Goal: Task Accomplishment & Management: Use online tool/utility

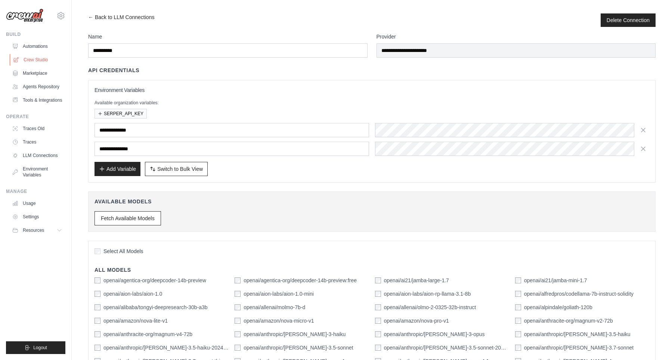
click at [32, 63] on link "Crew Studio" at bounding box center [38, 60] width 56 height 12
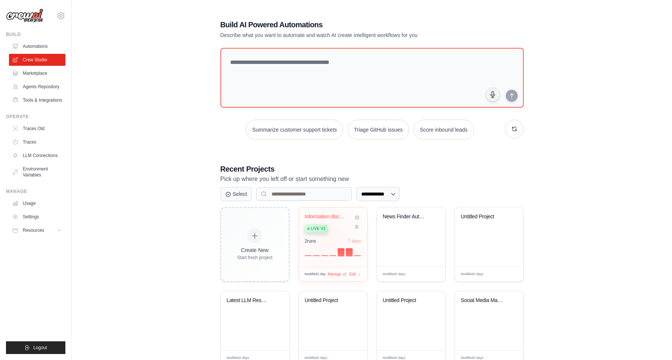
click at [330, 235] on div "Information discovery-analyze-summa... Live v3 2 run s 7 days" at bounding box center [333, 236] width 68 height 59
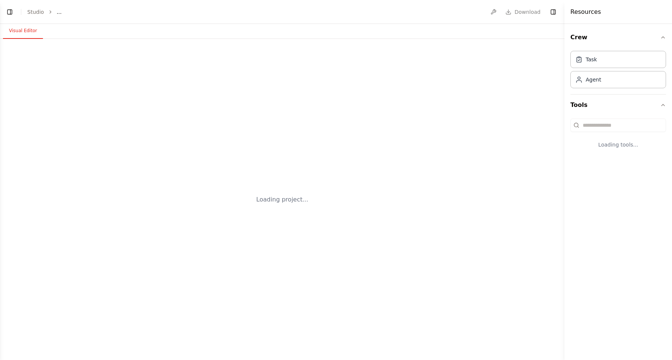
select select "****"
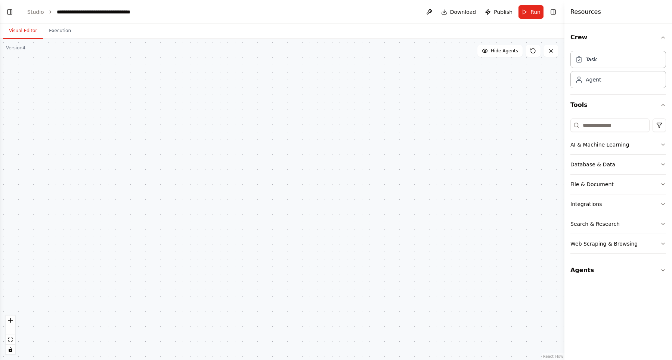
drag, startPoint x: 373, startPoint y: 125, endPoint x: 409, endPoint y: 124, distance: 35.5
click at [456, 66] on div ".deletable-edge-delete-btn { width: 20px; height: 20px; border: 0px solid #ffff…" at bounding box center [282, 199] width 564 height 321
drag, startPoint x: 400, startPoint y: 92, endPoint x: 392, endPoint y: 118, distance: 27.3
click at [405, 79] on div ".deletable-edge-delete-btn { width: 20px; height: 20px; border: 0px solid #ffff…" at bounding box center [282, 199] width 564 height 321
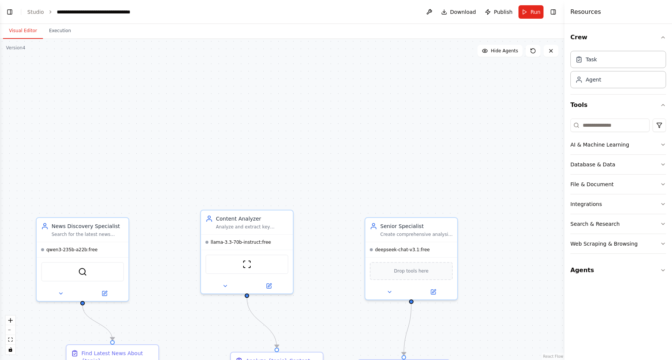
click at [437, 79] on div ".deletable-edge-delete-btn { width: 20px; height: 20px; border: 0px solid #ffff…" at bounding box center [282, 199] width 564 height 321
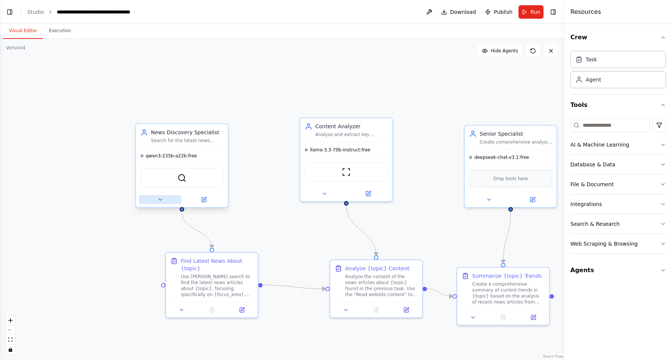
click at [161, 200] on icon at bounding box center [160, 199] width 6 height 6
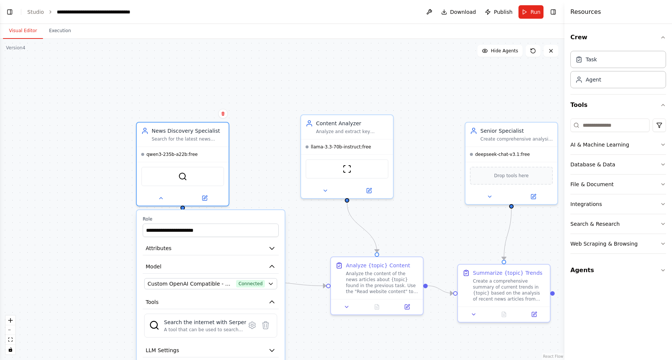
scroll to position [7997, 0]
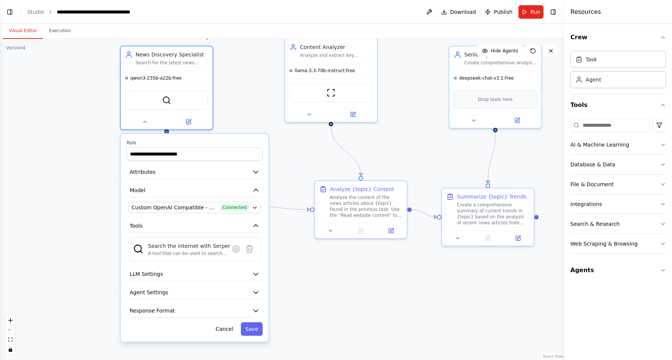
drag, startPoint x: 249, startPoint y: 148, endPoint x: 234, endPoint y: 70, distance: 79.5
click at [234, 70] on div ".deletable-edge-delete-btn { width: 20px; height: 20px; border: 0px solid #ffff…" at bounding box center [282, 199] width 564 height 321
click at [241, 194] on button "Model" at bounding box center [195, 190] width 136 height 14
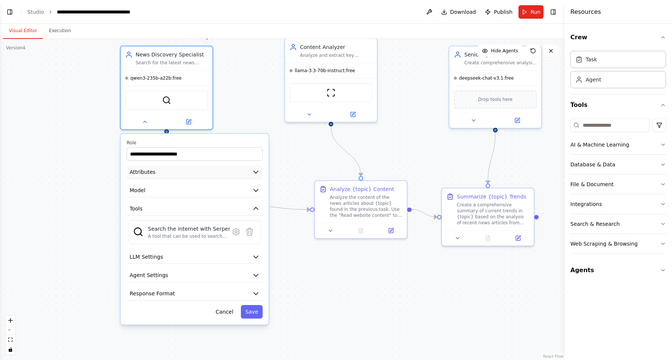
click at [244, 177] on button "Attributes" at bounding box center [195, 172] width 136 height 14
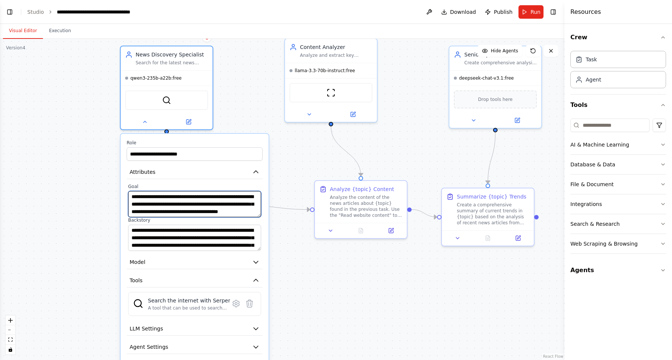
drag, startPoint x: 208, startPoint y: 196, endPoint x: 223, endPoint y: 196, distance: 14.9
click at [223, 196] on textarea "**********" at bounding box center [194, 204] width 133 height 26
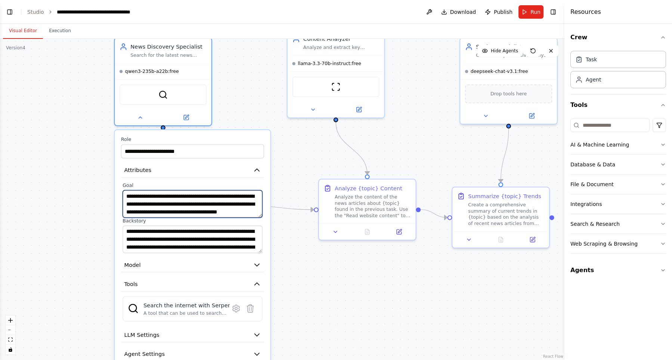
drag, startPoint x: 150, startPoint y: 212, endPoint x: 163, endPoint y: 211, distance: 13.4
click at [163, 211] on textarea "**********" at bounding box center [192, 204] width 140 height 28
click at [158, 212] on textarea "**********" at bounding box center [192, 204] width 140 height 28
click at [232, 211] on textarea "**********" at bounding box center [192, 204] width 140 height 28
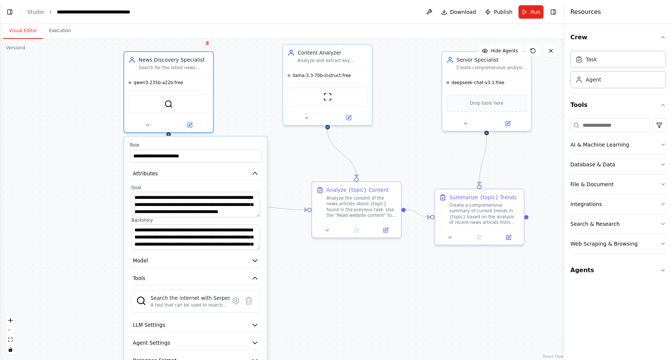
drag, startPoint x: 251, startPoint y: 119, endPoint x: 247, endPoint y: 136, distance: 17.1
click at [247, 136] on div ".deletable-edge-delete-btn { width: 20px; height: 20px; border: 0px solid #ffff…" at bounding box center [282, 199] width 564 height 321
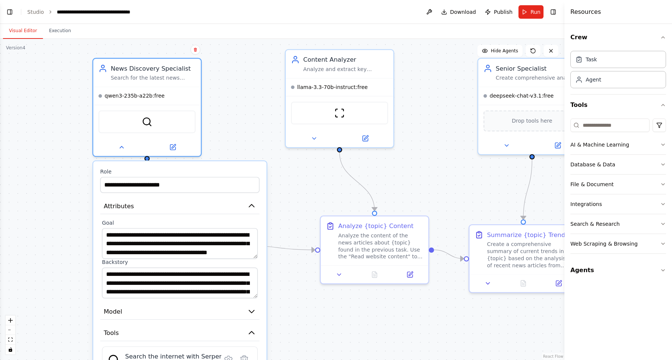
drag, startPoint x: 252, startPoint y: 126, endPoint x: 252, endPoint y: 131, distance: 4.5
click at [252, 131] on div ".deletable-edge-delete-btn { width: 20px; height: 20px; border: 0px solid #ffff…" at bounding box center [282, 199] width 564 height 321
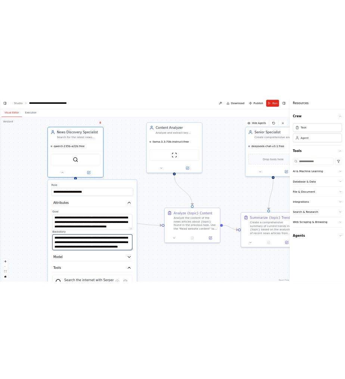
scroll to position [0, 0]
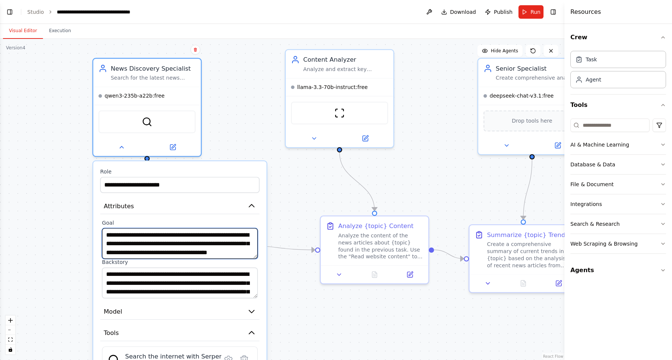
click at [212, 251] on textarea "**********" at bounding box center [180, 243] width 156 height 31
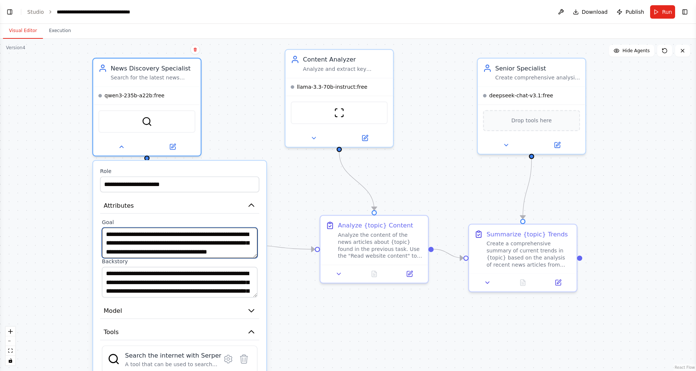
scroll to position [7994, 0]
click at [156, 67] on div "News Discovery Specialist" at bounding box center [153, 66] width 85 height 9
click at [148, 65] on div "News Discovery Specialist" at bounding box center [153, 66] width 85 height 9
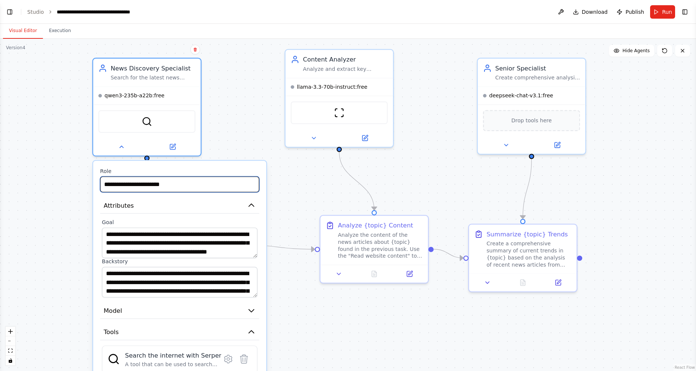
click at [152, 182] on input "**********" at bounding box center [179, 185] width 159 height 16
click at [325, 85] on span "llama-3.3-70b-instruct:free" at bounding box center [332, 85] width 71 height 7
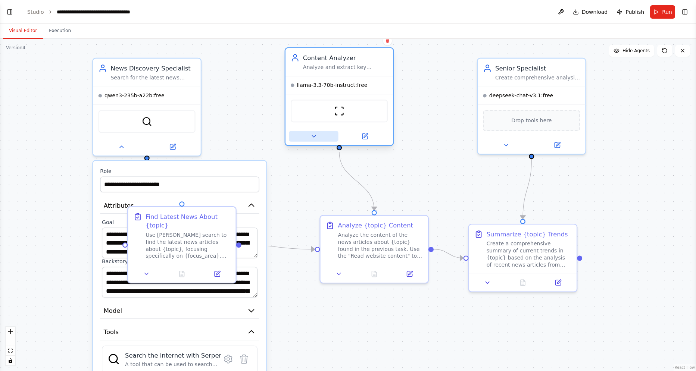
click at [317, 137] on icon at bounding box center [313, 136] width 7 height 7
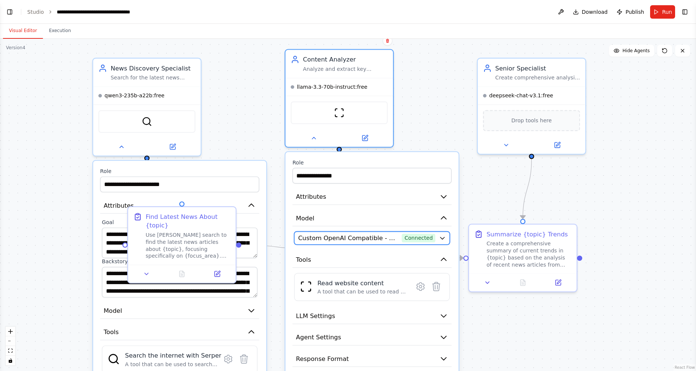
click at [360, 243] on span "Custom OpenAI Compatible - openai/meta-llama/llama-3.3-70b-instruct:free (openr…" at bounding box center [348, 238] width 100 height 9
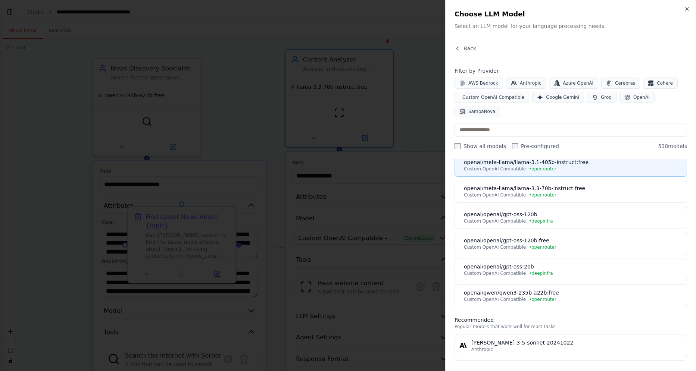
scroll to position [298, 0]
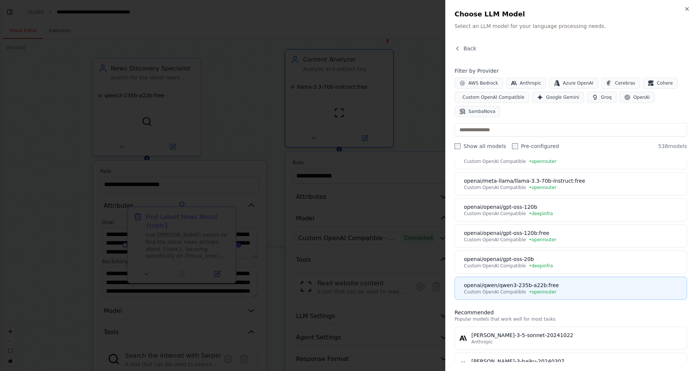
click at [583, 292] on div "Custom OpenAI Compatible • openrouter" at bounding box center [573, 292] width 218 height 6
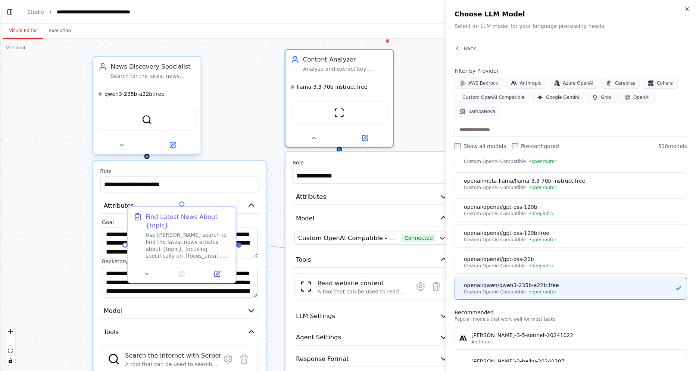
scroll to position [0, 0]
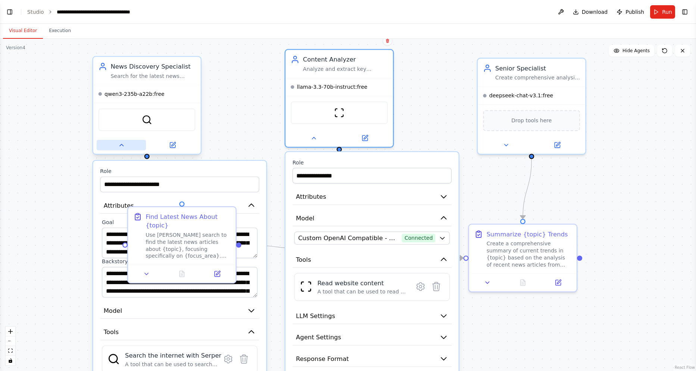
click at [122, 147] on icon at bounding box center [121, 145] width 7 height 7
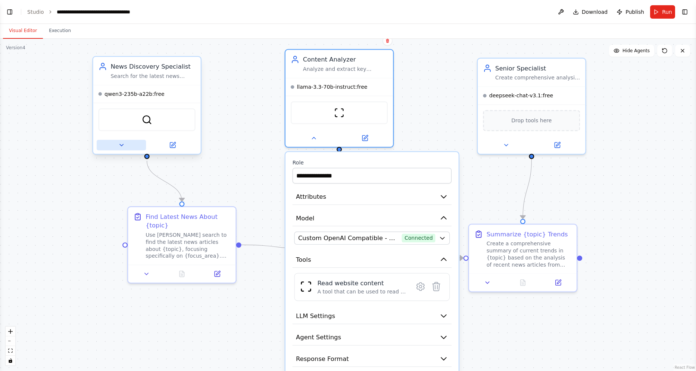
click at [122, 147] on icon at bounding box center [121, 145] width 7 height 7
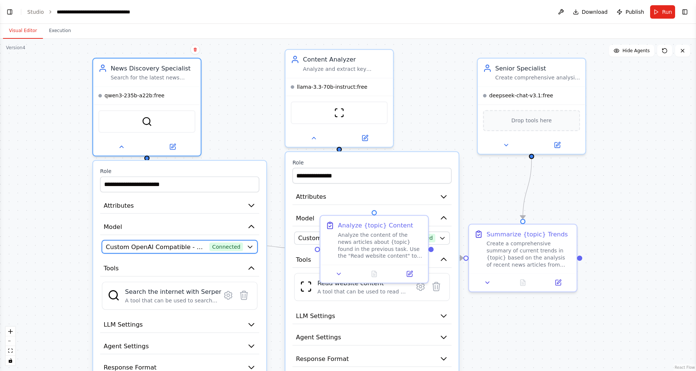
click at [144, 246] on span "Custom OpenAI Compatible - openai/qwen/qwen3-235b-a22b:free (openrouter)" at bounding box center [156, 247] width 100 height 9
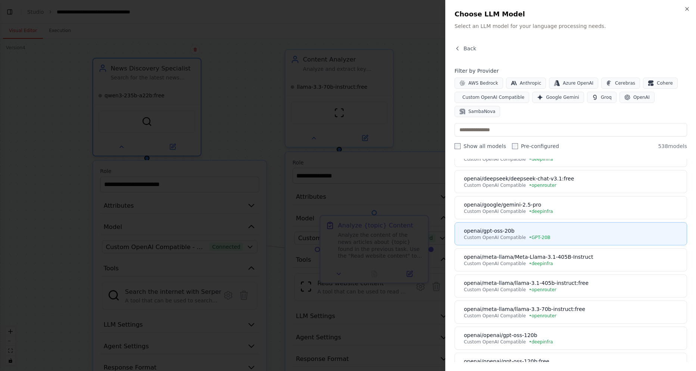
scroll to position [170, 0]
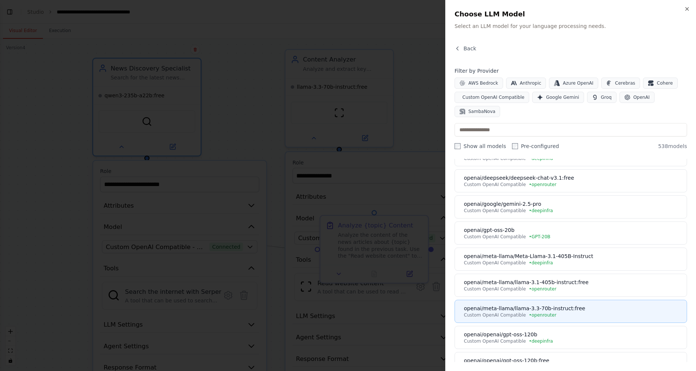
click at [589, 308] on div "openai/meta-llama/llama-3.3-70b-instruct:free" at bounding box center [573, 308] width 218 height 7
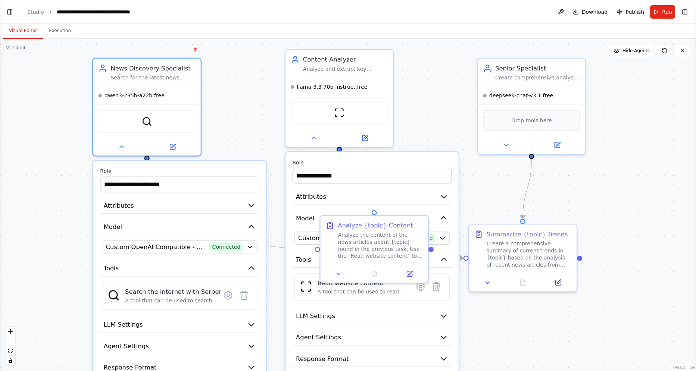
scroll to position [7994, 0]
click at [168, 246] on span "Custom OpenAI Compatible - openai/meta-llama/llama-3.3-70b-instruct:free (openr…" at bounding box center [156, 247] width 100 height 9
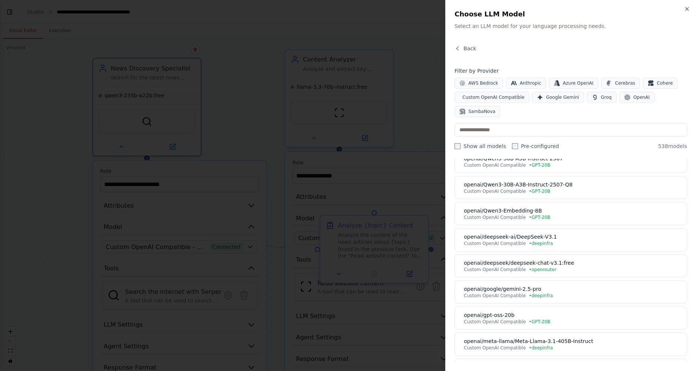
scroll to position [255, 0]
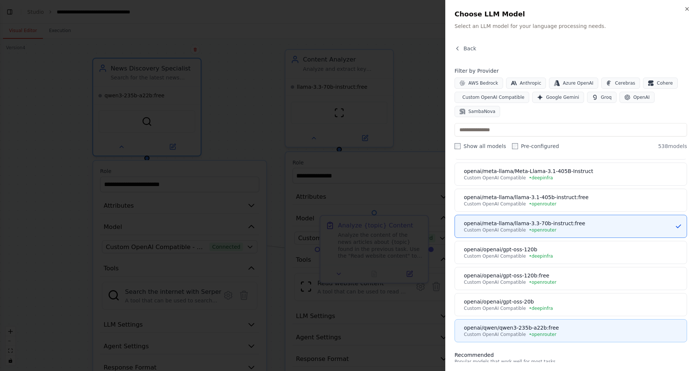
click at [576, 334] on div "Custom OpenAI Compatible • openrouter" at bounding box center [573, 335] width 218 height 6
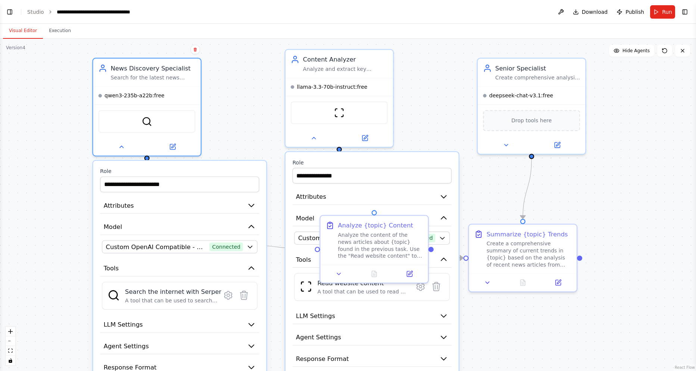
scroll to position [7994, 0]
click at [179, 251] on span "Custom OpenAI Compatible - openai/qwen/qwen3-235b-a22b:free (openrouter)" at bounding box center [156, 247] width 100 height 9
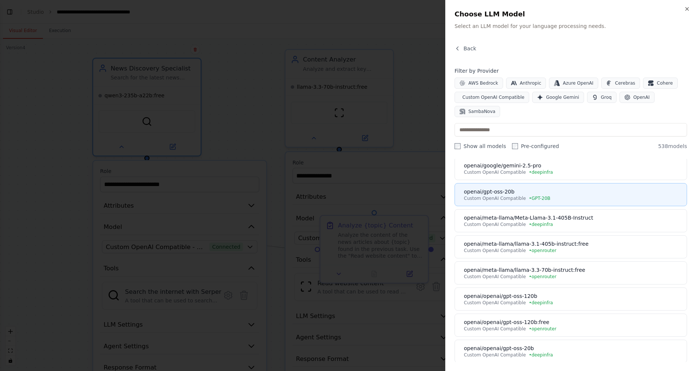
scroll to position [213, 0]
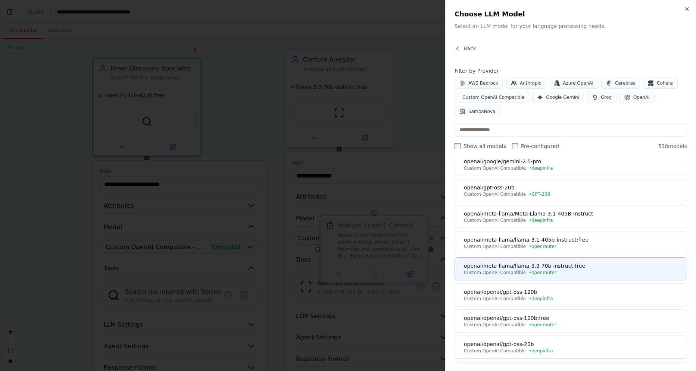
click at [588, 273] on div "Custom OpenAI Compatible • openrouter" at bounding box center [573, 273] width 218 height 6
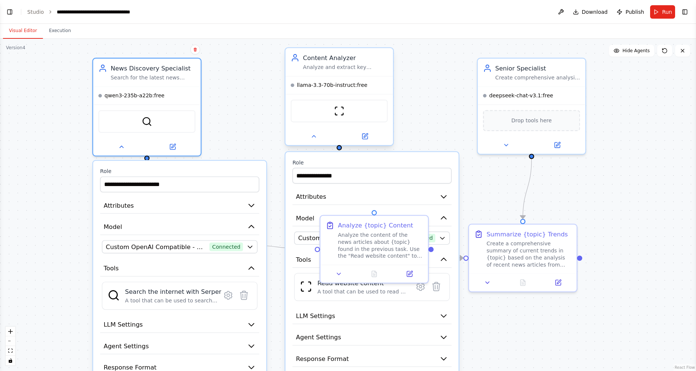
scroll to position [7994, 0]
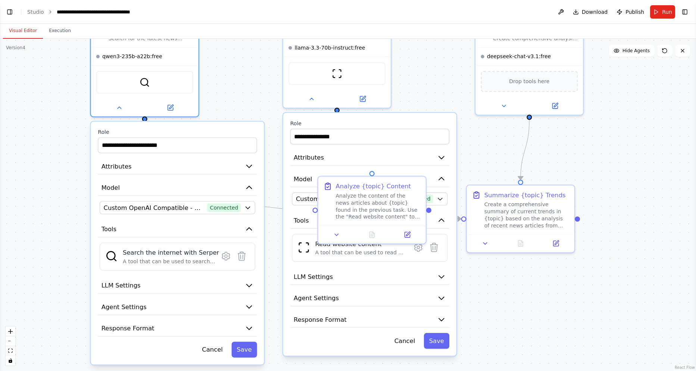
drag, startPoint x: 75, startPoint y: 238, endPoint x: 75, endPoint y: 180, distance: 58.6
click at [75, 180] on div ".deletable-edge-delete-btn { width: 20px; height: 20px; border: 0px solid #ffff…" at bounding box center [348, 205] width 696 height 333
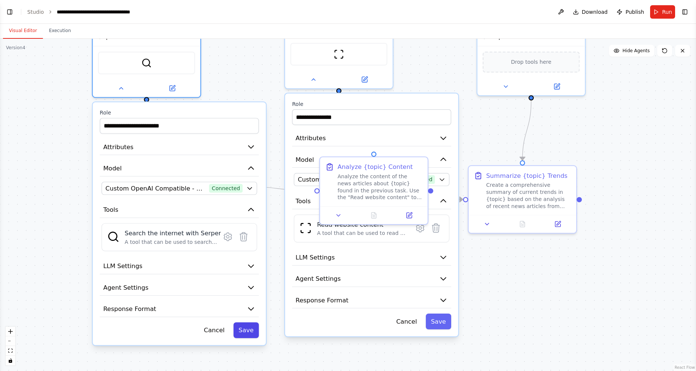
click at [243, 329] on button "Save" at bounding box center [245, 331] width 25 height 16
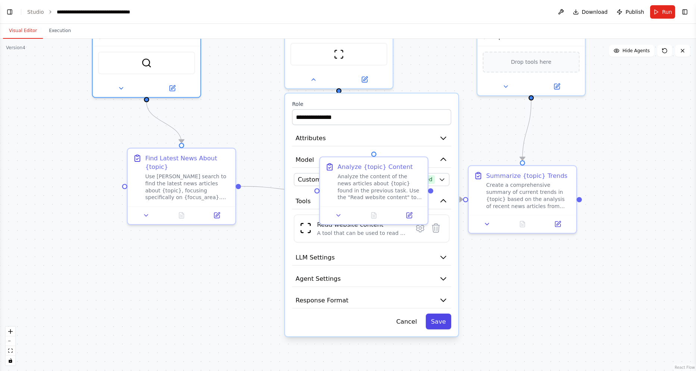
click at [445, 323] on button "Save" at bounding box center [438, 322] width 25 height 16
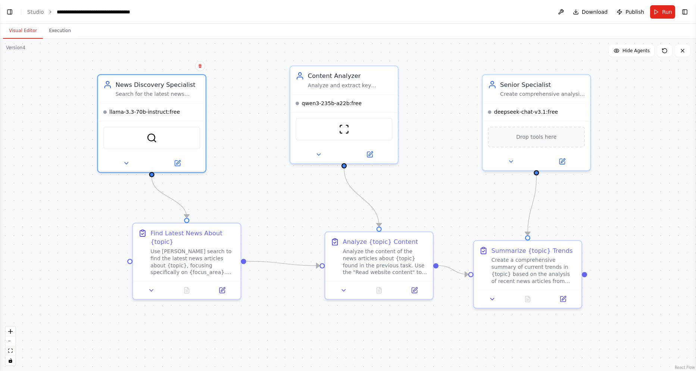
drag, startPoint x: 239, startPoint y: 267, endPoint x: 244, endPoint y: 342, distance: 75.2
click at [244, 342] on div ".deletable-edge-delete-btn { width: 20px; height: 20px; border: 0px solid #ffff…" at bounding box center [348, 205] width 696 height 333
click at [129, 162] on icon at bounding box center [126, 161] width 7 height 7
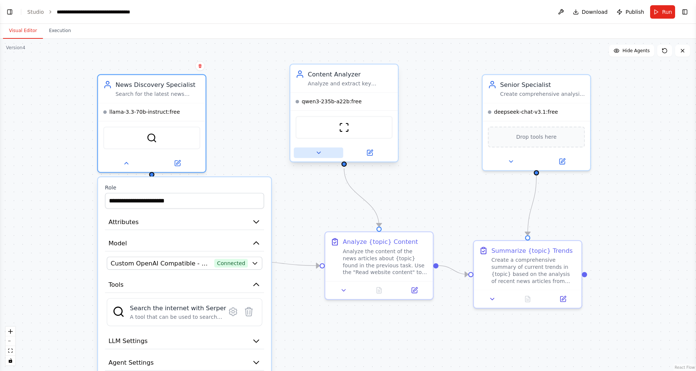
click at [308, 156] on button at bounding box center [318, 153] width 49 height 10
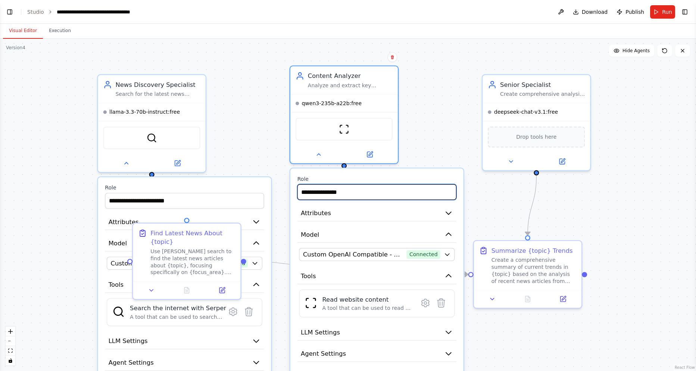
click at [339, 187] on input "**********" at bounding box center [377, 192] width 159 height 16
click at [515, 84] on div "Senior Specialist" at bounding box center [542, 83] width 85 height 9
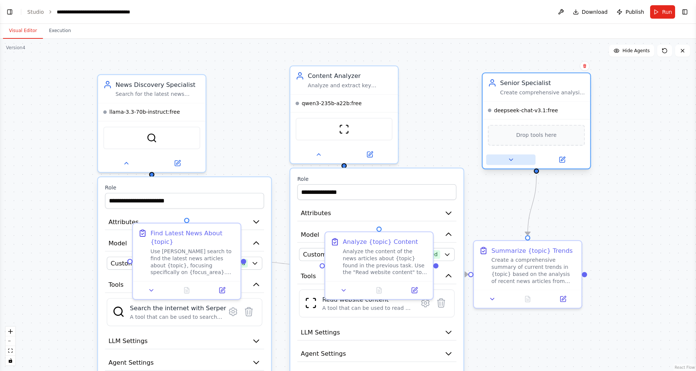
click at [522, 165] on button at bounding box center [510, 160] width 49 height 10
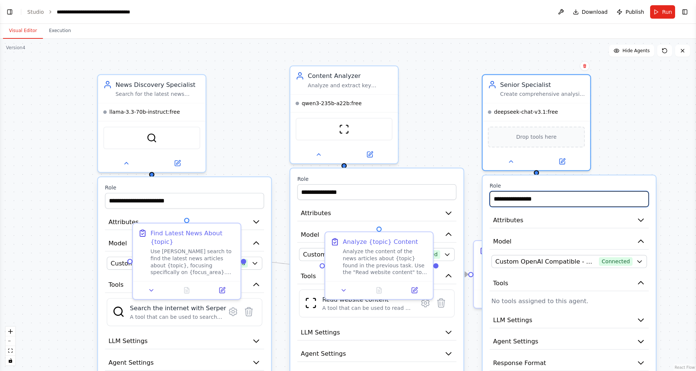
click at [511, 200] on input "**********" at bounding box center [569, 200] width 159 height 16
drag, startPoint x: 561, startPoint y: 206, endPoint x: 480, endPoint y: 196, distance: 82.0
click at [490, 196] on input "**********" at bounding box center [569, 200] width 159 height 16
type input "**********"
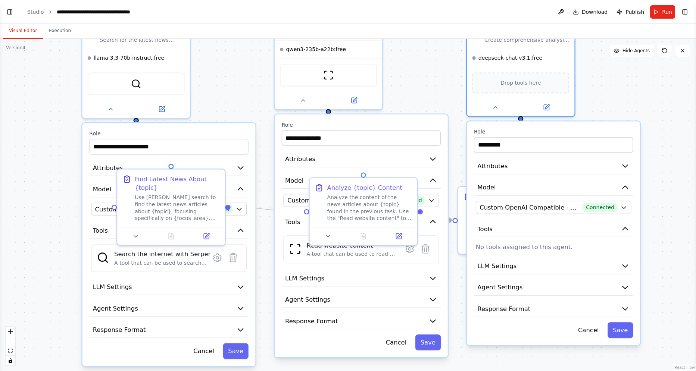
drag, startPoint x: 654, startPoint y: 142, endPoint x: 636, endPoint y: 86, distance: 59.4
click at [636, 83] on div ".deletable-edge-delete-btn { width: 20px; height: 20px; border: 0px solid #ffff…" at bounding box center [348, 205] width 696 height 333
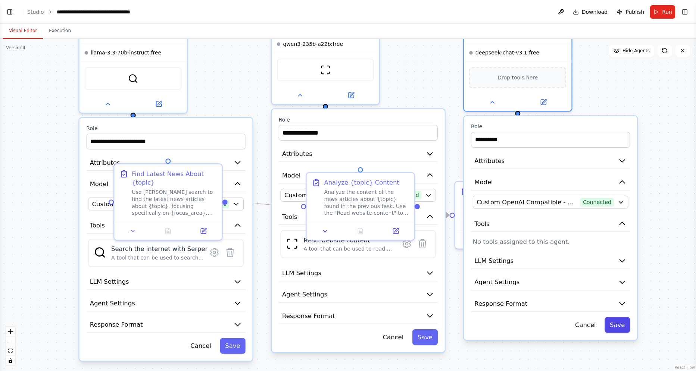
click at [621, 324] on button "Save" at bounding box center [617, 325] width 25 height 16
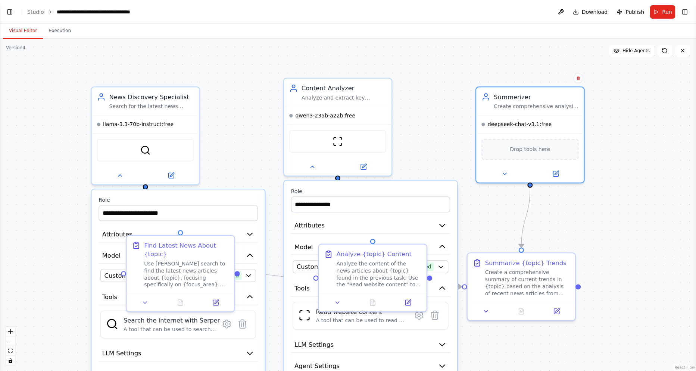
drag, startPoint x: 635, startPoint y: 121, endPoint x: 647, endPoint y: 193, distance: 73.0
click at [647, 193] on div ".deletable-edge-delete-btn { width: 20px; height: 20px; border: 0px solid #ffff…" at bounding box center [348, 205] width 696 height 333
click at [507, 175] on icon at bounding box center [504, 172] width 7 height 7
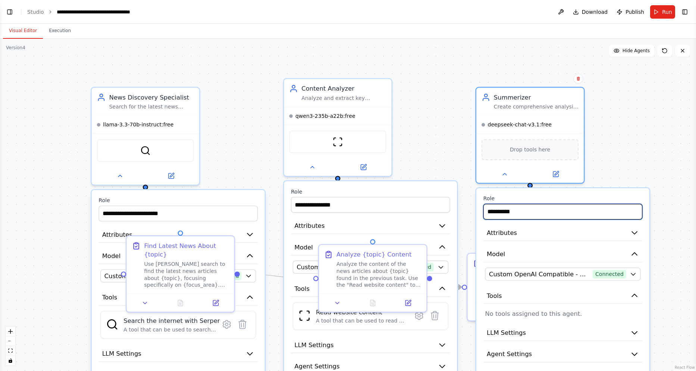
click at [507, 208] on input "**********" at bounding box center [562, 212] width 159 height 16
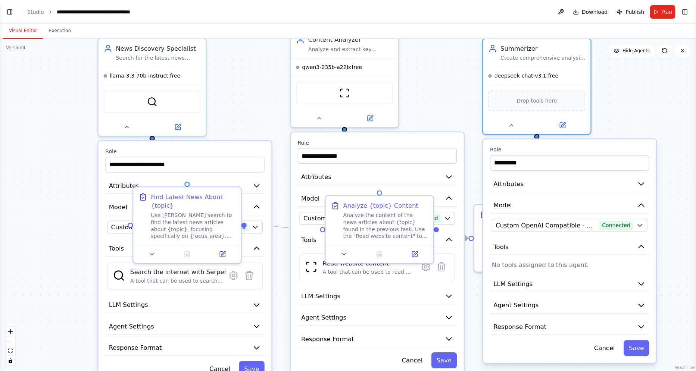
click at [245, 68] on div ".deletable-edge-delete-btn { width: 20px; height: 20px; border: 0px solid #ffff…" at bounding box center [348, 205] width 696 height 333
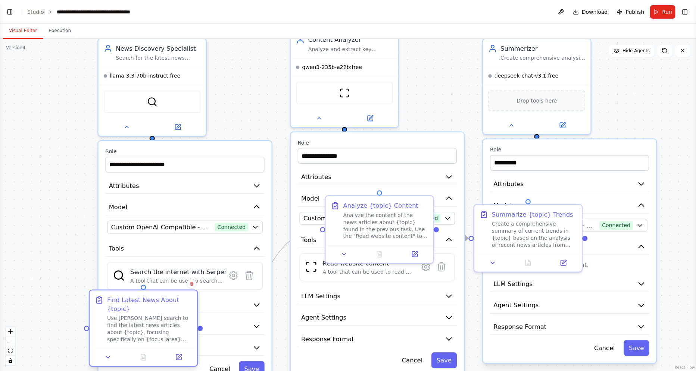
drag, startPoint x: 192, startPoint y: 207, endPoint x: 150, endPoint y: 316, distance: 116.8
click at [150, 316] on div "Find Latest News About {topic} Use Serper search to find the latest news articl…" at bounding box center [149, 319] width 85 height 47
click at [235, 210] on button "Model" at bounding box center [184, 207] width 159 height 16
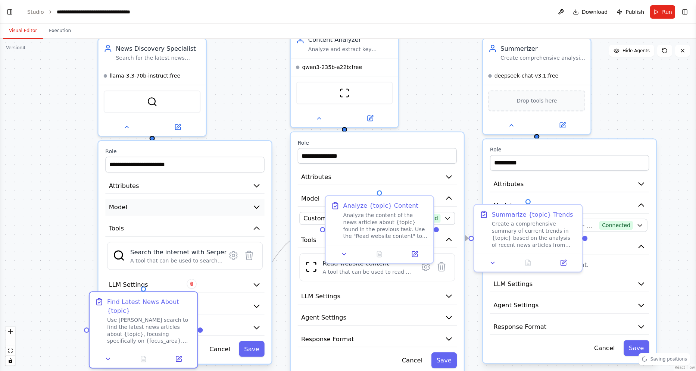
click at [235, 210] on button "Model" at bounding box center [184, 207] width 159 height 16
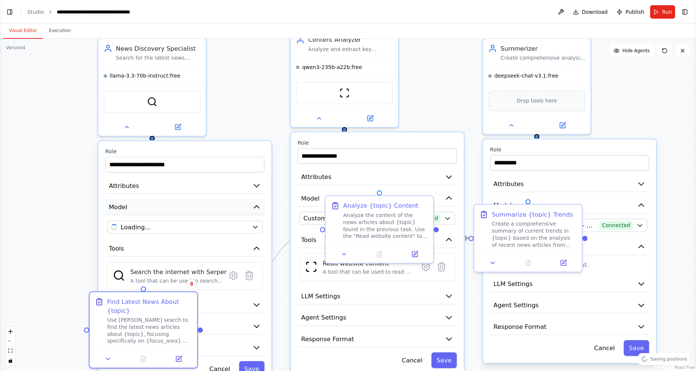
click at [235, 210] on button "Model" at bounding box center [184, 207] width 159 height 16
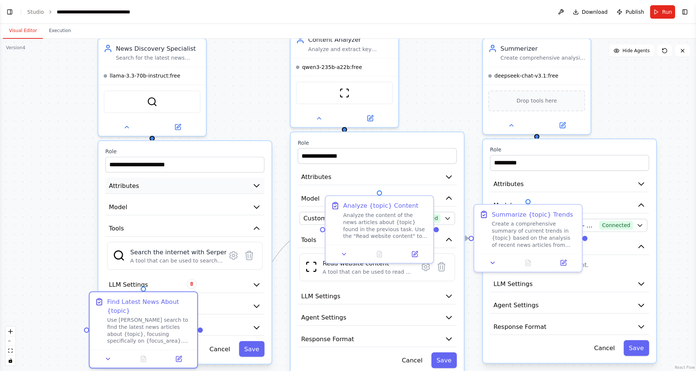
click at [242, 191] on button "Attributes" at bounding box center [184, 186] width 159 height 16
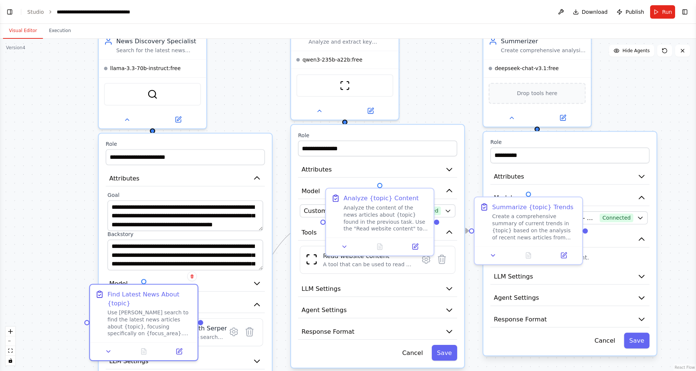
click at [63, 179] on div ".deletable-edge-delete-btn { width: 20px; height: 20px; border: 0px solid #ffff…" at bounding box center [348, 205] width 696 height 333
click at [313, 176] on button "Attributes" at bounding box center [377, 170] width 159 height 16
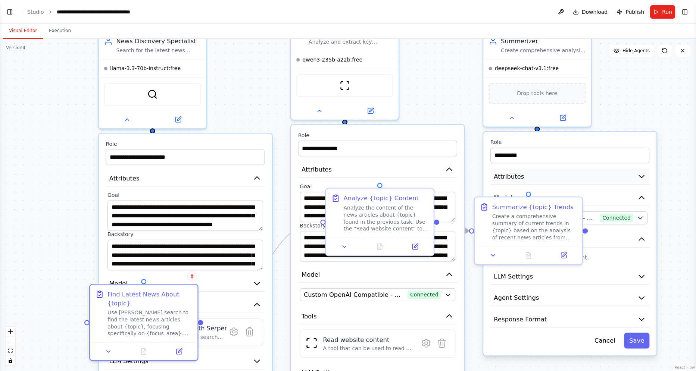
click at [490, 179] on div "**********" at bounding box center [569, 244] width 173 height 224
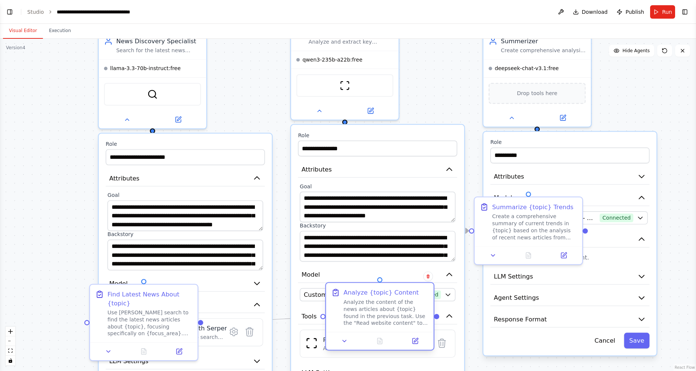
drag, startPoint x: 396, startPoint y: 218, endPoint x: 397, endPoint y: 342, distance: 124.3
click at [397, 327] on div "Analyze the content of the news articles about {topic} found in the previous ta…" at bounding box center [385, 313] width 85 height 28
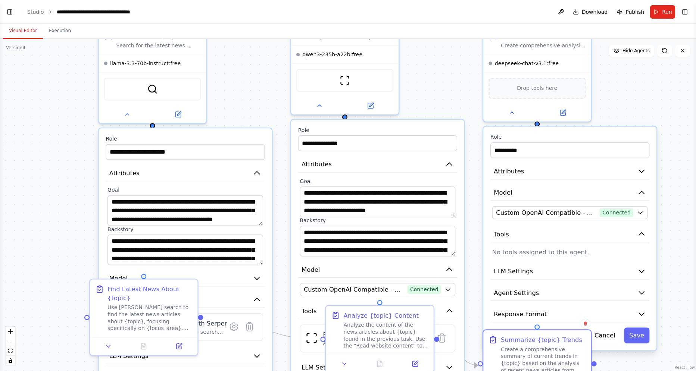
drag, startPoint x: 517, startPoint y: 276, endPoint x: 525, endPoint y: 361, distance: 85.5
click at [525, 359] on div "Create a comprehensive summary of current trends in {topic} based on the analys…" at bounding box center [543, 360] width 85 height 28
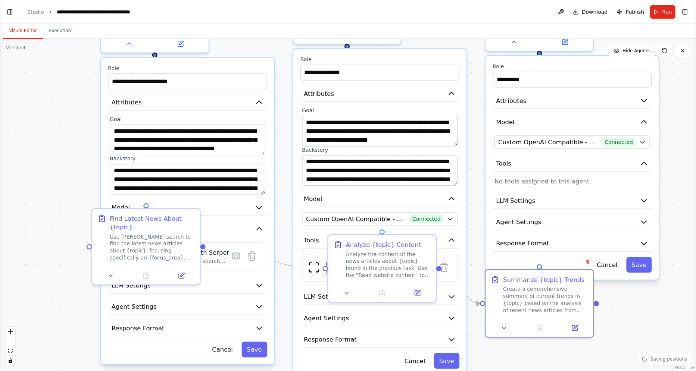
drag, startPoint x: 468, startPoint y: 96, endPoint x: 470, endPoint y: 32, distance: 63.5
click at [470, 39] on div ".deletable-edge-delete-btn { width: 20px; height: 20px; border: 0px solid #ffff…" at bounding box center [348, 205] width 696 height 333
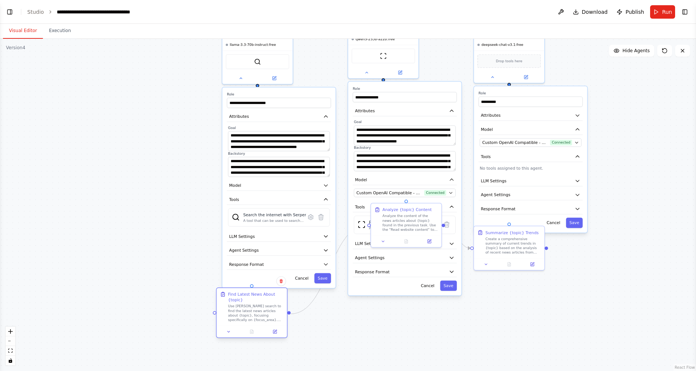
drag, startPoint x: 267, startPoint y: 215, endPoint x: 267, endPoint y: 319, distance: 103.4
click at [267, 319] on div "Use [PERSON_NAME] search to find the latest news articles about {topic}, focusi…" at bounding box center [256, 313] width 56 height 18
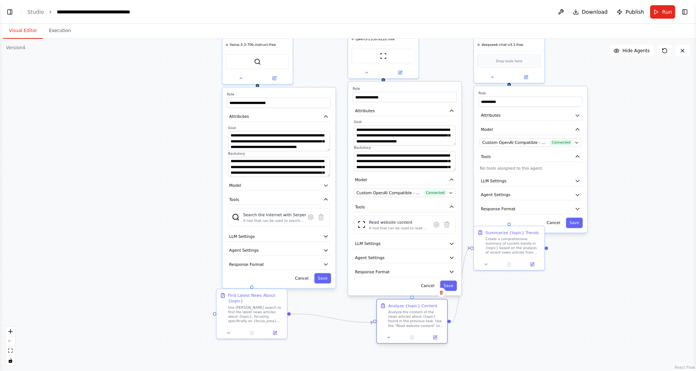
drag, startPoint x: 405, startPoint y: 243, endPoint x: 408, endPoint y: 327, distance: 83.3
click at [408, 327] on div "Analyze the content of the news articles about {topic} found in the previous ta…" at bounding box center [416, 319] width 56 height 18
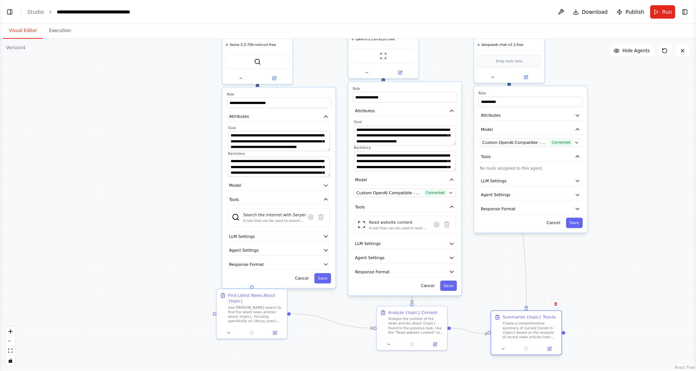
drag, startPoint x: 506, startPoint y: 259, endPoint x: 520, endPoint y: 328, distance: 70.1
click at [520, 328] on div "Create a comprehensive summary of current trends in {topic} based on the analys…" at bounding box center [531, 330] width 56 height 18
click at [509, 119] on button "Attributes" at bounding box center [531, 116] width 104 height 10
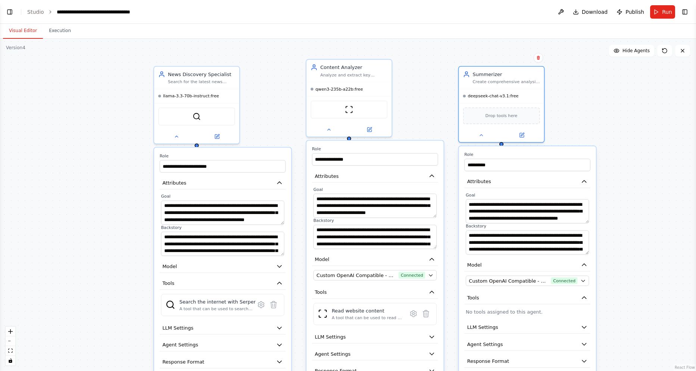
drag, startPoint x: 672, startPoint y: 108, endPoint x: 647, endPoint y: 185, distance: 81.1
click at [647, 185] on div ".deletable-edge-delete-btn { width: 20px; height: 20px; border: 0px solid #ffff…" at bounding box center [348, 205] width 696 height 333
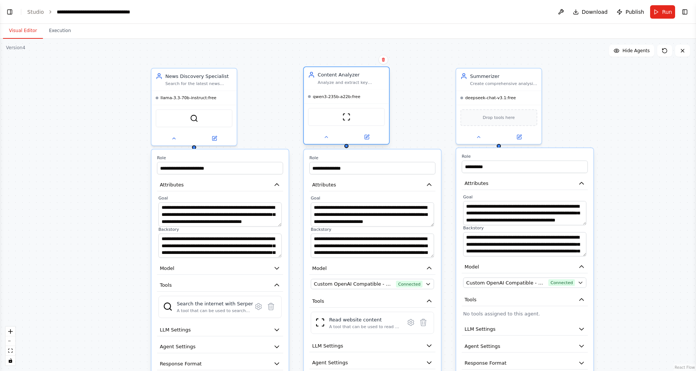
drag, startPoint x: 371, startPoint y: 99, endPoint x: 373, endPoint y: 105, distance: 5.7
click at [373, 105] on div "ScrapeWebsiteTool" at bounding box center [346, 116] width 85 height 27
click at [653, 124] on div ".deletable-edge-delete-btn { width: 20px; height: 20px; border: 0px solid #ffff…" at bounding box center [348, 205] width 696 height 333
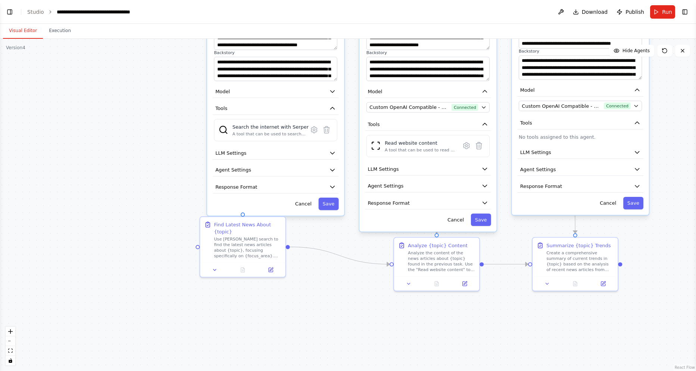
drag, startPoint x: 125, startPoint y: 236, endPoint x: 179, endPoint y: 75, distance: 169.8
click at [179, 75] on div ".deletable-edge-delete-btn { width: 20px; height: 20px; border: 0px solid #ffff…" at bounding box center [348, 205] width 696 height 333
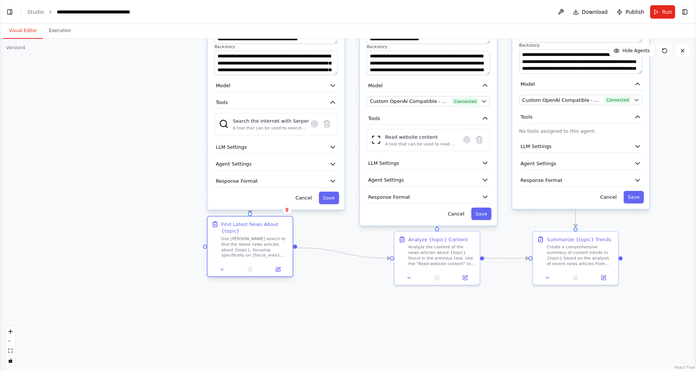
drag, startPoint x: 226, startPoint y: 248, endPoint x: 232, endPoint y: 253, distance: 8.4
click at [232, 253] on div "Use [PERSON_NAME] search to find the latest news articles about {topic}, focusi…" at bounding box center [254, 247] width 67 height 22
click at [225, 264] on div at bounding box center [250, 269] width 85 height 14
click at [225, 267] on button at bounding box center [222, 270] width 24 height 8
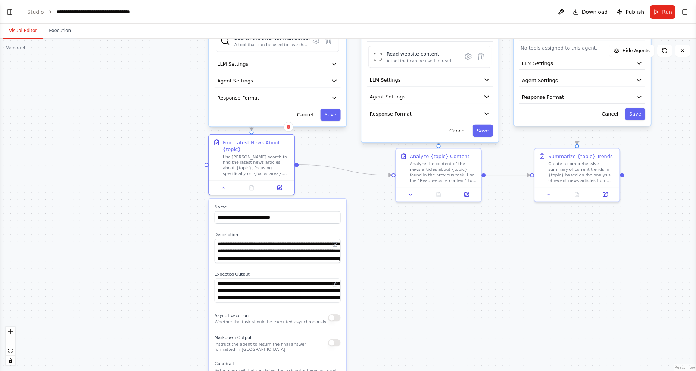
drag, startPoint x: 133, startPoint y: 312, endPoint x: 135, endPoint y: 227, distance: 84.8
click at [135, 227] on div ".deletable-edge-delete-btn { width: 20px; height: 20px; border: 0px solid #ffff…" at bounding box center [348, 205] width 696 height 333
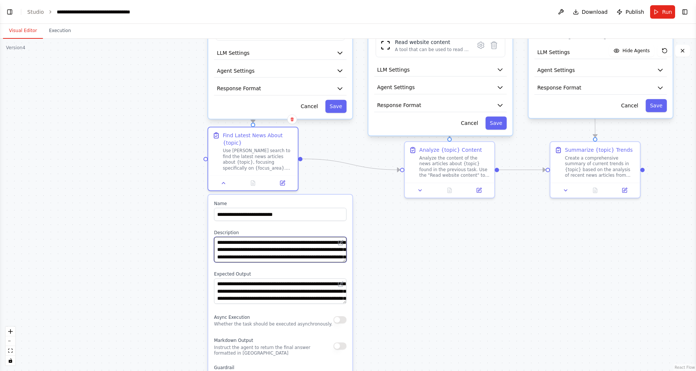
click at [274, 252] on textarea "**********" at bounding box center [280, 249] width 133 height 25
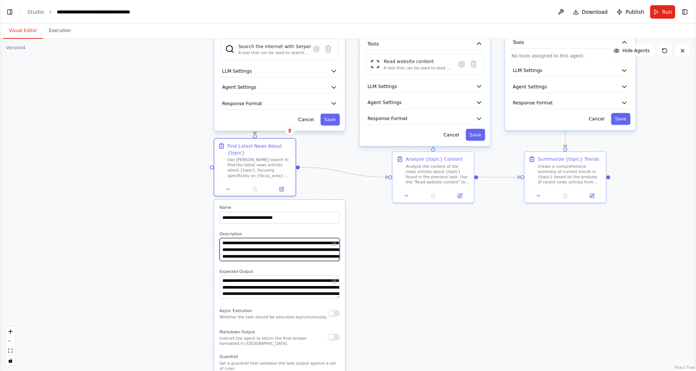
click at [273, 249] on textarea "**********" at bounding box center [280, 249] width 120 height 23
click at [277, 286] on textarea "**********" at bounding box center [280, 287] width 120 height 23
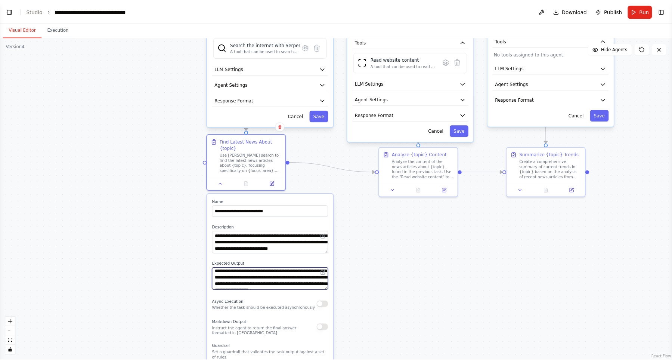
scroll to position [0, 0]
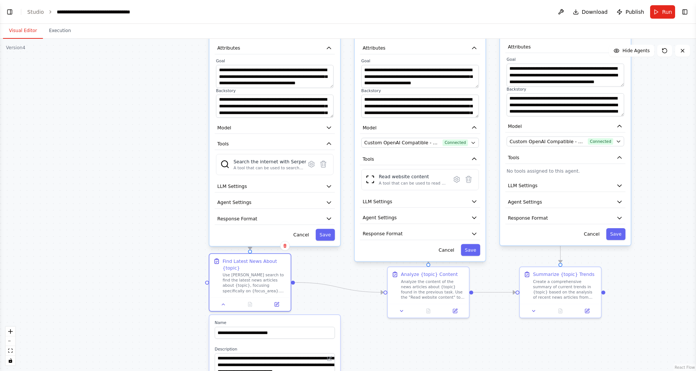
drag, startPoint x: 111, startPoint y: 157, endPoint x: 106, endPoint y: 272, distance: 115.5
click at [106, 272] on div ".deletable-edge-delete-btn { width: 20px; height: 20px; border: 0px solid #ffff…" at bounding box center [348, 205] width 696 height 333
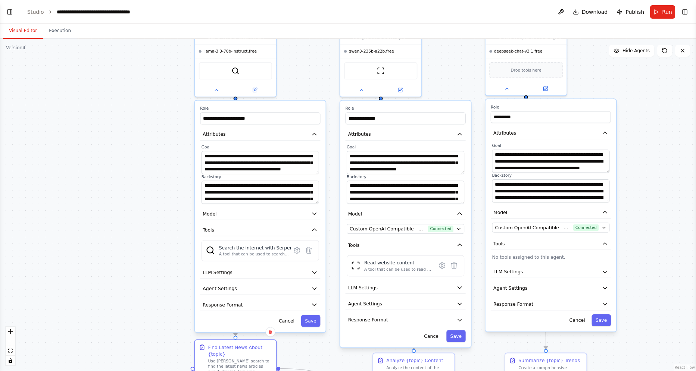
drag, startPoint x: 174, startPoint y: 203, endPoint x: 158, endPoint y: 294, distance: 92.9
click at [158, 294] on div ".deletable-edge-delete-btn { width: 20px; height: 20px; border: 0px solid #ffff…" at bounding box center [348, 205] width 696 height 333
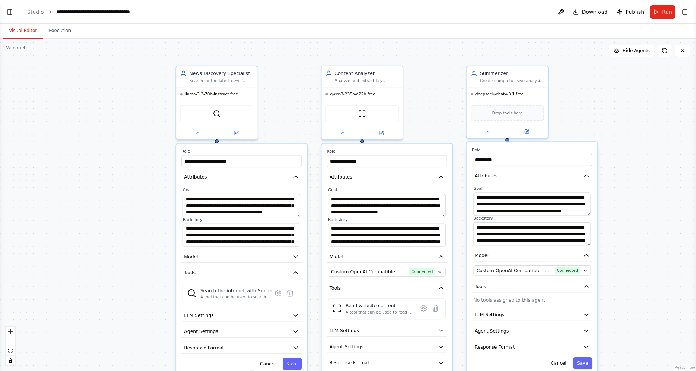
drag, startPoint x: 145, startPoint y: 123, endPoint x: 128, endPoint y: 161, distance: 41.8
click at [128, 161] on div ".deletable-edge-delete-btn { width: 20px; height: 20px; border: 0px solid #ffff…" at bounding box center [348, 205] width 696 height 333
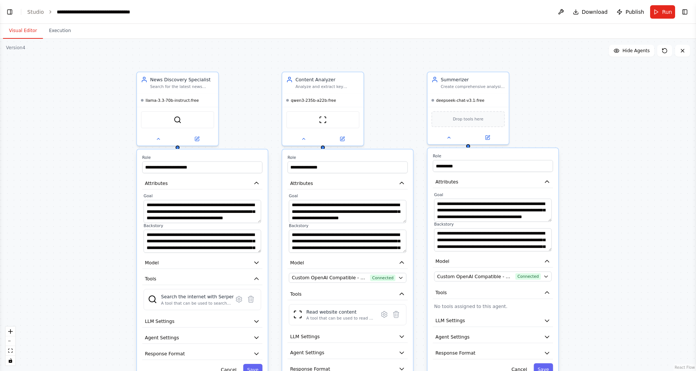
click at [87, 171] on div ".deletable-edge-delete-btn { width: 20px; height: 20px; border: 0px solid #ffff…" at bounding box center [348, 205] width 696 height 333
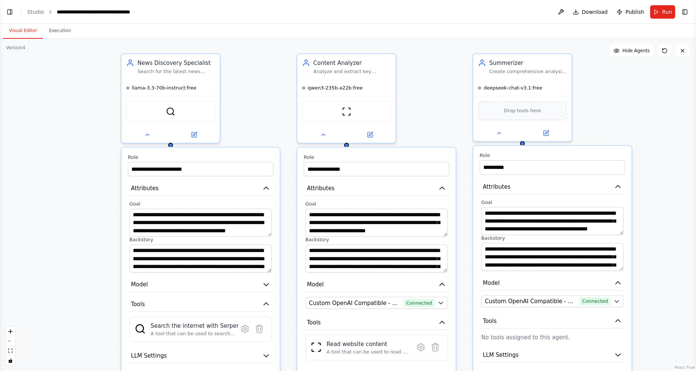
drag, startPoint x: 89, startPoint y: 171, endPoint x: 63, endPoint y: 174, distance: 25.9
click at [63, 174] on div ".deletable-edge-delete-btn { width: 20px; height: 20px; border: 0px solid #ffff…" at bounding box center [348, 205] width 696 height 333
click at [663, 18] on button "Run" at bounding box center [662, 11] width 25 height 13
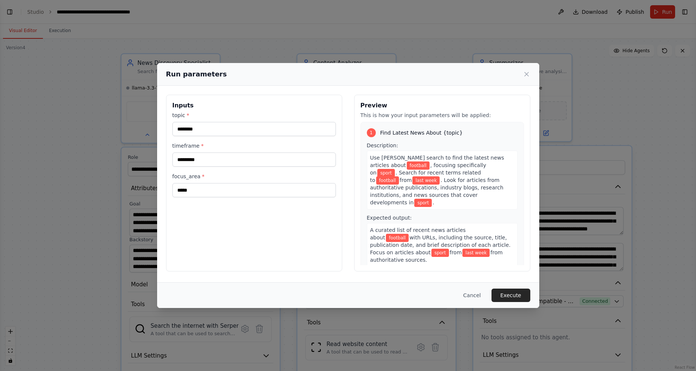
click at [266, 122] on div "topic * ********" at bounding box center [254, 124] width 164 height 25
click at [264, 125] on input "********" at bounding box center [254, 129] width 164 height 14
click at [254, 249] on div "Inputs topic * ******** timeframe * ********* focus_area * *****" at bounding box center [254, 183] width 176 height 177
click at [264, 188] on input "*****" at bounding box center [254, 190] width 164 height 14
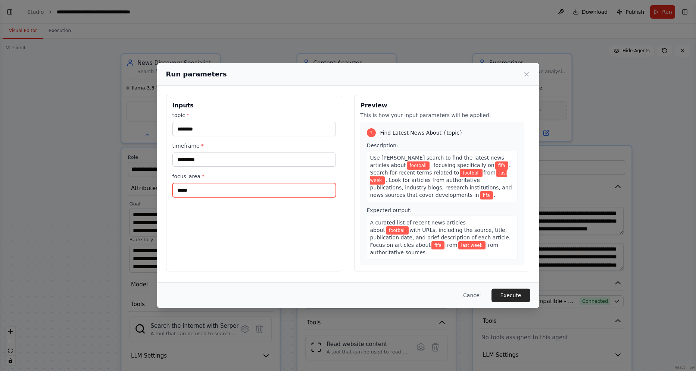
type input "****"
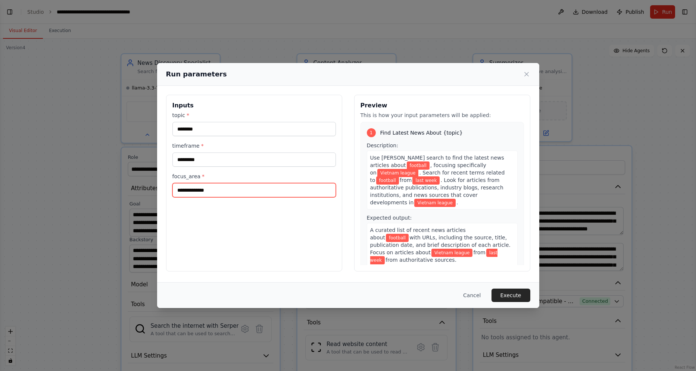
type input "**********"
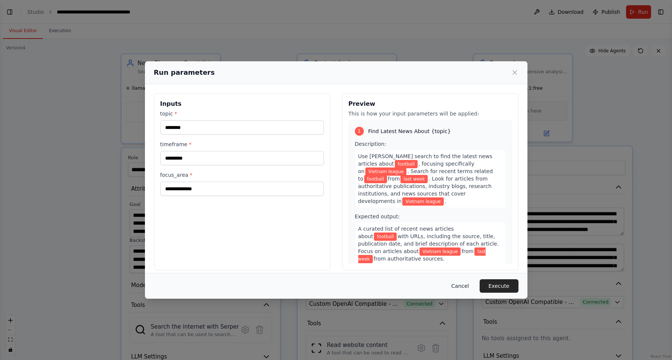
click at [470, 282] on button "Cancel" at bounding box center [459, 285] width 29 height 13
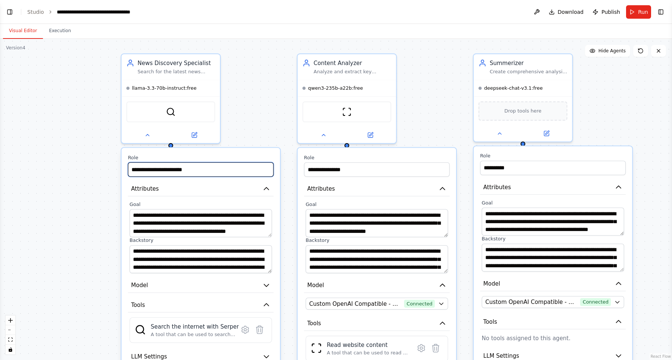
click at [197, 171] on input "**********" at bounding box center [201, 169] width 146 height 15
type input "**********"
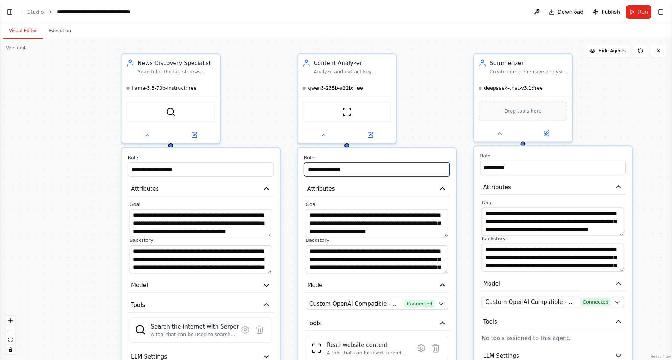
click at [373, 168] on input "**********" at bounding box center [377, 169] width 146 height 15
paste input "******"
type input "**********"
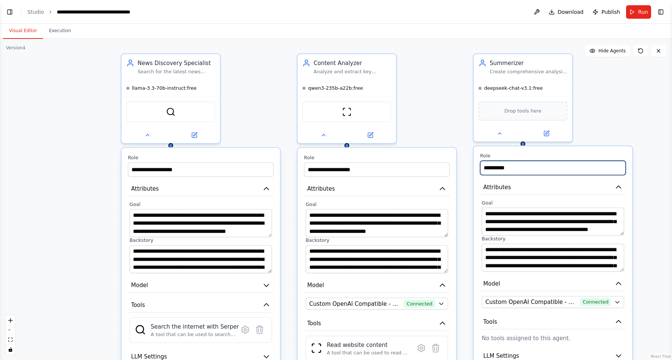
click at [553, 167] on input "**********" at bounding box center [553, 168] width 146 height 15
paste input "******"
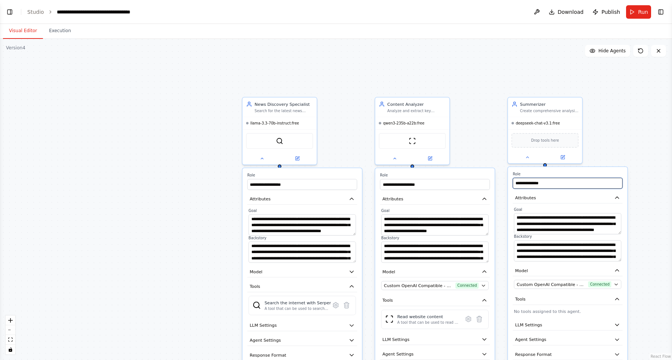
type input "**********"
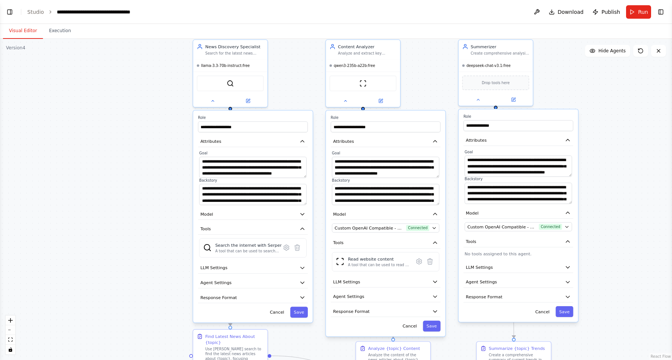
drag, startPoint x: 622, startPoint y: 134, endPoint x: 573, endPoint y: 77, distance: 76.0
click at [573, 77] on div ".deletable-edge-delete-btn { width: 20px; height: 20px; border: 0px solid #ffff…" at bounding box center [336, 199] width 672 height 321
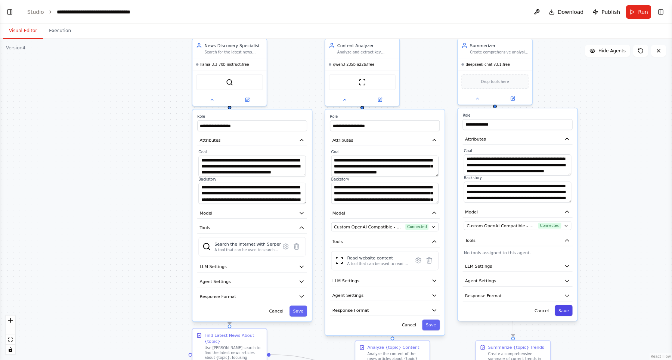
click at [565, 309] on button "Save" at bounding box center [563, 310] width 18 height 11
click at [430, 325] on button "Save" at bounding box center [431, 324] width 18 height 11
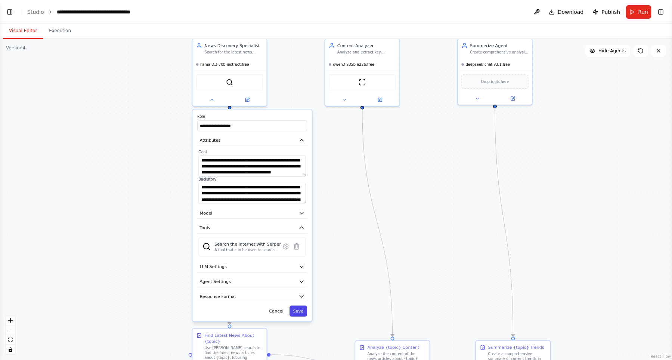
click at [295, 311] on button "Save" at bounding box center [298, 310] width 18 height 11
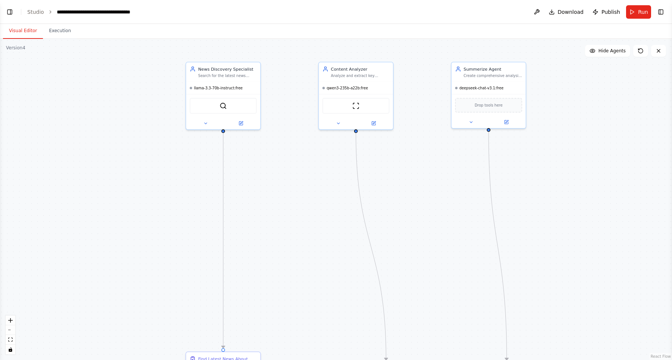
drag, startPoint x: 295, startPoint y: 156, endPoint x: 287, endPoint y: 171, distance: 16.4
click at [287, 171] on div ".deletable-edge-delete-btn { width: 20px; height: 20px; border: 0px solid #ffff…" at bounding box center [336, 199] width 672 height 321
click at [205, 125] on icon at bounding box center [204, 123] width 5 height 5
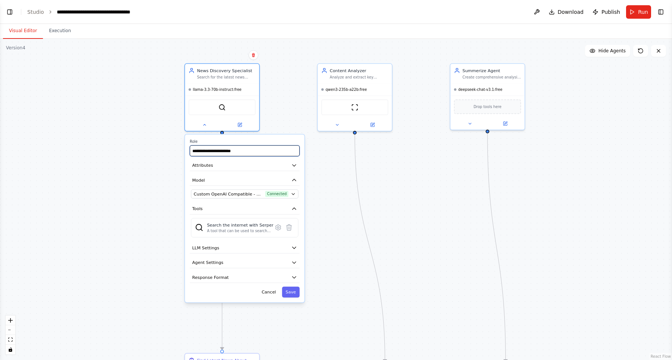
click at [259, 153] on input "**********" at bounding box center [245, 150] width 110 height 11
paste input "text"
type input "**********"
click at [292, 290] on button "Save" at bounding box center [291, 291] width 18 height 11
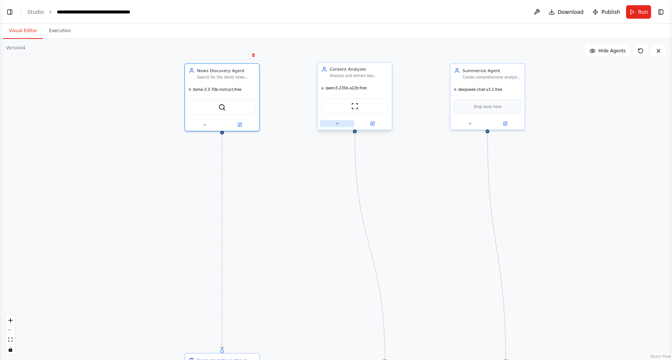
click at [337, 124] on icon at bounding box center [337, 123] width 2 height 1
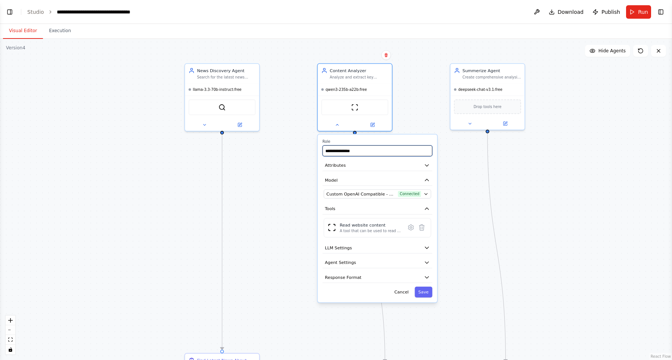
click at [365, 147] on input "**********" at bounding box center [377, 150] width 110 height 11
paste input "******"
type input "**********"
click at [429, 294] on button "Save" at bounding box center [423, 291] width 18 height 11
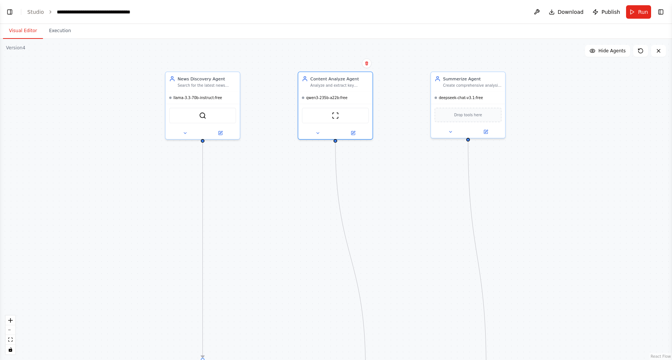
drag, startPoint x: 430, startPoint y: 194, endPoint x: 290, endPoint y: 191, distance: 140.0
click at [410, 202] on div ".deletable-edge-delete-btn { width: 20px; height: 20px; border: 0px solid #ffff…" at bounding box center [336, 199] width 672 height 321
click at [174, 131] on button at bounding box center [185, 131] width 34 height 7
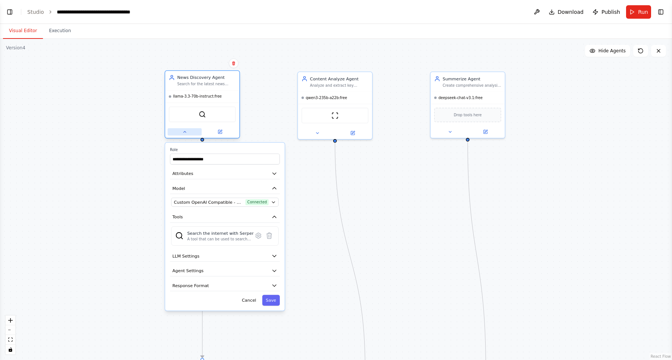
click at [182, 131] on button at bounding box center [185, 131] width 34 height 7
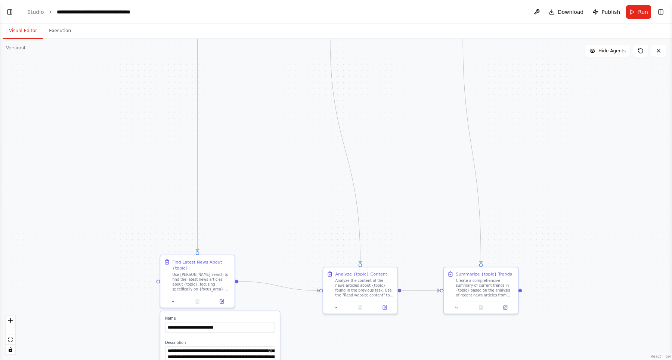
drag, startPoint x: 278, startPoint y: 209, endPoint x: 272, endPoint y: 243, distance: 34.1
click at [273, 103] on div ".deletable-edge-delete-btn { width: 20px; height: 20px; border: 0px solid #ffff…" at bounding box center [336, 199] width 672 height 321
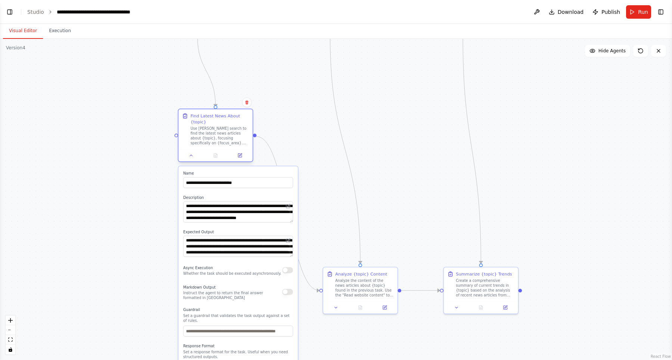
drag, startPoint x: 219, startPoint y: 266, endPoint x: 246, endPoint y: 90, distance: 178.3
click at [246, 113] on div "Find Latest News About {topic}" at bounding box center [219, 119] width 59 height 12
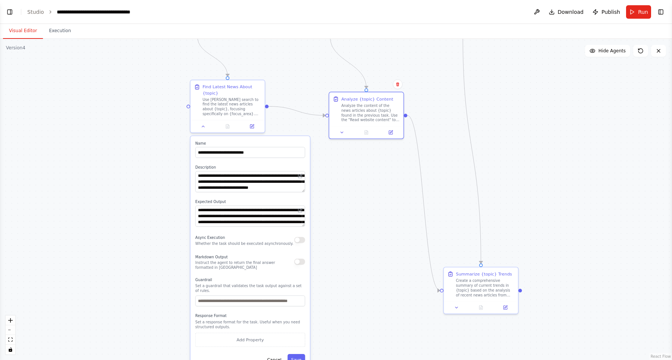
drag, startPoint x: 368, startPoint y: 206, endPoint x: 402, endPoint y: 146, distance: 69.2
click at [365, 103] on div "Analyze the content of the news articles about {topic} found in the previous ta…" at bounding box center [370, 112] width 59 height 19
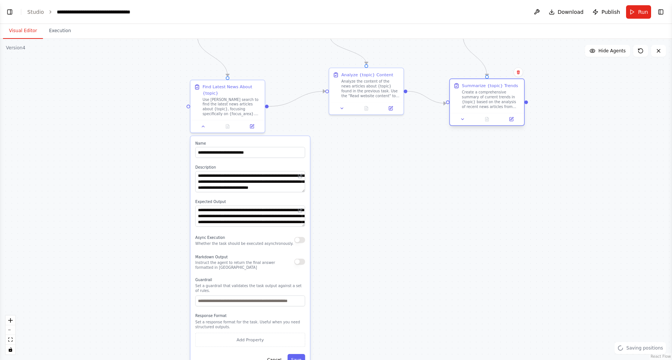
drag, startPoint x: 481, startPoint y: 155, endPoint x: 489, endPoint y: 108, distance: 47.0
click at [481, 95] on div "Create a comprehensive summary of current trends in {topic} based on the analys…" at bounding box center [491, 99] width 59 height 19
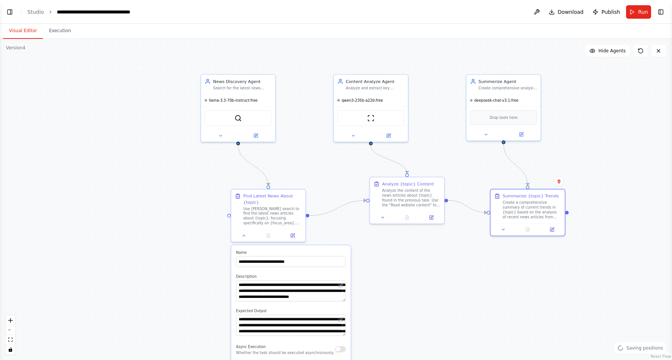
drag, startPoint x: 464, startPoint y: 187, endPoint x: 421, endPoint y: 292, distance: 113.2
click at [498, 302] on div ".deletable-edge-delete-btn { width: 20px; height: 20px; border: 0px solid #ffff…" at bounding box center [336, 199] width 672 height 321
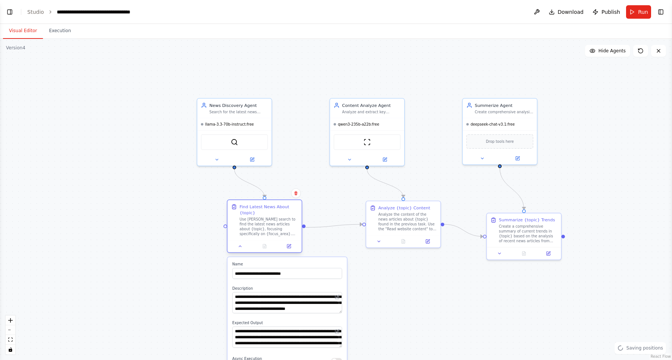
drag, startPoint x: 267, startPoint y: 226, endPoint x: 268, endPoint y: 216, distance: 10.3
click at [268, 216] on div "Find Latest News About {topic} Use Serper search to find the latest news articl…" at bounding box center [268, 219] width 59 height 32
click at [242, 253] on div "**********" at bounding box center [264, 226] width 75 height 53
click at [239, 250] on div at bounding box center [264, 246] width 74 height 12
click at [239, 247] on icon at bounding box center [240, 245] width 5 height 5
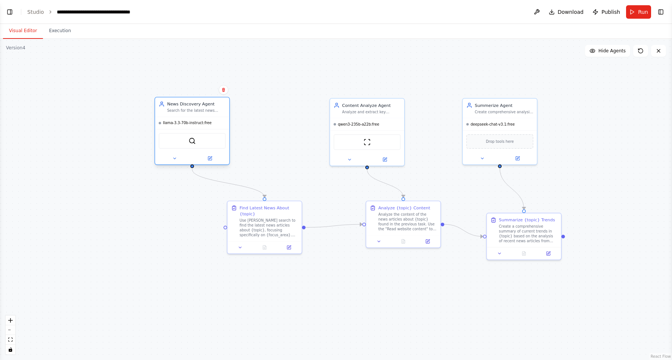
drag, startPoint x: 227, startPoint y: 118, endPoint x: 181, endPoint y: 117, distance: 46.3
click at [181, 117] on div "News Discovery Agent Search for the latest news about {topic} using Serper sear…" at bounding box center [192, 131] width 75 height 68
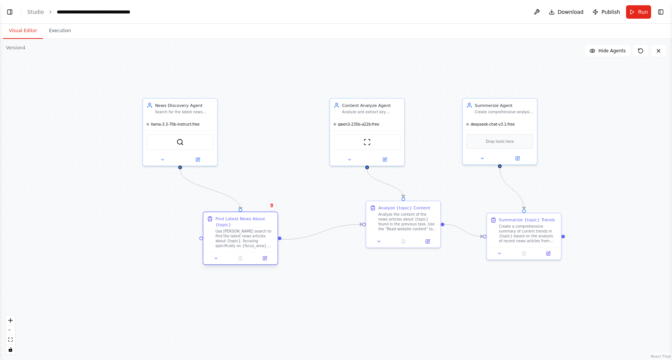
drag, startPoint x: 269, startPoint y: 224, endPoint x: 246, endPoint y: 232, distance: 24.6
click at [246, 232] on div "Use [PERSON_NAME] search to find the latest news articles about {topic}, focusi…" at bounding box center [244, 238] width 59 height 19
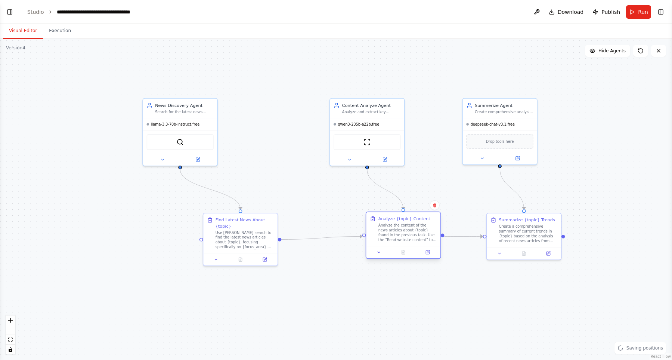
drag, startPoint x: 387, startPoint y: 218, endPoint x: 386, endPoint y: 233, distance: 14.2
click at [386, 233] on div "Analyze the content of the news articles about {topic} found in the previous ta…" at bounding box center [407, 232] width 59 height 19
drag, startPoint x: 363, startPoint y: 126, endPoint x: 332, endPoint y: 127, distance: 31.4
click at [332, 127] on div "qwen3-235b-a22b:free" at bounding box center [331, 123] width 74 height 12
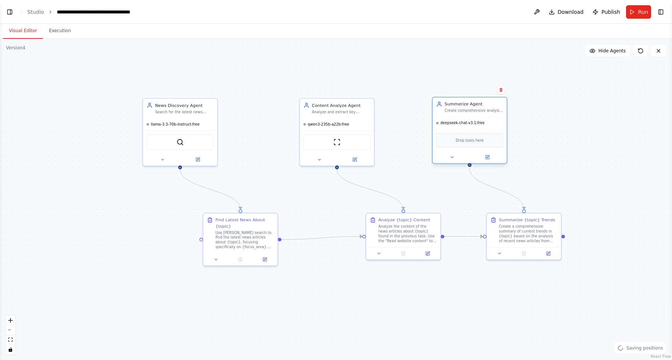
drag, startPoint x: 500, startPoint y: 125, endPoint x: 469, endPoint y: 126, distance: 31.4
click at [469, 126] on div "deepseek-chat-v3.1:free" at bounding box center [469, 123] width 74 height 12
drag, startPoint x: 405, startPoint y: 243, endPoint x: 398, endPoint y: 239, distance: 8.5
click at [398, 239] on div "Analyze the content of the news articles about {topic} found in the previous ta…" at bounding box center [389, 232] width 59 height 19
click at [452, 307] on div ".deletable-edge-delete-btn { width: 20px; height: 20px; border: 0px solid #ffff…" at bounding box center [336, 199] width 672 height 321
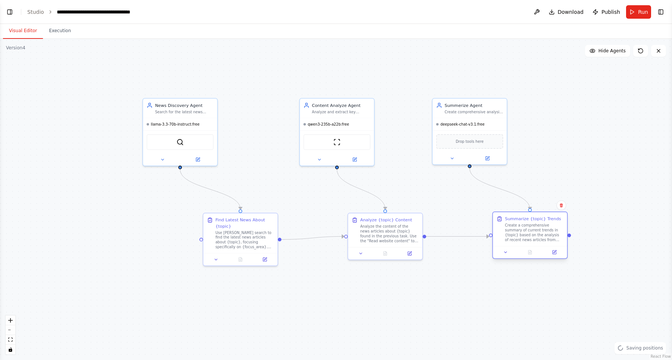
drag, startPoint x: 524, startPoint y: 242, endPoint x: 531, endPoint y: 243, distance: 6.8
click at [531, 243] on div "Summarize {topic} Trends Create a comprehensive summary of current trends in {t…" at bounding box center [529, 229] width 74 height 34
click at [475, 329] on div ".deletable-edge-delete-btn { width: 20px; height: 20px; border: 0px solid #ffff…" at bounding box center [336, 199] width 672 height 321
drag, startPoint x: 253, startPoint y: 240, endPoint x: 256, endPoint y: 239, distance: 3.9
click at [256, 239] on div "Use [PERSON_NAME] search to find the latest news articles about {topic}, focusi…" at bounding box center [250, 238] width 59 height 19
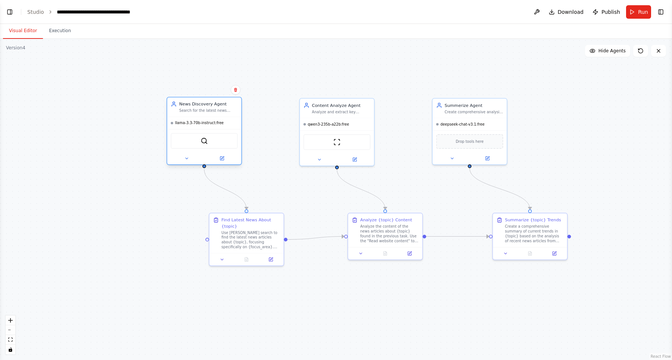
drag, startPoint x: 183, startPoint y: 118, endPoint x: 205, endPoint y: 119, distance: 22.4
click at [205, 119] on div "llama-3.3-70b-instruct:free" at bounding box center [204, 123] width 74 height 12
click at [301, 59] on div ".deletable-edge-delete-btn { width: 20px; height: 20px; border: 0px solid #ffff…" at bounding box center [336, 199] width 672 height 321
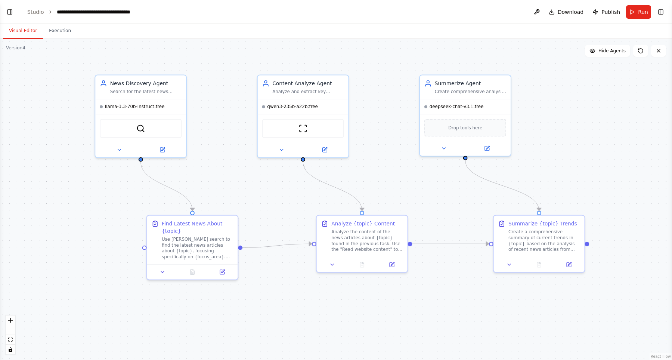
drag, startPoint x: 453, startPoint y: 283, endPoint x: 446, endPoint y: 305, distance: 22.8
click at [445, 301] on div ".deletable-edge-delete-btn { width: 20px; height: 20px; border: 0px solid #ffff…" at bounding box center [336, 199] width 672 height 321
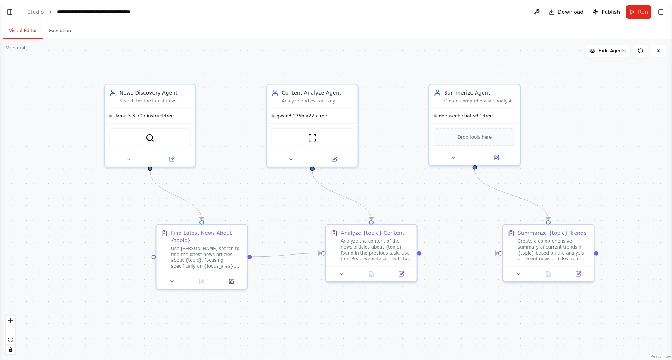
drag, startPoint x: 462, startPoint y: 304, endPoint x: 471, endPoint y: 312, distance: 12.4
click at [471, 312] on div ".deletable-edge-delete-btn { width: 20px; height: 20px; border: 0px solid #ffff…" at bounding box center [336, 199] width 672 height 321
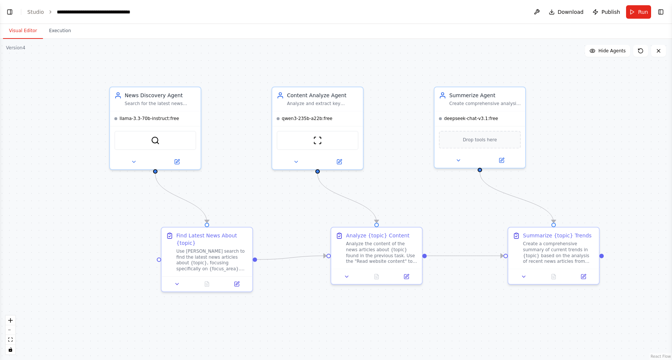
click at [565, 336] on div ".deletable-edge-delete-btn { width: 20px; height: 20px; border: 0px solid #ffff…" at bounding box center [336, 199] width 672 height 321
click at [170, 280] on button at bounding box center [176, 282] width 25 height 9
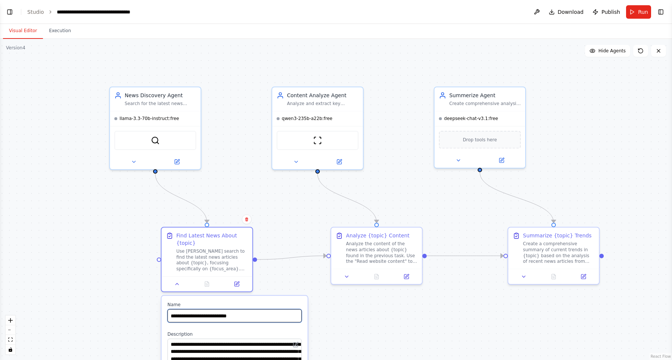
click at [173, 316] on input "**********" at bounding box center [234, 315] width 134 height 13
type input "**********"
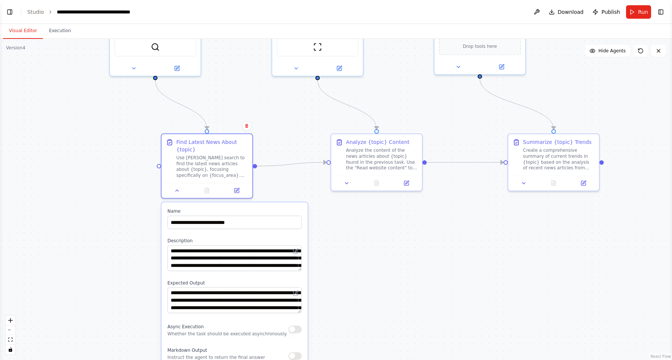
drag, startPoint x: 297, startPoint y: 213, endPoint x: 289, endPoint y: 158, distance: 55.5
click at [289, 156] on div ".deletable-edge-delete-btn { width: 20px; height: 20px; border: 0px solid #ffff…" at bounding box center [336, 199] width 672 height 321
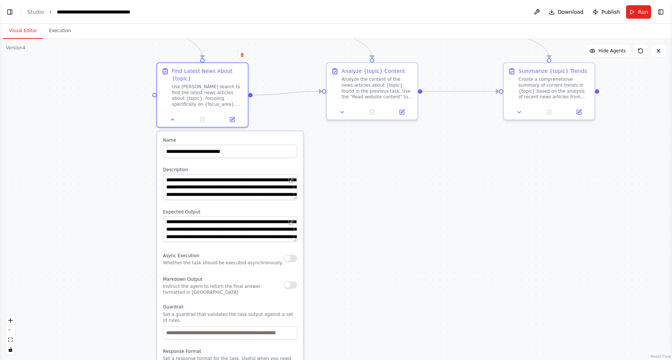
drag, startPoint x: 365, startPoint y: 275, endPoint x: 359, endPoint y: 223, distance: 52.7
click at [364, 214] on div ".deletable-edge-delete-btn { width: 20px; height: 20px; border: 0px solid #ffff…" at bounding box center [336, 199] width 672 height 321
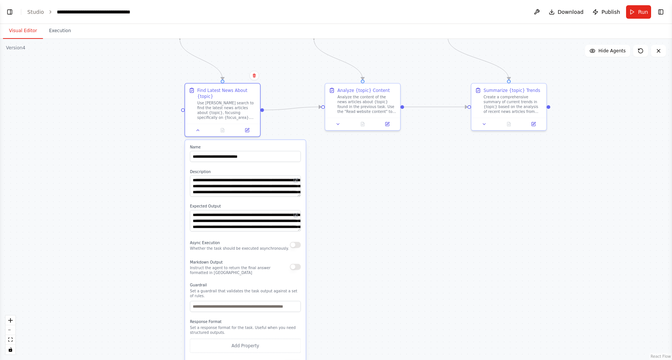
drag, startPoint x: 349, startPoint y: 300, endPoint x: 346, endPoint y: 275, distance: 25.2
click at [348, 277] on div ".deletable-edge-delete-btn { width: 20px; height: 20px; border: 0px solid #ffff…" at bounding box center [336, 199] width 672 height 321
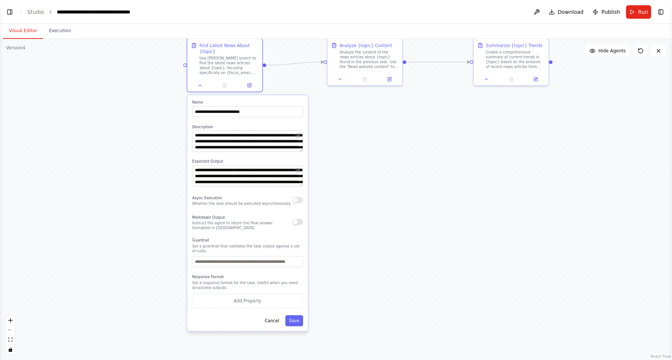
drag, startPoint x: 327, startPoint y: 260, endPoint x: 319, endPoint y: 248, distance: 14.0
click at [326, 232] on div ".deletable-edge-delete-btn { width: 20px; height: 20px; border: 0px solid #ffff…" at bounding box center [336, 199] width 672 height 321
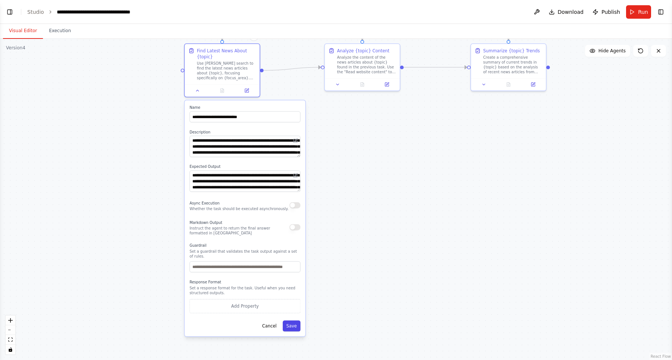
click at [292, 320] on button "Save" at bounding box center [292, 325] width 18 height 11
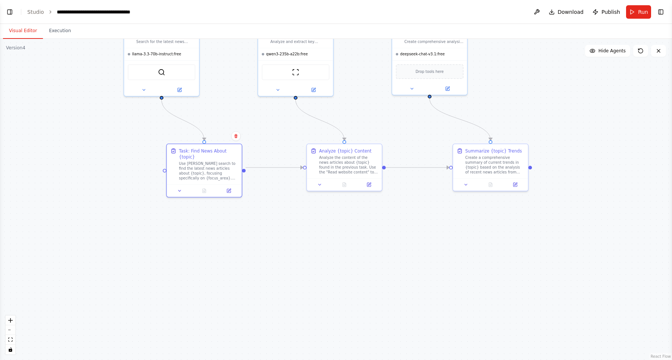
drag, startPoint x: 417, startPoint y: 199, endPoint x: 394, endPoint y: 264, distance: 69.0
click at [398, 314] on div ".deletable-edge-delete-btn { width: 20px; height: 20px; border: 0px solid #ffff…" at bounding box center [336, 199] width 672 height 321
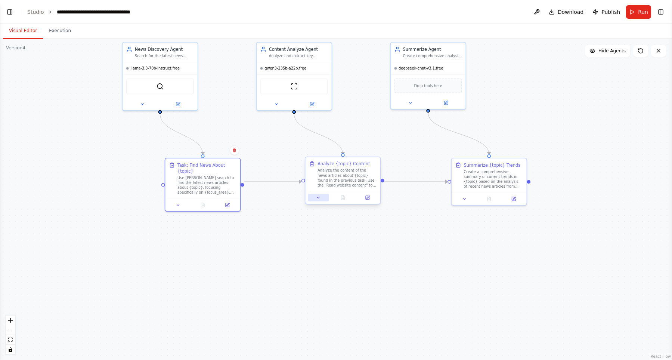
click at [323, 195] on button at bounding box center [318, 197] width 21 height 7
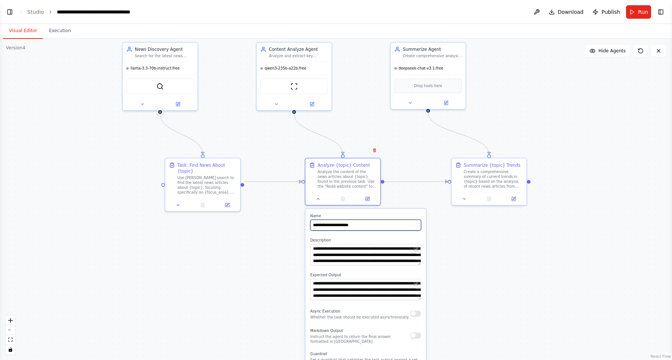
click at [315, 225] on input "**********" at bounding box center [365, 225] width 111 height 11
drag, startPoint x: 339, startPoint y: 227, endPoint x: 372, endPoint y: 225, distance: 33.7
click at [372, 225] on input "**********" at bounding box center [365, 225] width 111 height 11
click at [368, 224] on input "**********" at bounding box center [365, 225] width 111 height 11
type input "**********"
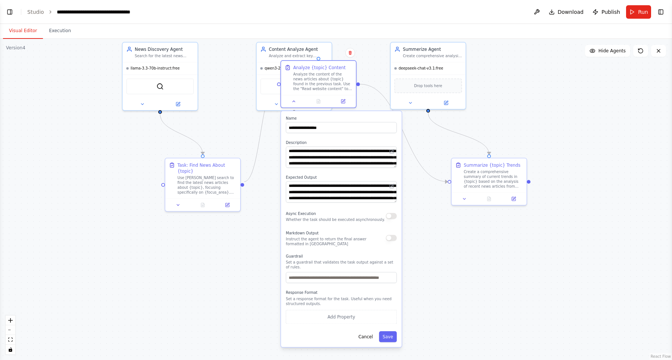
drag, startPoint x: 385, startPoint y: 218, endPoint x: 362, endPoint y: 136, distance: 85.3
click at [355, 116] on div "**********" at bounding box center [341, 124] width 111 height 17
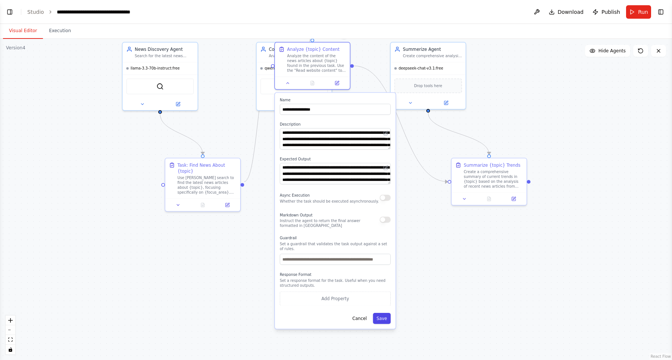
click at [384, 316] on button "Save" at bounding box center [382, 317] width 18 height 11
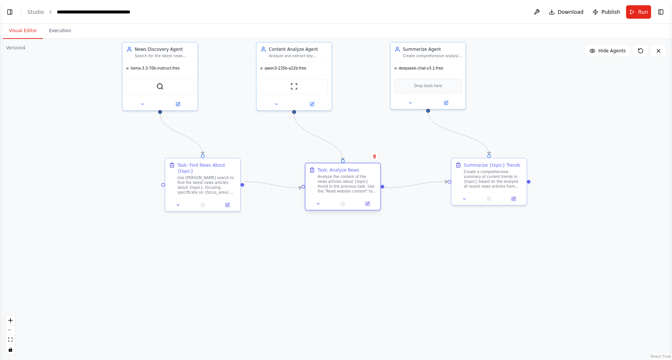
drag, startPoint x: 308, startPoint y: 55, endPoint x: 337, endPoint y: 176, distance: 124.1
click at [337, 176] on div "Analyze the content of the news articles about {topic} found in the previous ta…" at bounding box center [346, 183] width 59 height 19
click at [203, 174] on div "Use [PERSON_NAME] search to find the latest news articles about {topic}, focusi…" at bounding box center [206, 183] width 59 height 19
click at [177, 200] on button at bounding box center [178, 203] width 21 height 7
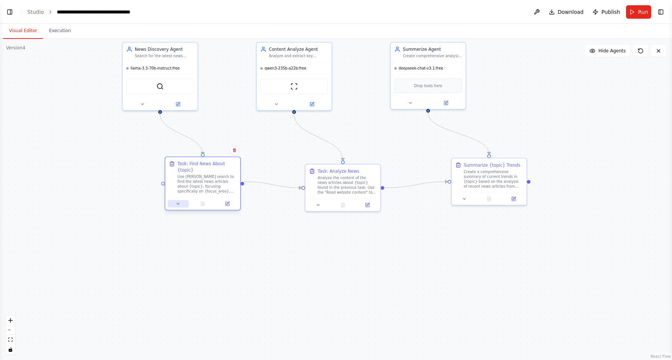
click at [180, 201] on icon at bounding box center [177, 203] width 5 height 5
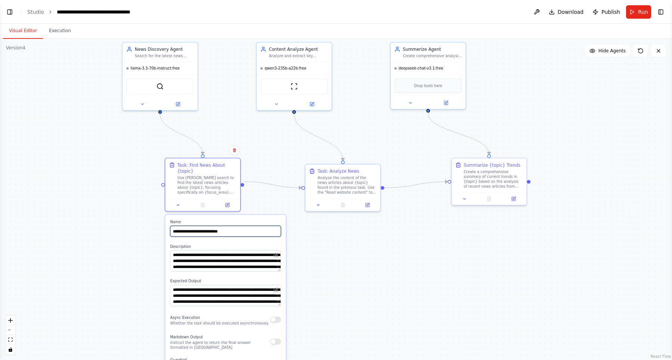
drag, startPoint x: 242, startPoint y: 225, endPoint x: 217, endPoint y: 225, distance: 24.3
click at [217, 225] on input "**********" at bounding box center [225, 230] width 111 height 11
type input "**********"
click at [174, 200] on button at bounding box center [178, 203] width 21 height 7
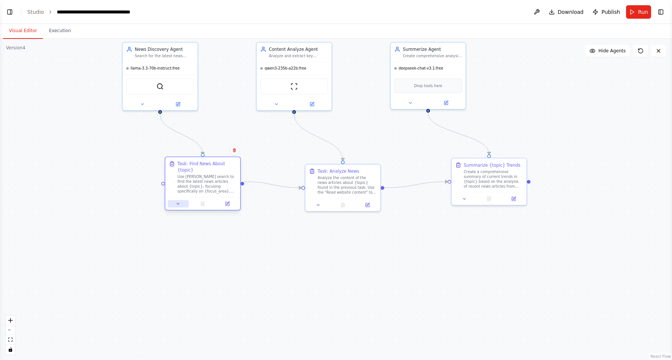
click at [174, 200] on button at bounding box center [178, 203] width 21 height 7
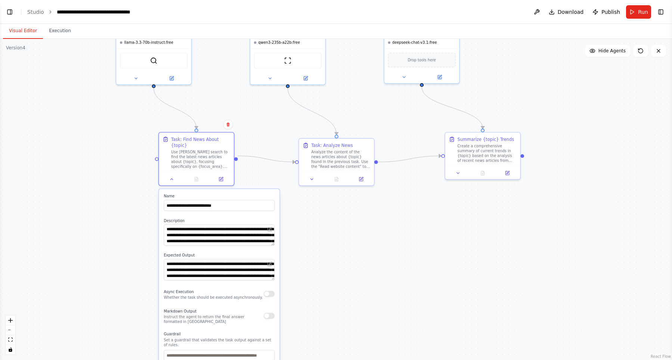
drag, startPoint x: 335, startPoint y: 253, endPoint x: 329, endPoint y: 217, distance: 37.0
click at [329, 217] on div ".deletable-edge-delete-btn { width: 20px; height: 20px; border: 0px solid #ffff…" at bounding box center [336, 199] width 672 height 321
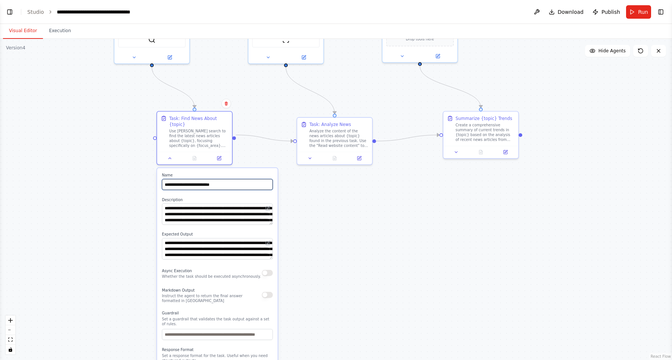
drag, startPoint x: 232, startPoint y: 177, endPoint x: 196, endPoint y: 178, distance: 36.2
click at [196, 179] on input "**********" at bounding box center [217, 184] width 111 height 11
type input "**********"
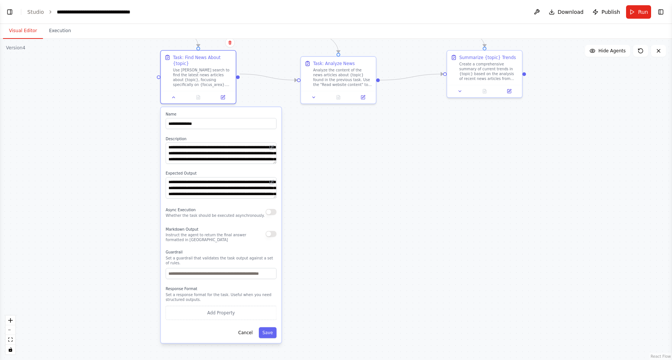
drag, startPoint x: 368, startPoint y: 235, endPoint x: 372, endPoint y: 199, distance: 36.9
click at [372, 199] on div ".deletable-edge-delete-btn { width: 20px; height: 20px; border: 0px solid #ffff…" at bounding box center [336, 199] width 672 height 321
click at [275, 326] on button "Save" at bounding box center [268, 331] width 18 height 11
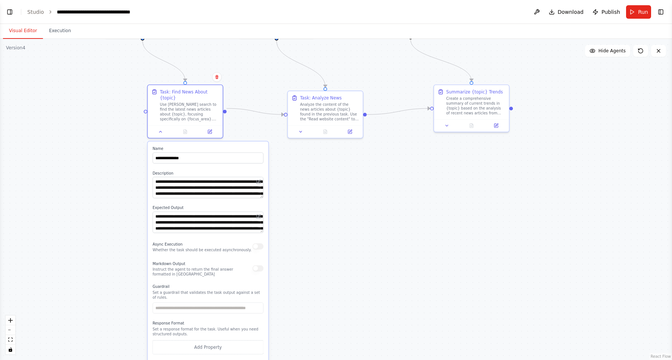
drag, startPoint x: 365, startPoint y: 222, endPoint x: 349, endPoint y: 260, distance: 41.5
click at [347, 262] on div ".deletable-edge-delete-btn { width: 20px; height: 20px; border: 0px solid #ffff…" at bounding box center [336, 199] width 672 height 321
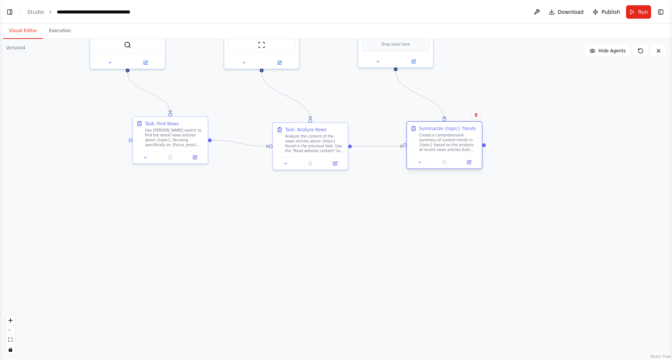
drag, startPoint x: 447, startPoint y: 134, endPoint x: 432, endPoint y: 140, distance: 15.5
click at [432, 140] on div "Create a comprehensive summary of current trends in {topic} based on the analys…" at bounding box center [448, 142] width 59 height 19
click at [411, 165] on button at bounding box center [413, 161] width 21 height 7
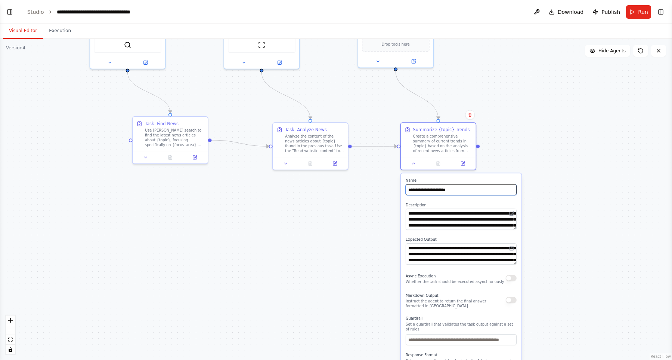
drag, startPoint x: 466, startPoint y: 190, endPoint x: 430, endPoint y: 189, distance: 35.8
click at [430, 189] on input "**********" at bounding box center [460, 189] width 111 height 11
type input "**********"
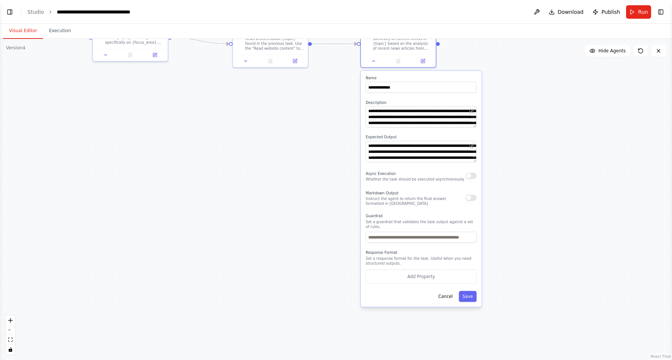
drag, startPoint x: 570, startPoint y: 267, endPoint x: 531, endPoint y: 167, distance: 107.5
click at [531, 167] on div ".deletable-edge-delete-btn { width: 20px; height: 20px; border: 0px solid #ffff…" at bounding box center [336, 199] width 672 height 321
click at [474, 290] on button "Save" at bounding box center [467, 295] width 18 height 11
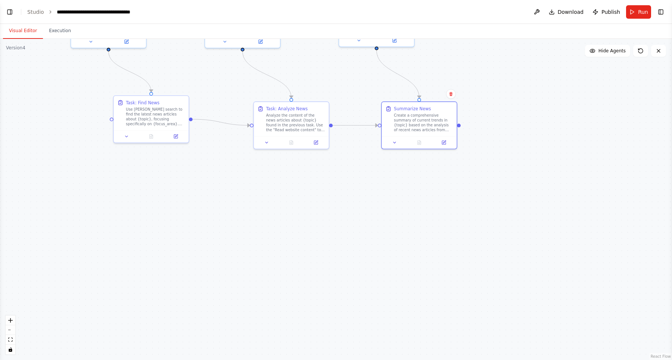
drag, startPoint x: 256, startPoint y: 234, endPoint x: 264, endPoint y: 247, distance: 15.1
click at [264, 247] on div ".deletable-edge-delete-btn { width: 20px; height: 20px; border: 0px solid #ffff…" at bounding box center [336, 199] width 672 height 321
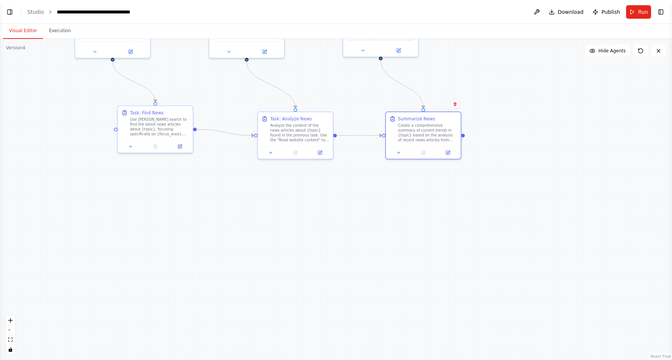
drag, startPoint x: 246, startPoint y: 200, endPoint x: 258, endPoint y: 226, distance: 28.6
click at [258, 226] on div ".deletable-edge-delete-btn { width: 20px; height: 20px; border: 0px solid #ffff…" at bounding box center [336, 199] width 672 height 321
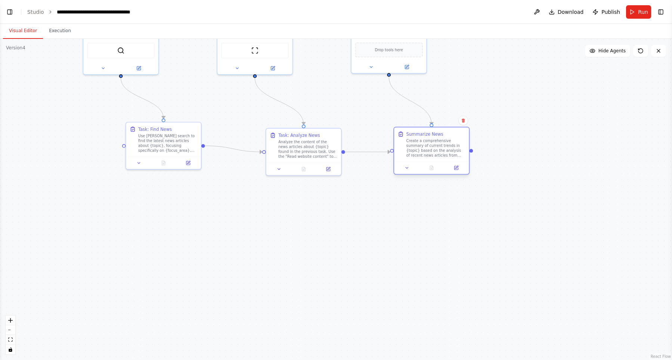
click at [430, 139] on div "Create a comprehensive summary of current trends in {topic} based on the analys…" at bounding box center [435, 147] width 59 height 19
click at [409, 167] on icon at bounding box center [406, 167] width 5 height 5
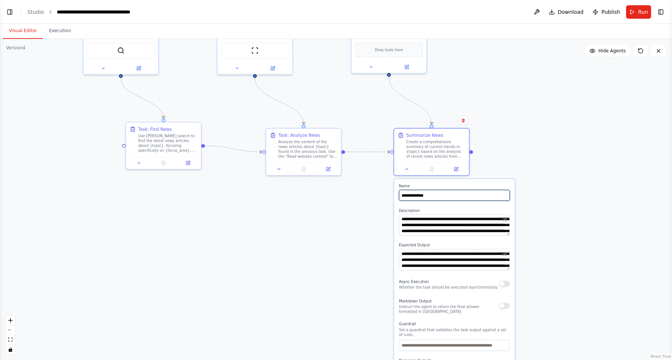
click at [404, 195] on input "**********" at bounding box center [454, 195] width 111 height 11
type input "**********"
drag, startPoint x: 653, startPoint y: 235, endPoint x: 629, endPoint y: 169, distance: 70.3
click at [629, 169] on div ".deletable-edge-delete-btn { width: 20px; height: 20px; border: 0px solid #ffff…" at bounding box center [336, 199] width 672 height 321
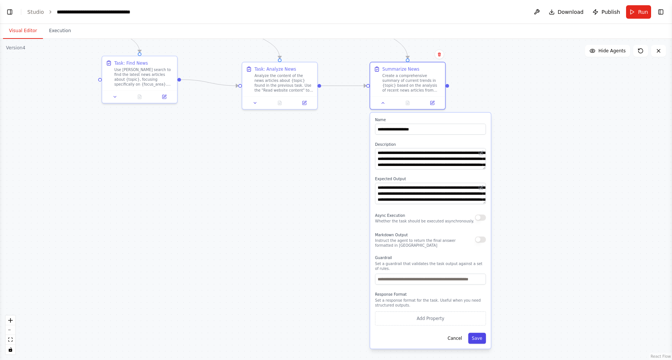
click at [477, 335] on button "Save" at bounding box center [477, 337] width 18 height 11
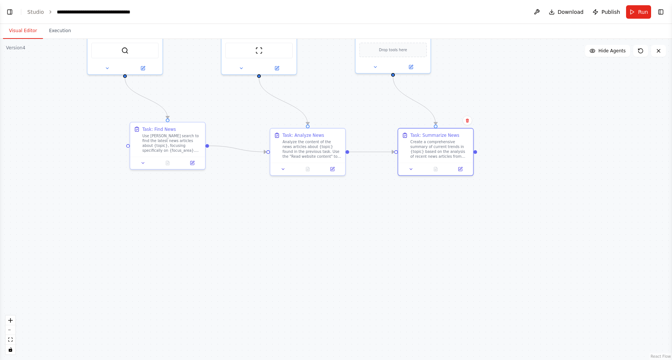
drag, startPoint x: 544, startPoint y: 218, endPoint x: 591, endPoint y: 327, distance: 118.1
click at [591, 327] on div ".deletable-edge-delete-btn { width: 20px; height: 20px; border: 0px solid #ffff…" at bounding box center [336, 199] width 672 height 321
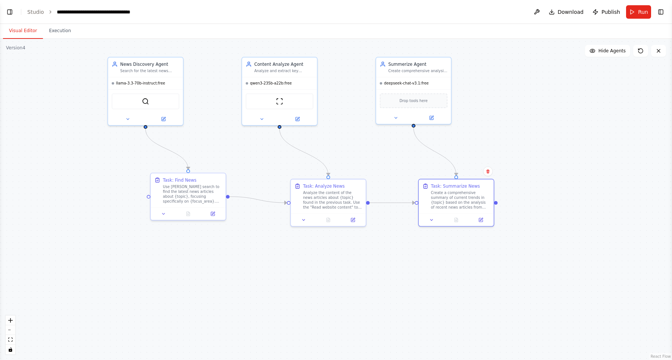
drag, startPoint x: 548, startPoint y: 279, endPoint x: 516, endPoint y: 299, distance: 37.5
click at [553, 304] on div ".deletable-edge-delete-btn { width: 20px; height: 20px; border: 0px solid #ffff…" at bounding box center [336, 199] width 672 height 321
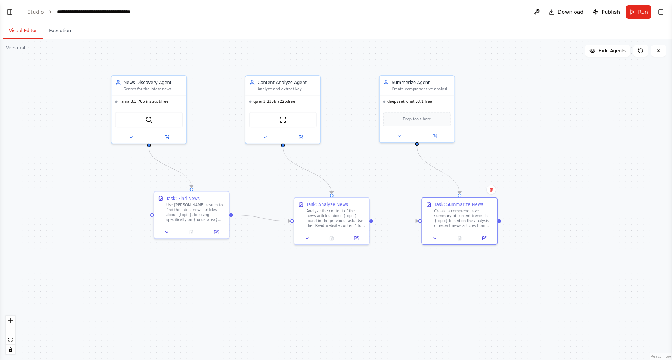
click at [454, 273] on div ".deletable-edge-delete-btn { width: 20px; height: 20px; border: 0px solid #ffff…" at bounding box center [336, 199] width 672 height 321
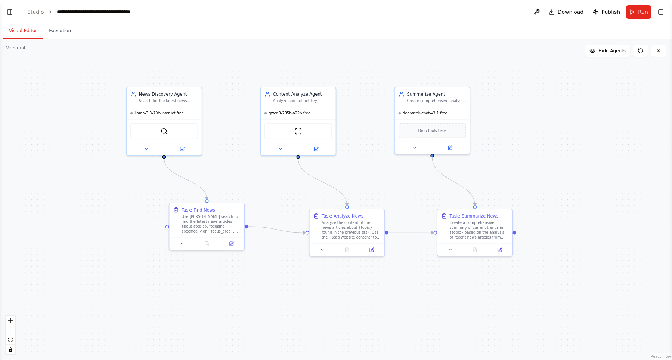
drag, startPoint x: 463, startPoint y: 298, endPoint x: 482, endPoint y: 311, distance: 23.6
click at [482, 311] on div ".deletable-edge-delete-btn { width: 20px; height: 20px; border: 0px solid #ffff…" at bounding box center [336, 199] width 672 height 321
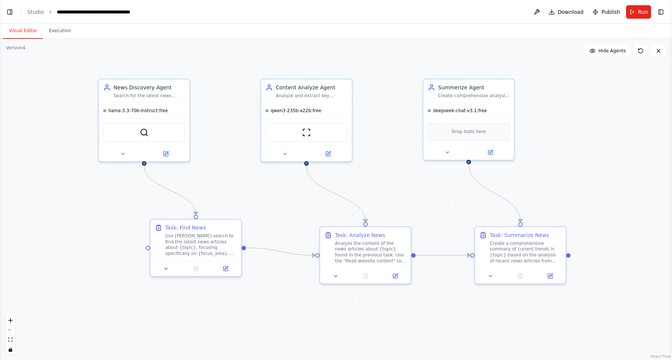
drag, startPoint x: 461, startPoint y: 300, endPoint x: 503, endPoint y: 337, distance: 56.1
click at [503, 337] on div ".deletable-edge-delete-btn { width: 20px; height: 20px; border: 0px solid #ffff…" at bounding box center [336, 199] width 672 height 321
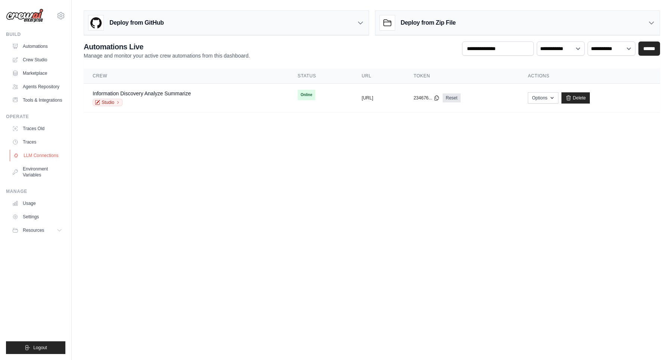
click at [43, 161] on link "LLM Connections" at bounding box center [38, 155] width 56 height 12
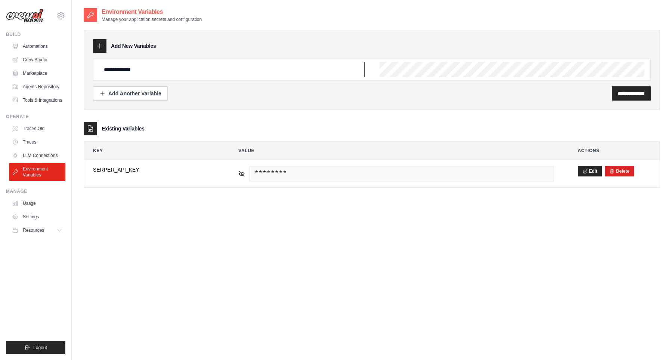
click at [188, 71] on input "**********" at bounding box center [231, 69] width 265 height 15
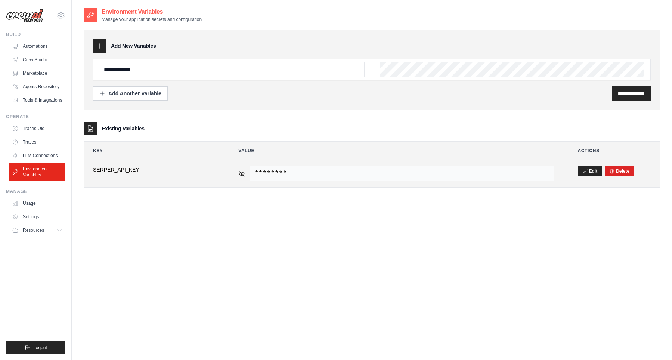
click at [117, 168] on span "SERPER_API_KEY" at bounding box center [153, 169] width 121 height 7
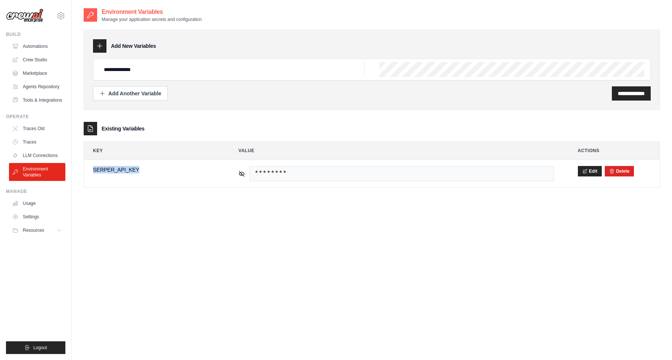
copy span "SERPER_API_KEY"
click at [183, 70] on input "**********" at bounding box center [231, 69] width 265 height 15
paste input "text"
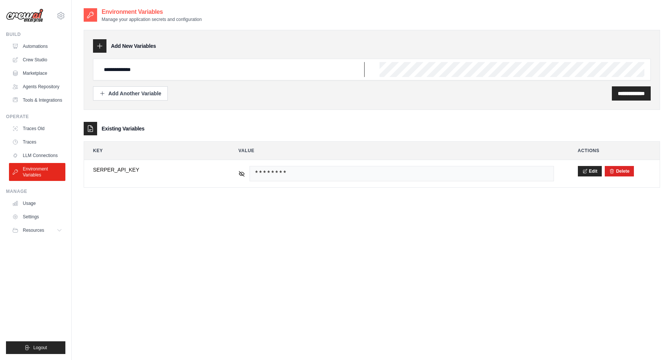
type input "**********"
click at [414, 137] on environment-variables\a "**********" at bounding box center [372, 155] width 576 height 66
click at [41, 161] on link "LLM Connections" at bounding box center [38, 155] width 56 height 12
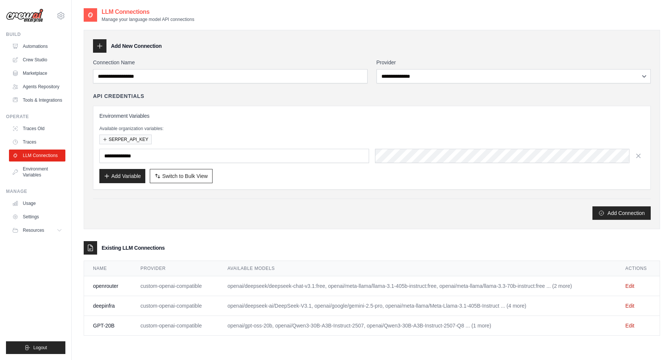
click at [274, 86] on div "**********" at bounding box center [371, 139] width 557 height 161
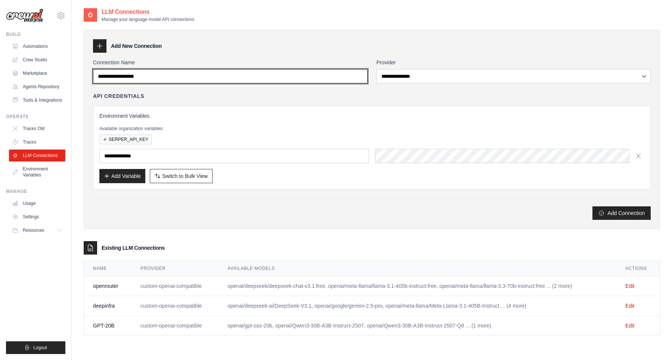
click at [210, 77] on input "Connection Name" at bounding box center [230, 76] width 274 height 14
click at [204, 75] on input "Connection Name" at bounding box center [230, 76] width 274 height 14
type input "**********"
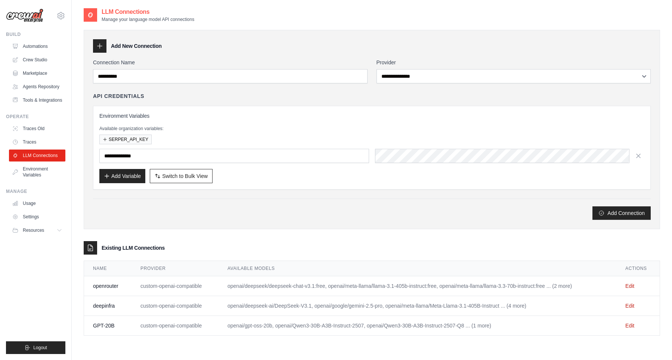
click at [273, 109] on div "**********" at bounding box center [371, 148] width 557 height 84
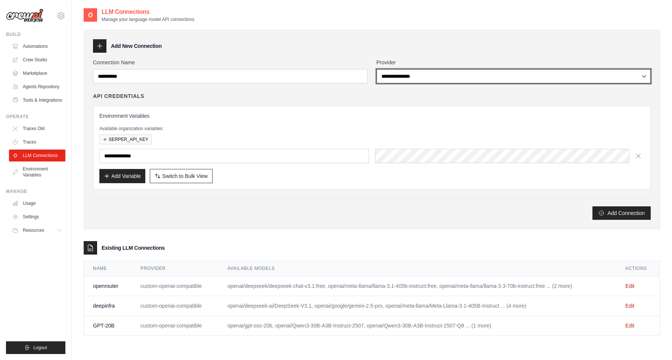
click at [376, 69] on select "**********" at bounding box center [513, 76] width 274 height 14
select select "**********"
click option "**********" at bounding box center [0, 0] width 0 height 0
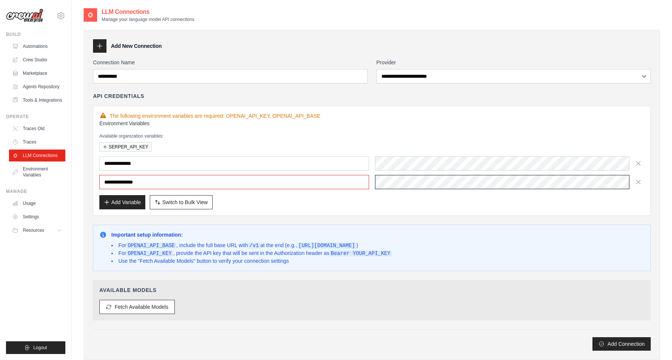
click at [417, 184] on div at bounding box center [510, 182] width 270 height 14
click at [343, 201] on div "Add Variable Switch to Bulk View Switch to Table View" at bounding box center [371, 202] width 545 height 14
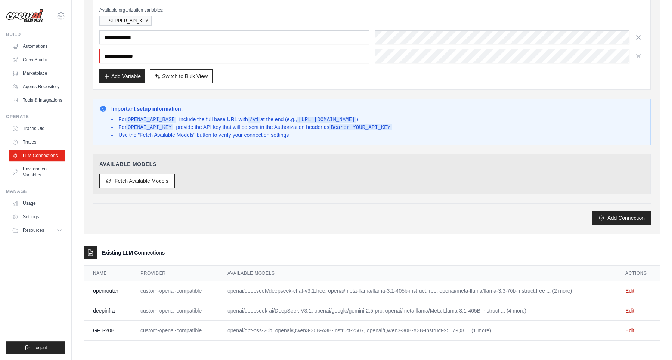
scroll to position [127, 0]
click at [632, 291] on link "Edit" at bounding box center [629, 290] width 9 height 6
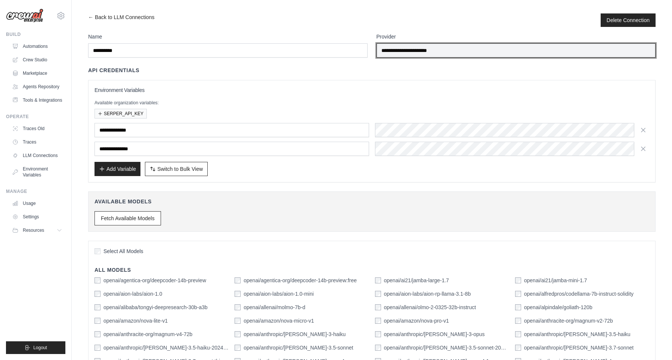
click at [589, 51] on input "**********" at bounding box center [515, 50] width 279 height 14
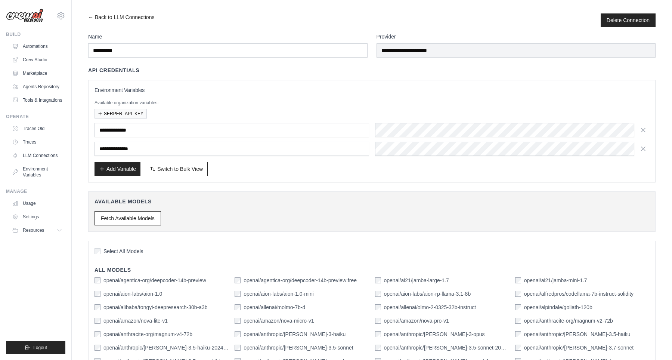
click at [558, 83] on div "**********" at bounding box center [371, 131] width 567 height 102
click at [237, 283] on div "openai/agentica-org/deepcoder-14b-preview:free" at bounding box center [295, 279] width 122 height 7
click at [25, 63] on link "Crew Studio" at bounding box center [38, 60] width 56 height 12
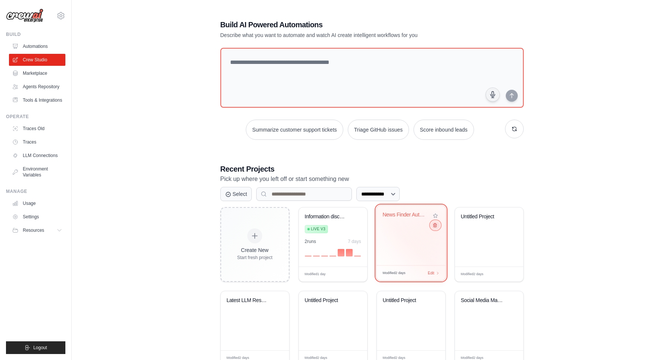
click at [436, 224] on icon at bounding box center [434, 225] width 5 height 5
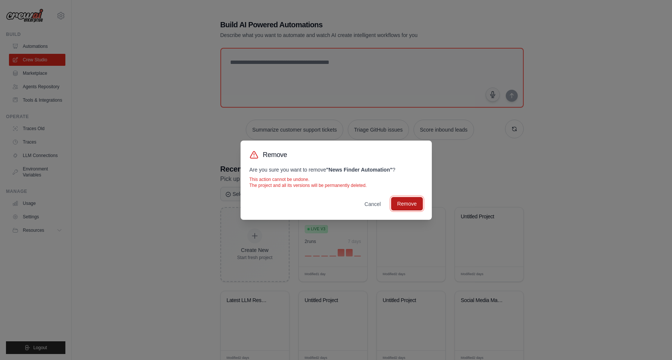
click at [400, 202] on button "Remove" at bounding box center [406, 203] width 31 height 13
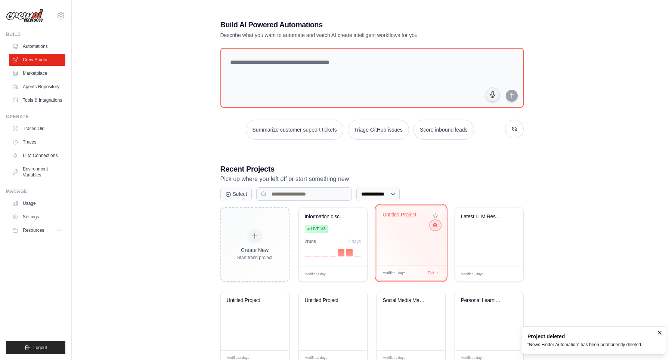
click at [437, 224] on button at bounding box center [434, 225] width 9 height 8
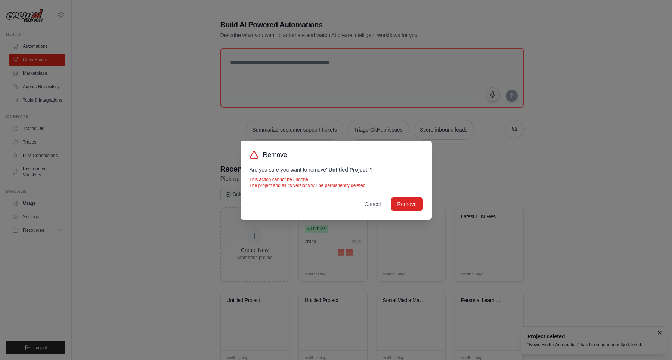
click at [408, 196] on div "Remove Are you sure you want to remove " Untitled Project " ? This action canno…" at bounding box center [335, 179] width 191 height 79
click at [409, 197] on div "Remove Are you sure you want to remove " Untitled Project " ? This action canno…" at bounding box center [335, 179] width 191 height 79
click at [410, 203] on button "Remove" at bounding box center [406, 203] width 31 height 13
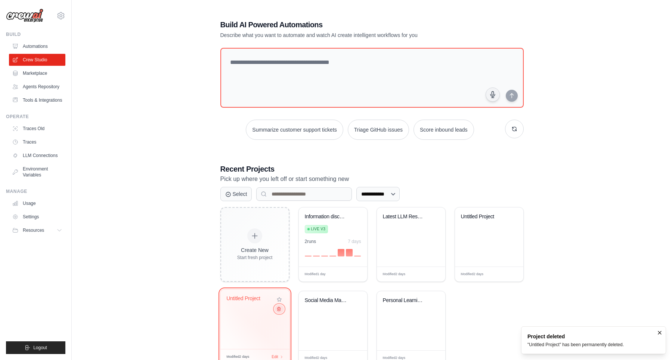
click at [280, 309] on icon at bounding box center [278, 308] width 5 height 5
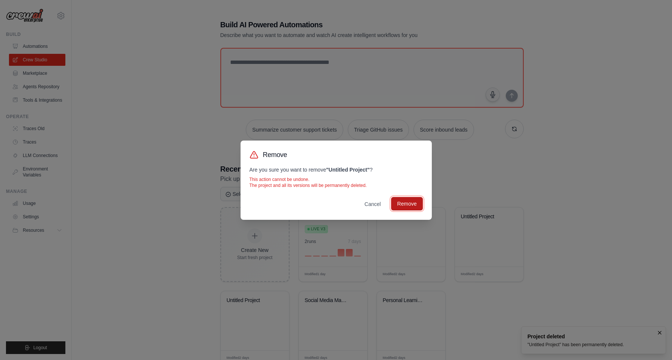
click at [402, 202] on button "Remove" at bounding box center [406, 203] width 31 height 13
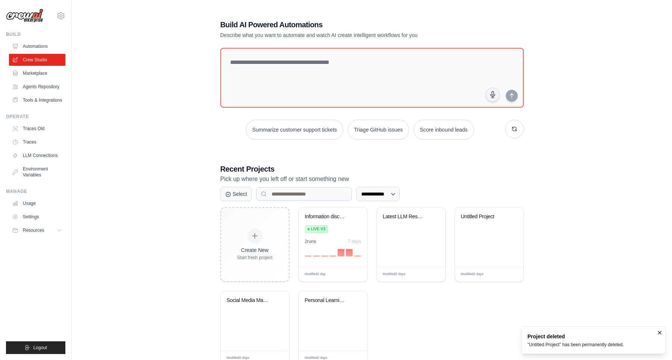
click at [588, 186] on div "**********" at bounding box center [372, 192] width 576 height 370
click at [482, 252] on div "Untitled Project" at bounding box center [489, 236] width 68 height 59
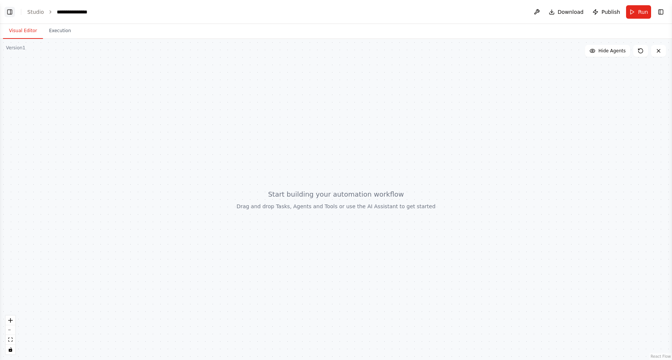
click at [10, 10] on button "Toggle Left Sidebar" at bounding box center [9, 12] width 10 height 10
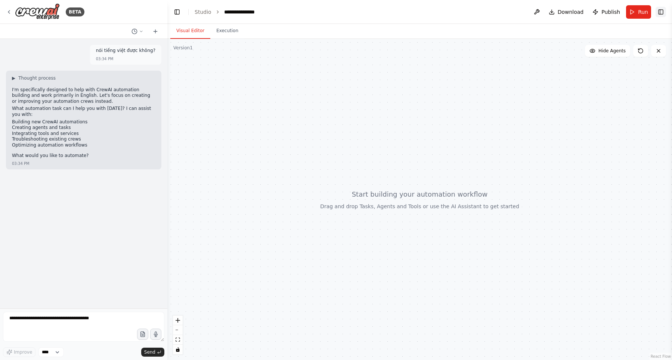
click at [659, 12] on button "Toggle Right Sidebar" at bounding box center [660, 12] width 10 height 10
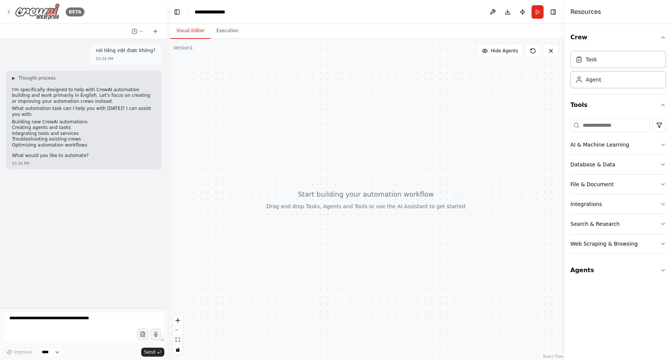
click at [11, 15] on div "BETA" at bounding box center [45, 11] width 78 height 17
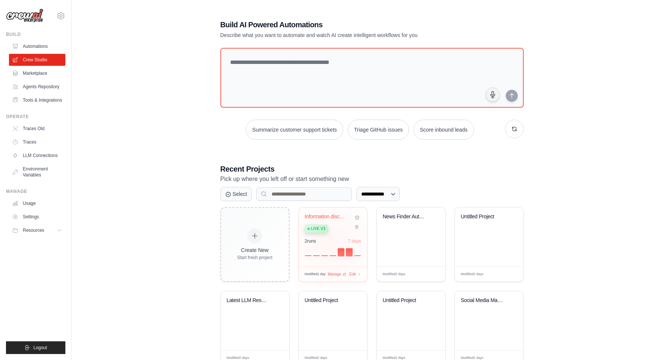
click at [333, 241] on div "2 run s 7 days" at bounding box center [333, 247] width 56 height 18
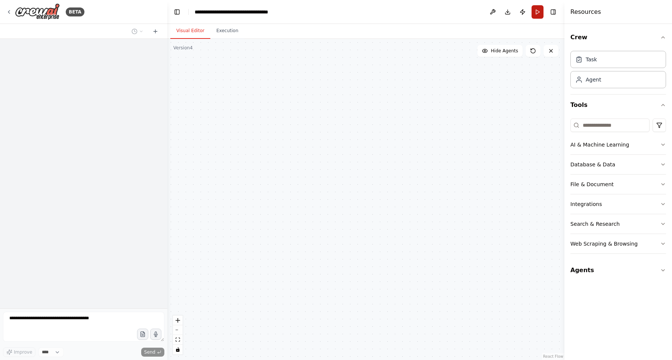
click at [541, 13] on button "Run" at bounding box center [537, 11] width 12 height 13
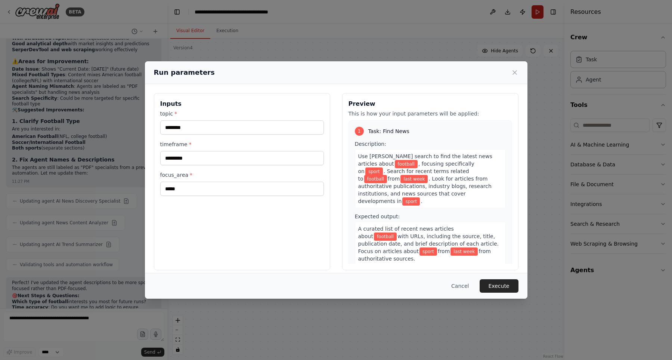
scroll to position [7997, 0]
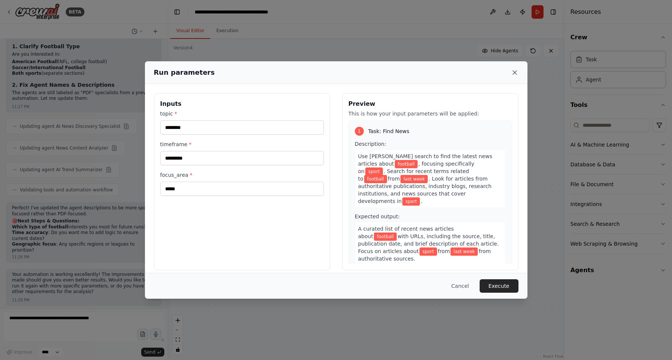
click at [513, 70] on icon at bounding box center [514, 72] width 7 height 7
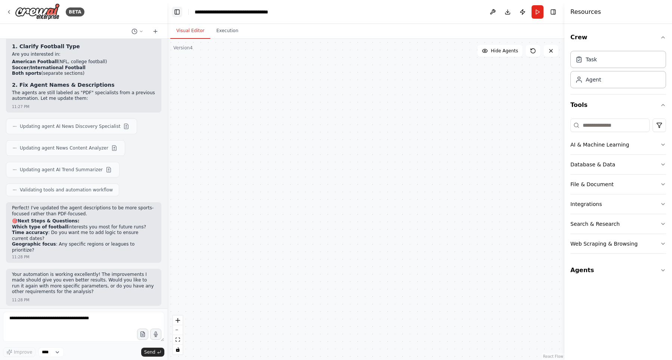
click at [175, 15] on button "Toggle Left Sidebar" at bounding box center [177, 12] width 10 height 10
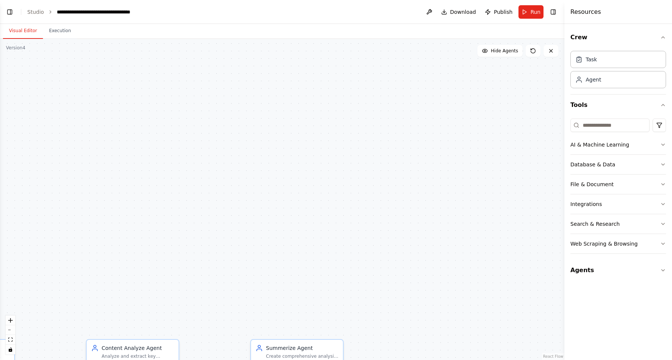
drag, startPoint x: 343, startPoint y: 170, endPoint x: 426, endPoint y: 95, distance: 111.8
click at [410, 111] on div ".deletable-edge-delete-btn { width: 20px; height: 20px; border: 0px solid #ffff…" at bounding box center [282, 199] width 564 height 321
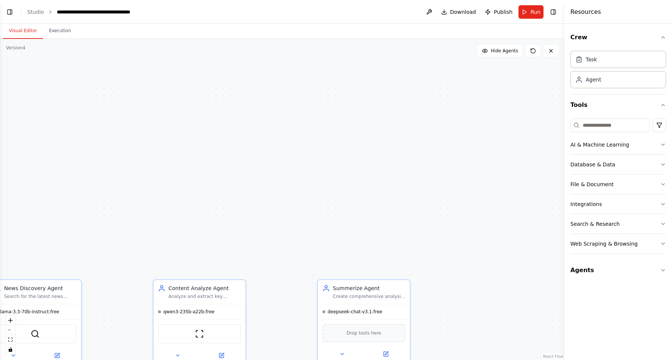
drag, startPoint x: 345, startPoint y: 221, endPoint x: 426, endPoint y: 108, distance: 138.6
click at [423, 106] on div ".deletable-edge-delete-btn { width: 20px; height: 20px; border: 0px solid #ffff…" at bounding box center [282, 199] width 564 height 321
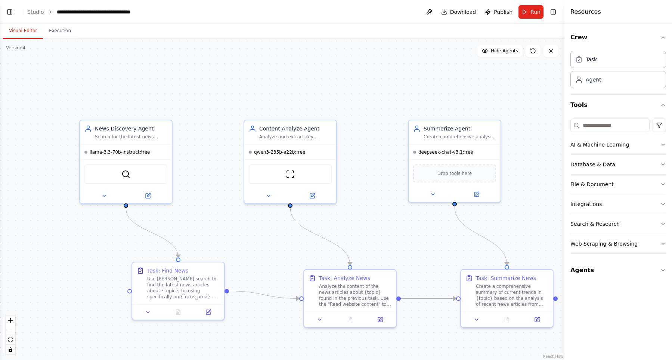
drag, startPoint x: 394, startPoint y: 113, endPoint x: 404, endPoint y: 89, distance: 26.4
click at [404, 89] on div ".deletable-edge-delete-btn { width: 20px; height: 20px; border: 0px solid #ffff…" at bounding box center [282, 199] width 564 height 321
click at [530, 16] on button "Run" at bounding box center [530, 11] width 25 height 13
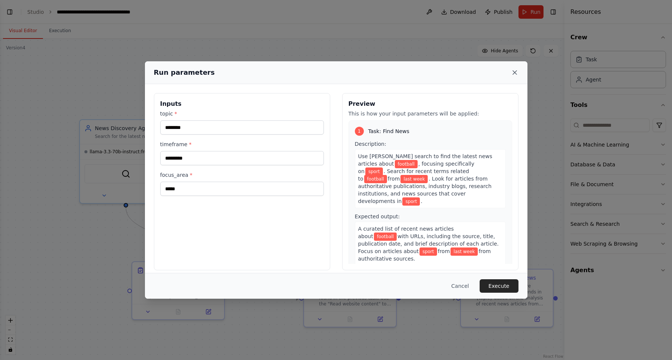
click at [516, 74] on icon at bounding box center [514, 72] width 7 height 7
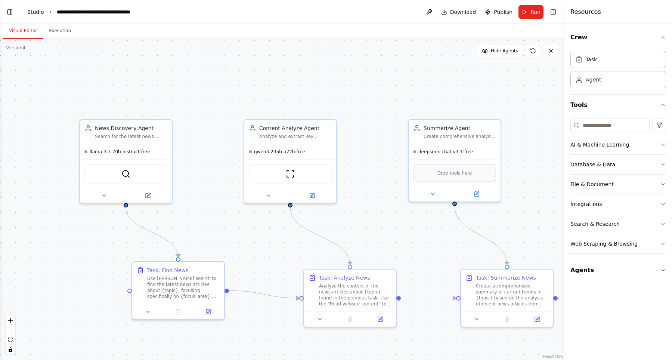
click at [31, 12] on link "Studio" at bounding box center [35, 12] width 17 height 6
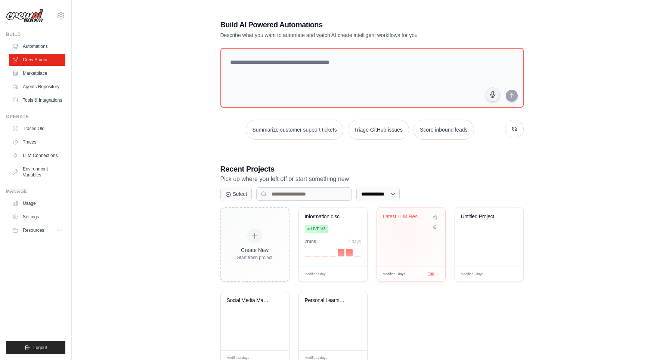
click at [406, 231] on div "Latest LLM Research & Trends Tracke..." at bounding box center [411, 236] width 68 height 59
drag, startPoint x: 471, startPoint y: 274, endPoint x: 481, endPoint y: 227, distance: 48.1
click at [481, 227] on div "Untitled Project Modified 2 days Edit" at bounding box center [488, 244] width 69 height 75
drag, startPoint x: 413, startPoint y: 309, endPoint x: 413, endPoint y: 303, distance: 6.0
click at [413, 303] on div "Create New Start fresh project Information discovery-analyze-summa... Live v3 2…" at bounding box center [371, 286] width 303 height 158
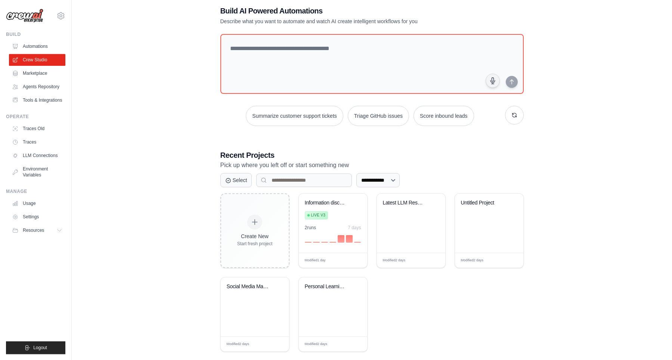
scroll to position [22, 0]
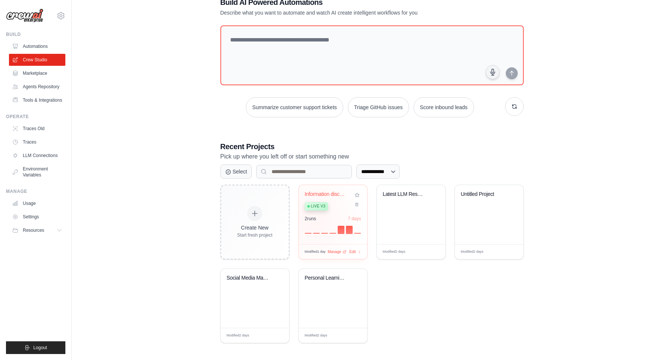
click at [315, 212] on div "Information discovery-analyze-summa... Live v3 2 run s 7 days" at bounding box center [333, 214] width 68 height 59
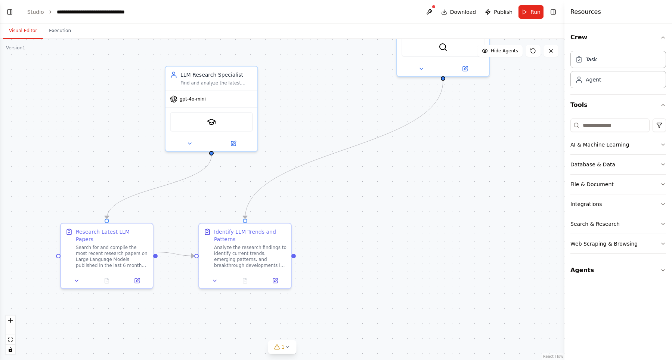
drag, startPoint x: 389, startPoint y: 205, endPoint x: 414, endPoint y: 201, distance: 25.0
click at [414, 201] on div ".deletable-edge-delete-btn { width: 20px; height: 20px; border: 0px solid #ffff…" at bounding box center [282, 199] width 564 height 321
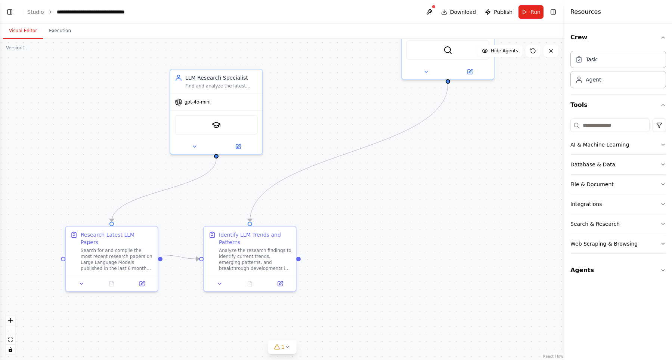
scroll to position [119, 0]
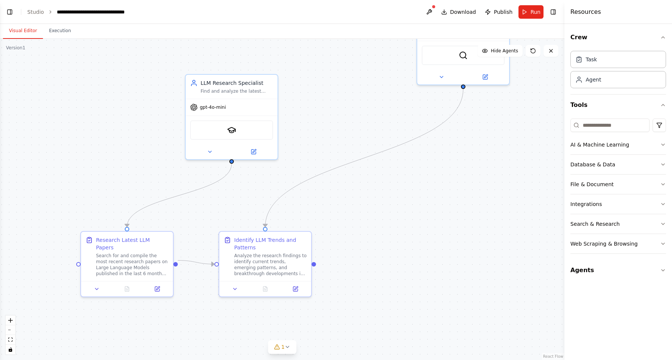
drag, startPoint x: 414, startPoint y: 201, endPoint x: 391, endPoint y: 191, distance: 24.9
click at [447, 207] on div ".deletable-edge-delete-btn { width: 20px; height: 20px; border: 0px solid #ffff…" at bounding box center [282, 199] width 564 height 321
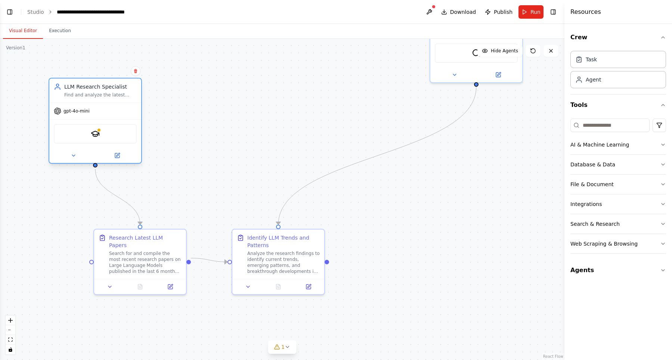
drag, startPoint x: 277, startPoint y: 100, endPoint x: 131, endPoint y: 106, distance: 146.5
click at [131, 106] on div "gpt-4o-mini" at bounding box center [95, 111] width 92 height 16
click at [153, 249] on div "Search for and compile the most recent research papers on Large Language Models…" at bounding box center [145, 261] width 72 height 24
click at [113, 280] on button at bounding box center [110, 284] width 26 height 9
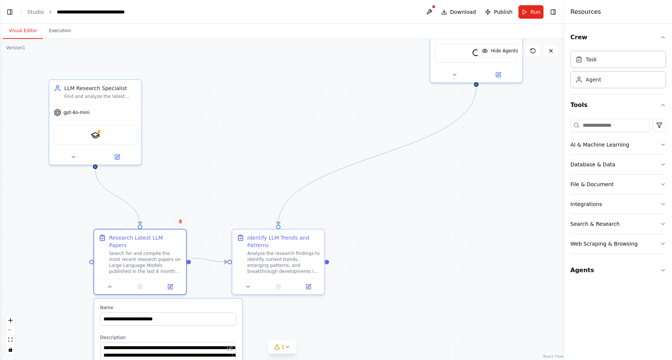
drag, startPoint x: 391, startPoint y: 296, endPoint x: 408, endPoint y: 228, distance: 70.3
click at [408, 228] on div ".deletable-edge-delete-btn { width: 20px; height: 20px; border: 0px solid #ffff…" at bounding box center [282, 199] width 564 height 321
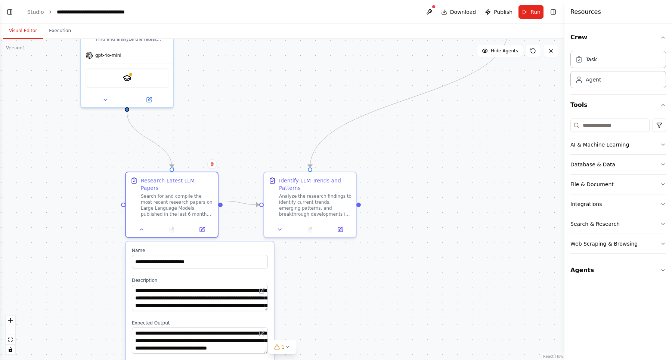
drag, startPoint x: 217, startPoint y: 153, endPoint x: 241, endPoint y: 178, distance: 35.6
click at [240, 176] on div ".deletable-edge-delete-btn { width: 20px; height: 20px; border: 0px solid #ffff…" at bounding box center [282, 199] width 564 height 321
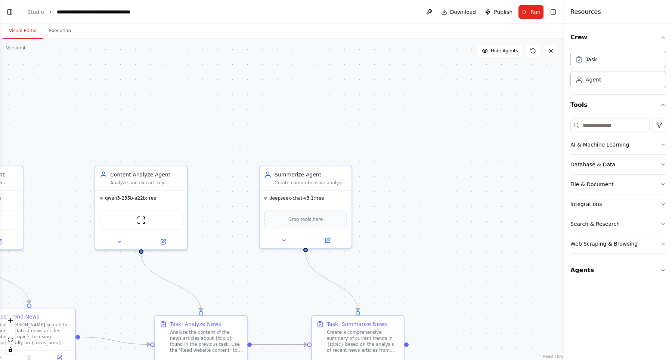
click at [456, 81] on div ".deletable-edge-delete-btn { width: 20px; height: 20px; border: 0px solid #ffff…" at bounding box center [282, 199] width 564 height 321
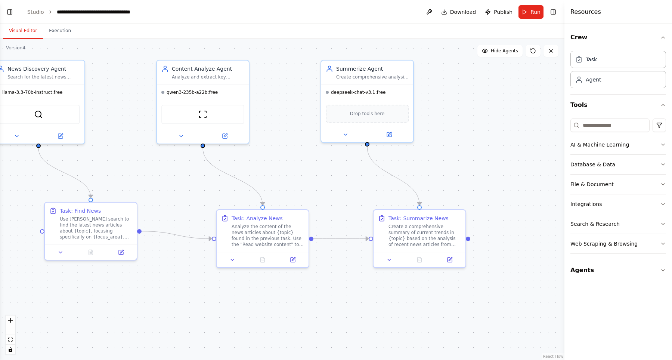
drag, startPoint x: 433, startPoint y: 139, endPoint x: 508, endPoint y: 108, distance: 81.3
click at [508, 108] on div ".deletable-edge-delete-btn { width: 20px; height: 20px; border: 0px solid #ffff…" at bounding box center [282, 199] width 564 height 321
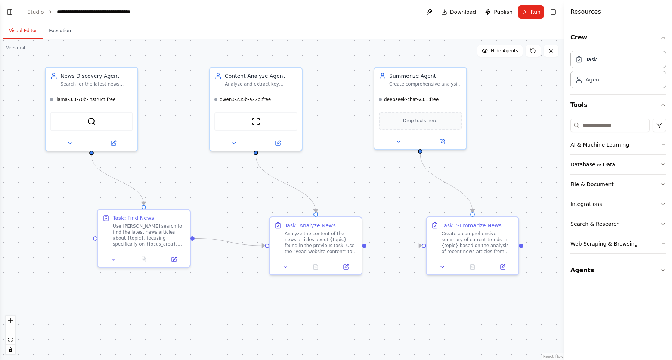
click at [351, 148] on div ".deletable-edge-delete-btn { width: 20px; height: 20px; border: 0px solid #ffff…" at bounding box center [282, 199] width 564 height 321
click at [267, 89] on div "Content Analyze Agent Analyze and extract key insights from news articles about…" at bounding box center [256, 78] width 92 height 24
drag, startPoint x: 260, startPoint y: 244, endPoint x: 220, endPoint y: 228, distance: 43.6
click at [220, 230] on div ".deletable-edge-delete-btn { width: 20px; height: 20px; border: 0px solid #ffff…" at bounding box center [282, 199] width 564 height 321
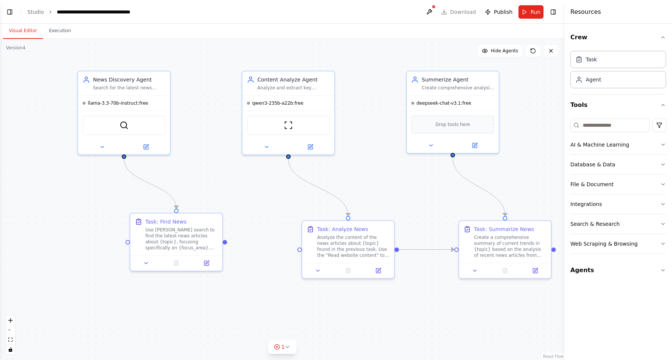
drag, startPoint x: 175, startPoint y: 143, endPoint x: 207, endPoint y: 146, distance: 32.7
click at [207, 146] on div ".deletable-edge-delete-btn { width: 20px; height: 20px; border: 0px solid #ffff…" at bounding box center [282, 199] width 564 height 321
click at [293, 85] on div "Analyze and extract key insights from news articles about {topic}, focusing on …" at bounding box center [293, 86] width 72 height 6
click at [322, 232] on div "Task: Analyze News Analyze the content of the news articles about {topic} found…" at bounding box center [353, 240] width 72 height 33
click at [438, 100] on span "deepseek-chat-v3.1:free" at bounding box center [443, 102] width 55 height 6
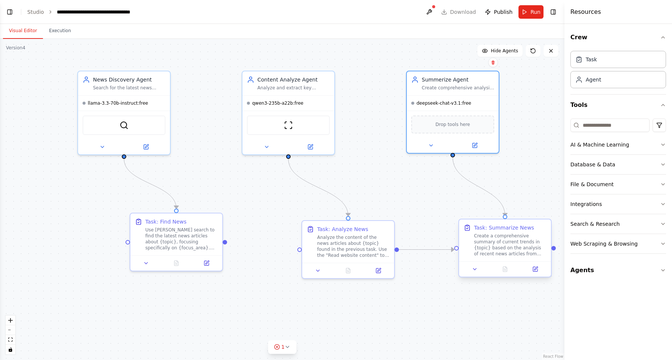
click at [485, 245] on div "Create a comprehensive summary of current trends in {topic} based on the analys…" at bounding box center [510, 245] width 72 height 24
click at [263, 298] on div ".deletable-edge-delete-btn { width: 20px; height: 20px; border: 0px solid #ffff…" at bounding box center [282, 199] width 564 height 321
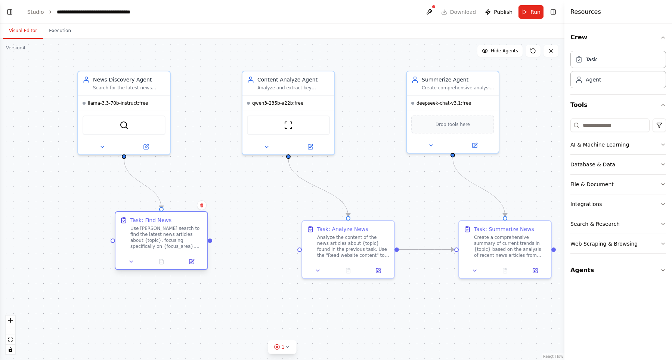
drag, startPoint x: 205, startPoint y: 234, endPoint x: 195, endPoint y: 234, distance: 10.1
click at [195, 234] on div "Use [PERSON_NAME] search to find the latest news articles about {topic}, focusi…" at bounding box center [166, 237] width 72 height 24
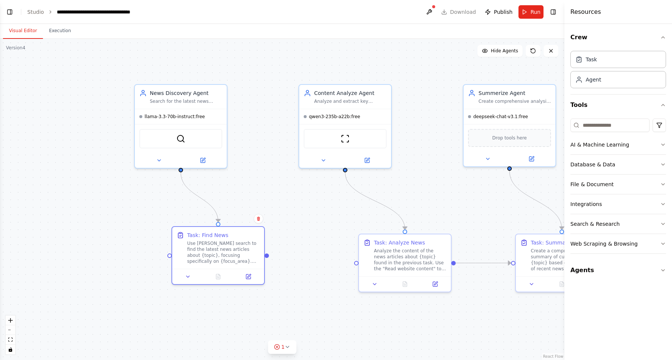
drag, startPoint x: 177, startPoint y: 80, endPoint x: 246, endPoint y: 93, distance: 70.4
click at [246, 93] on div ".deletable-edge-delete-btn { width: 20px; height: 20px; border: 0px solid #ffff…" at bounding box center [282, 199] width 564 height 321
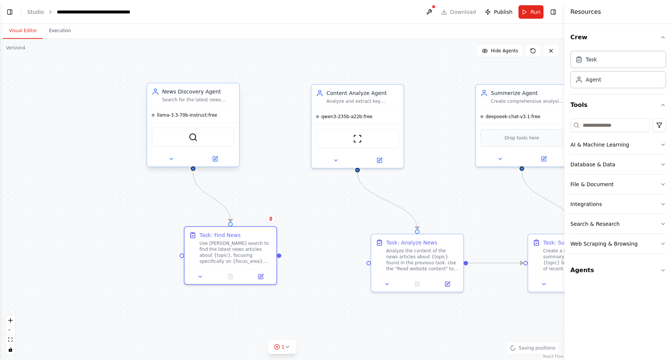
click at [185, 112] on div "llama-3.3-70b-instruct:free" at bounding box center [193, 115] width 92 height 15
click at [531, 13] on span "Run" at bounding box center [535, 11] width 10 height 7
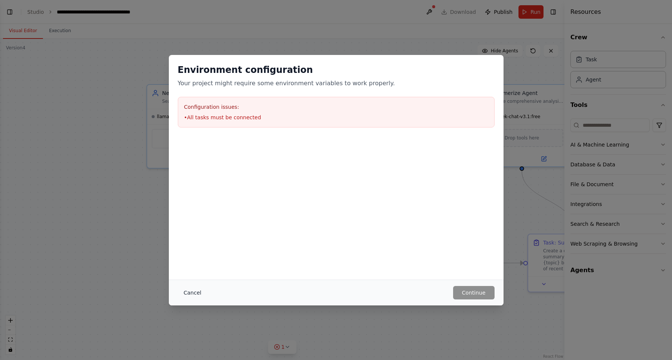
click at [193, 293] on button "Cancel" at bounding box center [192, 292] width 29 height 13
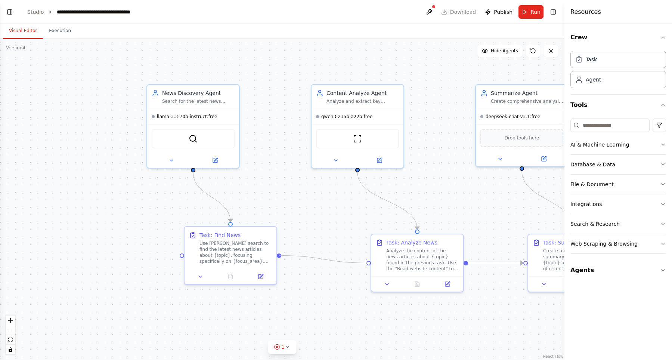
drag, startPoint x: 278, startPoint y: 255, endPoint x: 365, endPoint y: 262, distance: 87.2
click at [365, 262] on div ".deletable-edge-delete-btn { width: 20px; height: 20px; border: 0px solid #ffff…" at bounding box center [282, 199] width 564 height 321
click at [233, 118] on div "llama-3.3-70b-instruct:free" at bounding box center [193, 115] width 92 height 15
click at [525, 13] on button "Run" at bounding box center [530, 11] width 25 height 13
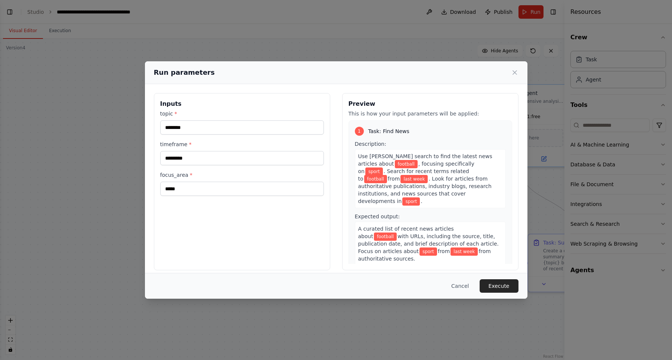
click at [467, 79] on div "Run parameters" at bounding box center [336, 72] width 382 height 23
click at [516, 74] on icon at bounding box center [514, 72] width 7 height 7
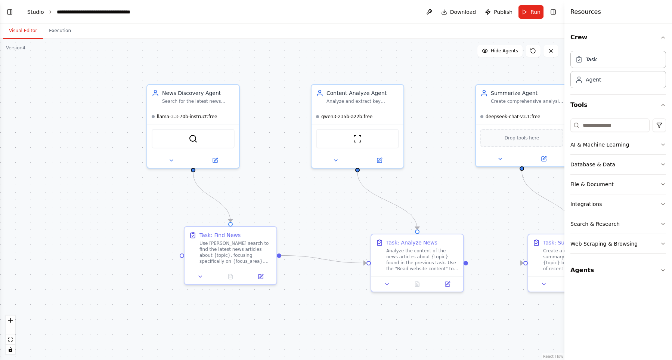
click at [35, 11] on link "Studio" at bounding box center [35, 12] width 17 height 6
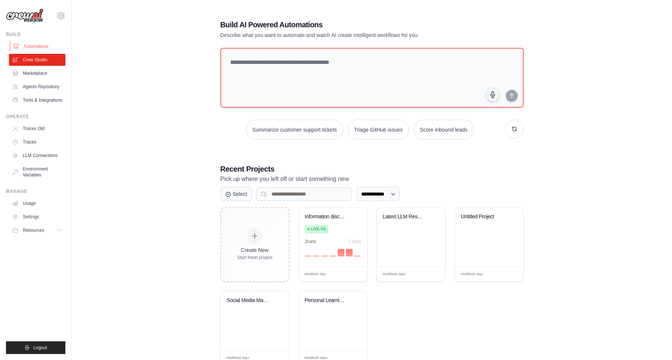
click at [36, 47] on link "Automations" at bounding box center [38, 46] width 56 height 12
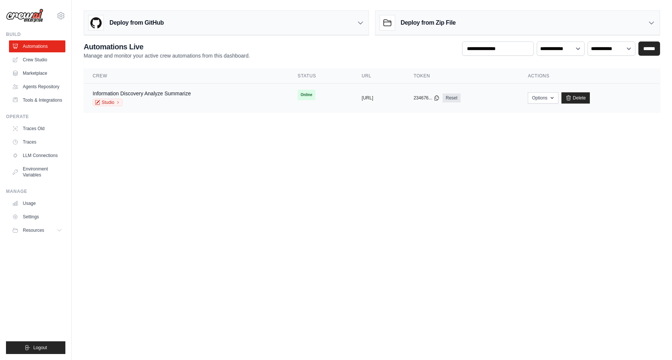
click at [386, 109] on td "copied https://ai-trend-pdf-analysis-v1-e9" at bounding box center [378, 98] width 52 height 29
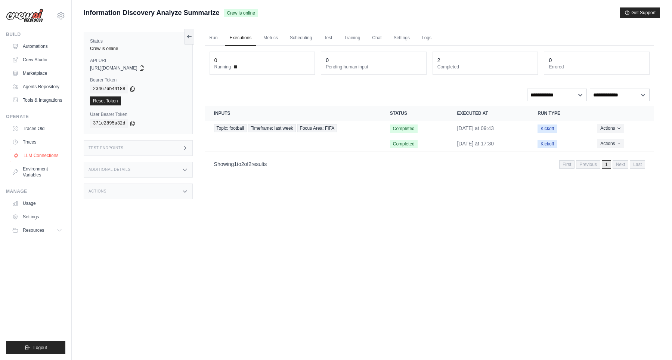
click at [46, 161] on link "LLM Connections" at bounding box center [38, 155] width 56 height 12
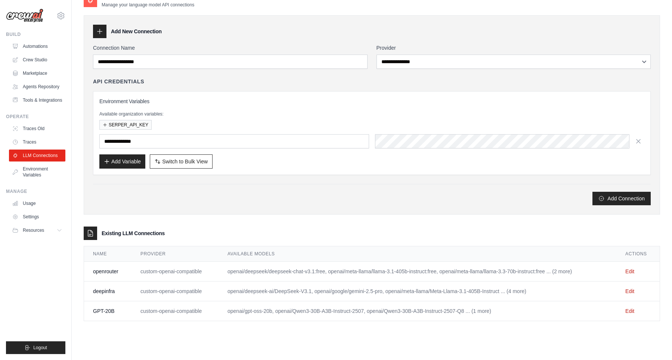
scroll to position [15, 0]
click at [632, 271] on link "Edit" at bounding box center [629, 271] width 9 height 6
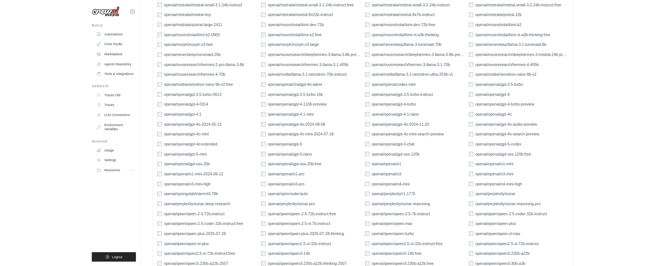
scroll to position [1089, 0]
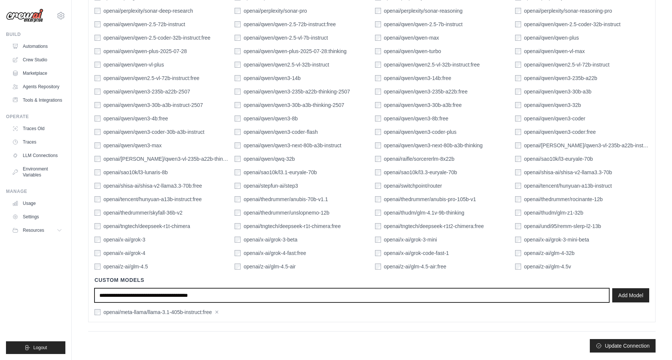
click at [562, 295] on input "text" at bounding box center [351, 295] width 514 height 14
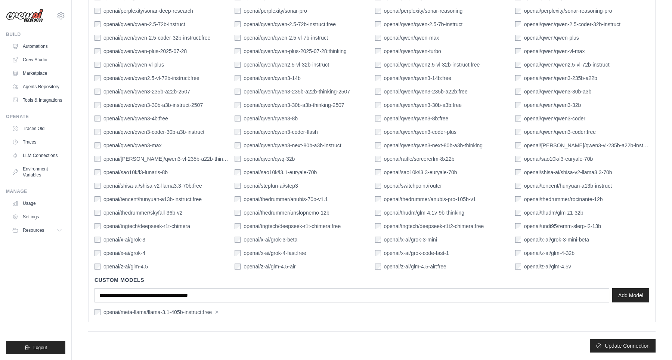
drag, startPoint x: 111, startPoint y: 314, endPoint x: 168, endPoint y: 312, distance: 57.5
click at [168, 312] on label "openai/meta-llama/llama-3.1-405b-instruct:free" at bounding box center [157, 311] width 108 height 7
click at [153, 312] on label "openai/meta-llama/llama-3.1-405b-instruct:free" at bounding box center [157, 311] width 108 height 7
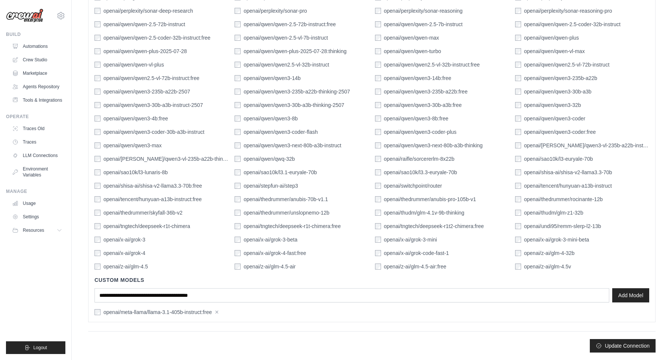
click at [193, 339] on div "Add Connection" at bounding box center [371, 345] width 567 height 13
click at [431, 350] on div "Add Connection" at bounding box center [371, 345] width 567 height 13
click at [41, 161] on link "LLM Connections" at bounding box center [38, 155] width 56 height 12
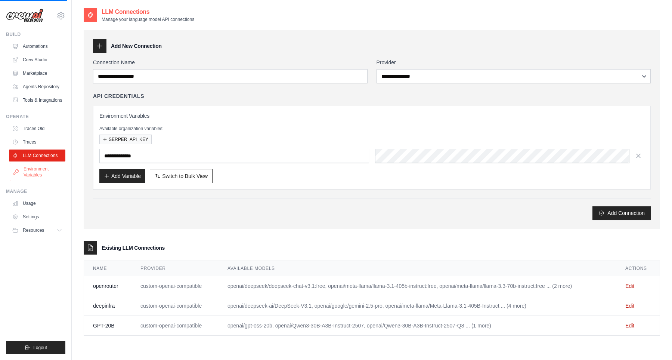
click at [37, 176] on link "Environment Variables" at bounding box center [38, 172] width 56 height 18
type input "**********"
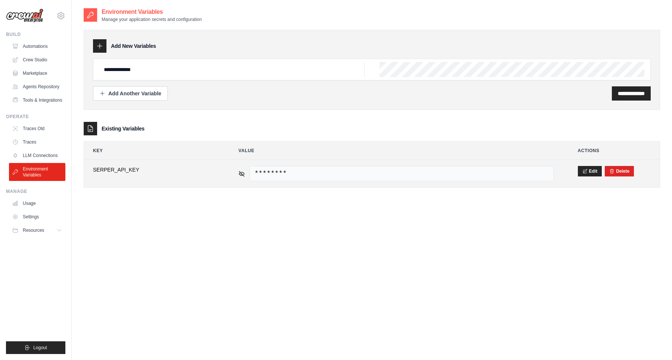
click at [320, 169] on span "********" at bounding box center [401, 173] width 304 height 15
click at [240, 174] on icon at bounding box center [241, 173] width 7 height 7
click at [294, 179] on span "937ac4b7b5a7a5eb8d5f7aa9b86b68b1ac747f13" at bounding box center [401, 173] width 304 height 15
click at [297, 173] on span "937ac4b7b5a7a5eb8d5f7aa9b86b68b1ac747f13" at bounding box center [401, 173] width 304 height 15
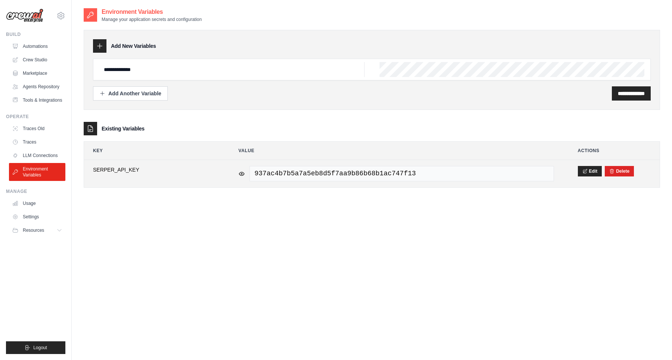
click at [297, 173] on span "937ac4b7b5a7a5eb8d5f7aa9b86b68b1ac747f13" at bounding box center [401, 173] width 304 height 15
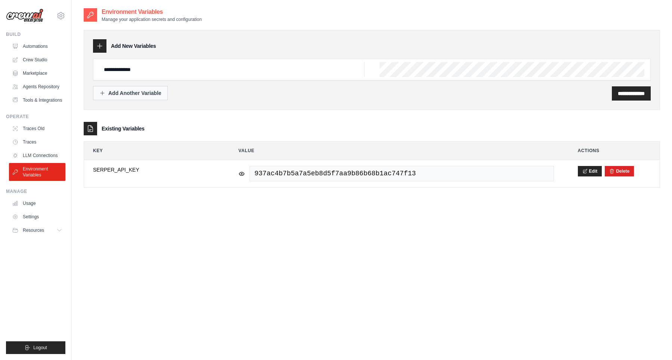
click at [161, 97] on button "Add Another Variable" at bounding box center [130, 93] width 75 height 14
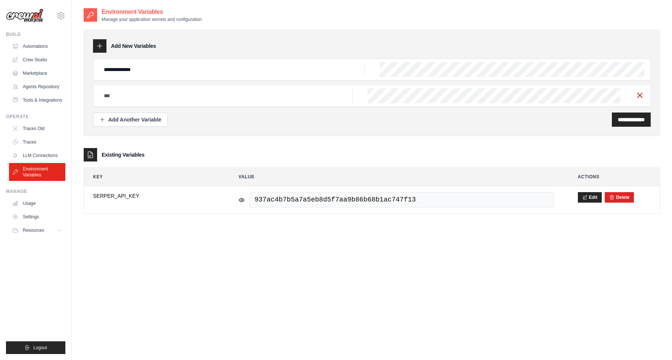
click at [637, 95] on icon "button" at bounding box center [639, 95] width 9 height 9
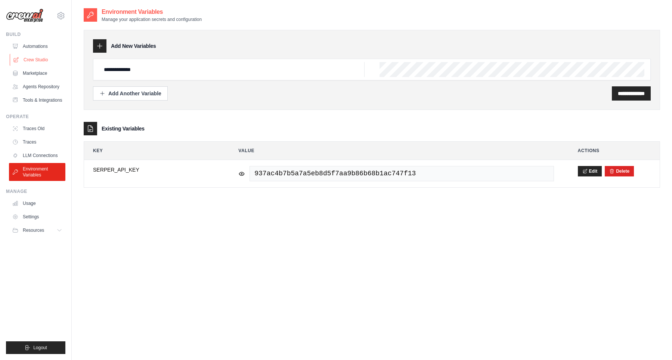
click at [47, 59] on link "Crew Studio" at bounding box center [38, 60] width 56 height 12
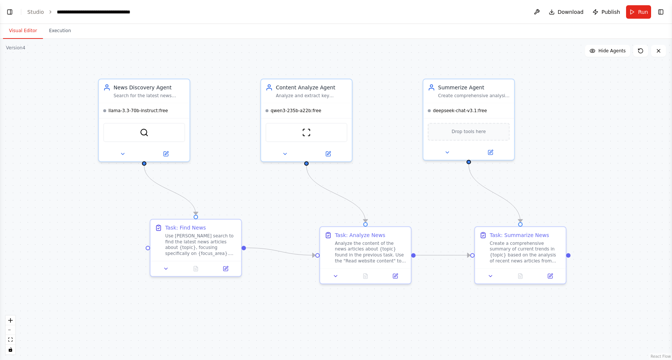
scroll to position [8006, 0]
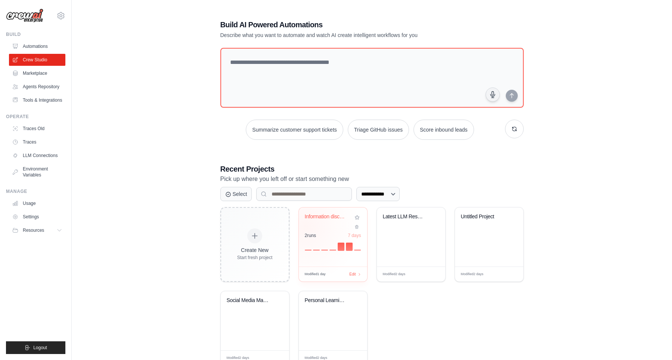
click at [316, 232] on div "2 run s" at bounding box center [311, 235] width 12 height 6
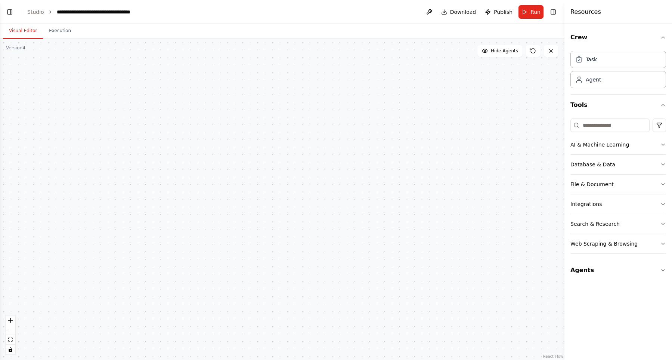
scroll to position [7997, 0]
drag, startPoint x: 234, startPoint y: 210, endPoint x: 410, endPoint y: 200, distance: 175.7
click at [410, 200] on div ".deletable-edge-delete-btn { width: 20px; height: 20px; border: 0px solid #ffff…" at bounding box center [282, 199] width 564 height 321
drag, startPoint x: 344, startPoint y: 190, endPoint x: 401, endPoint y: 170, distance: 60.9
click at [402, 168] on div ".deletable-edge-delete-btn { width: 20px; height: 20px; border: 0px solid #ffff…" at bounding box center [282, 199] width 564 height 321
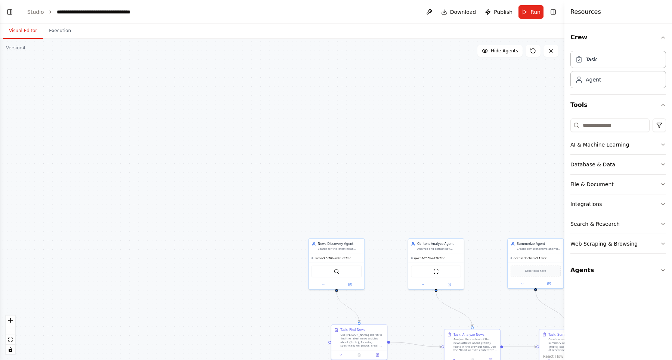
drag, startPoint x: 410, startPoint y: 175, endPoint x: 533, endPoint y: 132, distance: 129.8
click at [533, 132] on div ".deletable-edge-delete-btn { width: 20px; height: 20px; border: 0px solid #ffff…" at bounding box center [282, 199] width 564 height 321
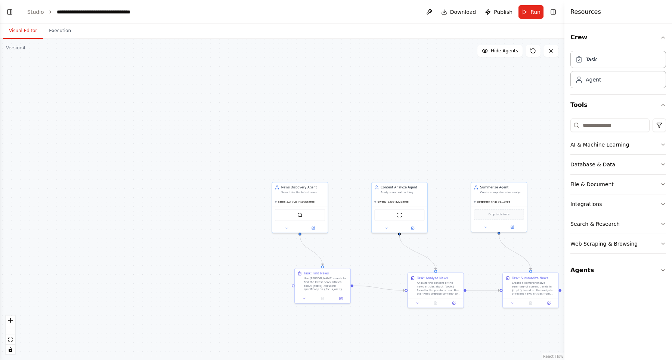
drag, startPoint x: 478, startPoint y: 157, endPoint x: 255, endPoint y: 181, distance: 224.9
click at [255, 181] on div ".deletable-edge-delete-btn { width: 20px; height: 20px; border: 0px solid #ffff…" at bounding box center [282, 199] width 564 height 321
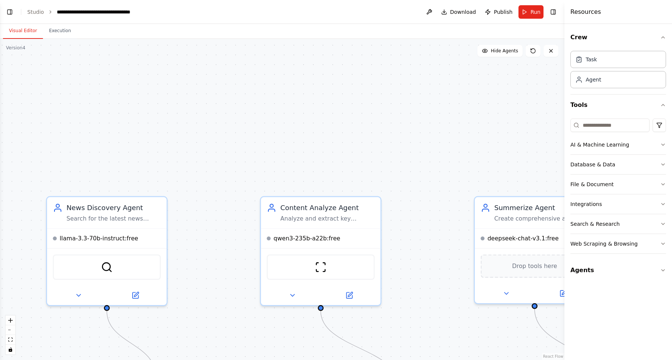
drag, startPoint x: 342, startPoint y: 199, endPoint x: 242, endPoint y: 105, distance: 137.4
click at [242, 105] on div ".deletable-edge-delete-btn { width: 20px; height: 20px; border: 0px solid #ffff…" at bounding box center [282, 199] width 564 height 321
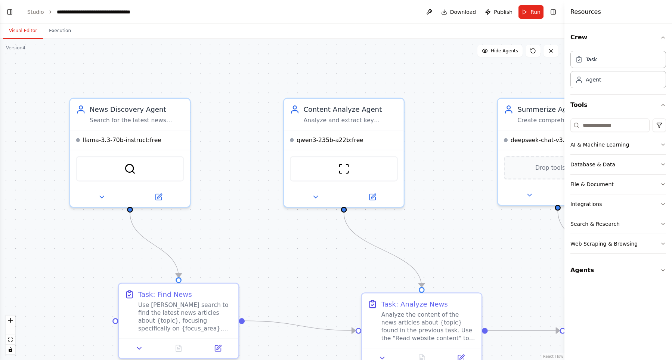
drag, startPoint x: 255, startPoint y: 142, endPoint x: 281, endPoint y: 102, distance: 47.9
click at [281, 102] on div ".deletable-edge-delete-btn { width: 20px; height: 20px; border: 0px solid #ffff…" at bounding box center [282, 199] width 564 height 321
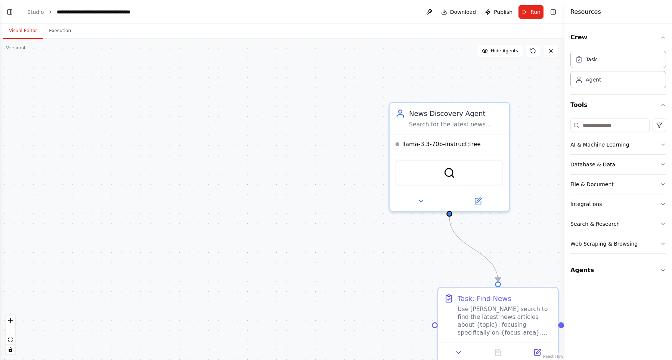
drag, startPoint x: 69, startPoint y: 258, endPoint x: 388, endPoint y: 262, distance: 319.2
click at [388, 262] on div ".deletable-edge-delete-btn { width: 20px; height: 20px; border: 0px solid #ffff…" at bounding box center [282, 199] width 564 height 321
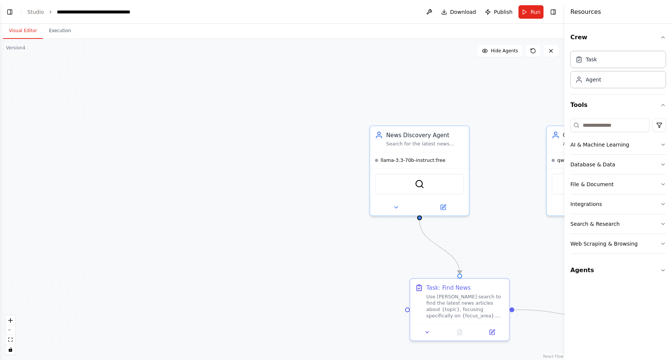
drag, startPoint x: 277, startPoint y: 230, endPoint x: 241, endPoint y: 204, distance: 44.3
click at [237, 201] on div ".deletable-edge-delete-btn { width: 20px; height: 20px; border: 0px solid #ffff…" at bounding box center [282, 199] width 564 height 321
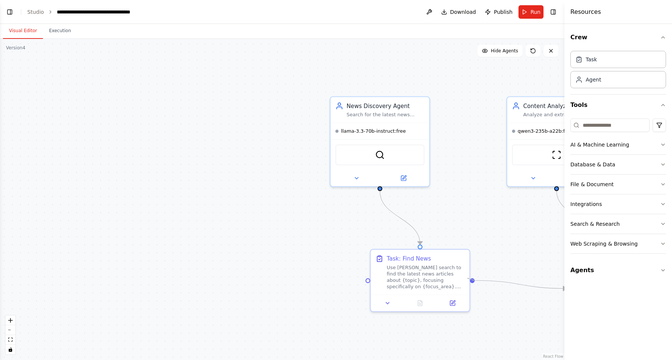
drag, startPoint x: 473, startPoint y: 279, endPoint x: 474, endPoint y: 256, distance: 22.8
click at [474, 256] on div ".deletable-edge-delete-btn { width: 20px; height: 20px; border: 0px solid #ffff…" at bounding box center [282, 199] width 564 height 321
drag, startPoint x: 512, startPoint y: 282, endPoint x: 478, endPoint y: 252, distance: 45.0
click at [478, 252] on div ".deletable-edge-delete-btn { width: 20px; height: 20px; border: 0px solid #ffff…" at bounding box center [282, 199] width 564 height 321
click at [522, 286] on icon "Edge from 9913889b-ef00-4e02-8020-cba2e8b31765 to a07774d3-96b6-4b3e-837f-ef3c1…" at bounding box center [520, 284] width 91 height 8
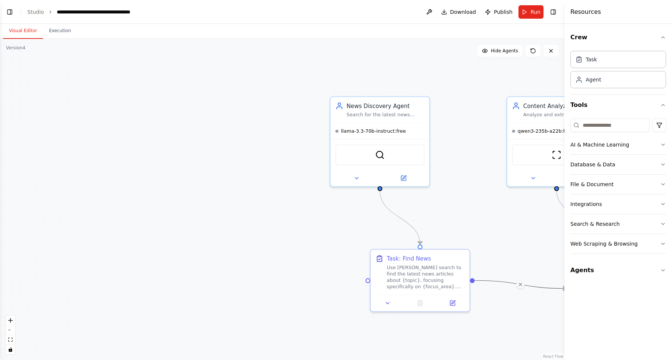
click at [522, 286] on icon at bounding box center [520, 284] width 6 height 6
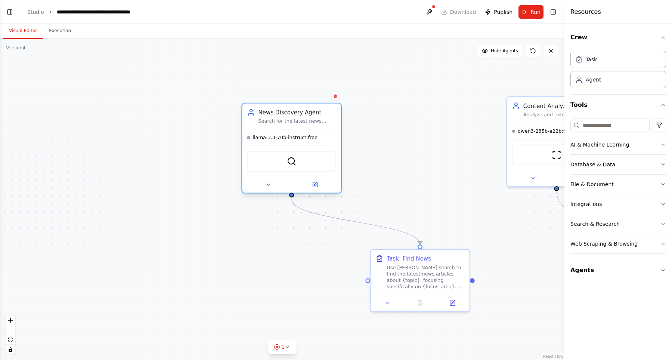
drag, startPoint x: 367, startPoint y: 122, endPoint x: 249, endPoint y: 146, distance: 120.7
click at [242, 131] on div "llama-3.3-70b-instruct:free" at bounding box center [291, 138] width 99 height 16
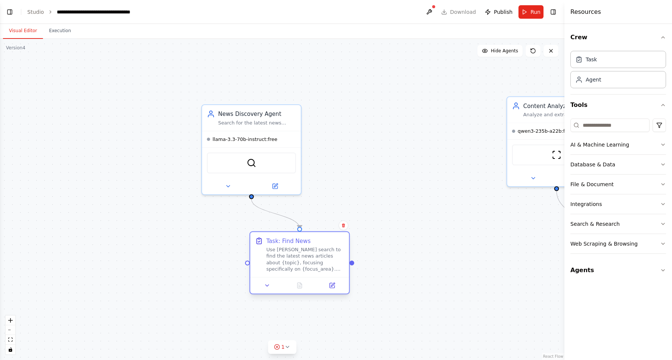
drag, startPoint x: 420, startPoint y: 288, endPoint x: 333, endPoint y: 269, distance: 89.0
click at [333, 269] on div "Use [PERSON_NAME] search to find the latest news articles about {topic}, focusi…" at bounding box center [305, 259] width 78 height 26
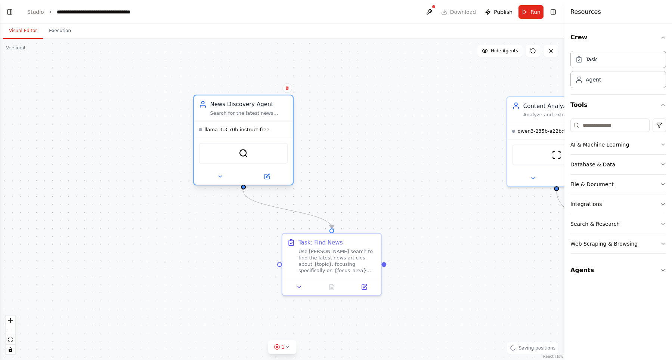
click at [240, 114] on div "News Discovery Agent Search for the latest news about {topic} using Serper sear…" at bounding box center [243, 108] width 99 height 26
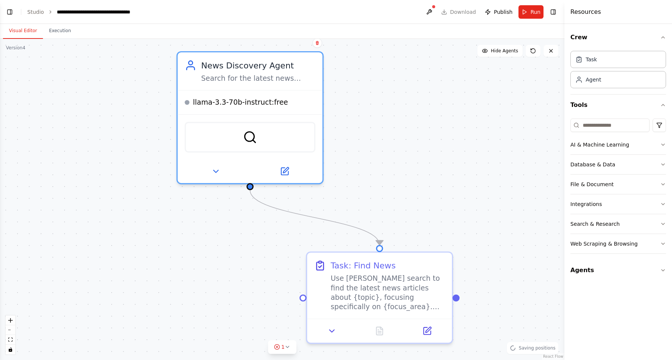
drag, startPoint x: 374, startPoint y: 171, endPoint x: 435, endPoint y: 164, distance: 61.6
click at [435, 164] on div ".deletable-edge-delete-btn { width: 20px; height: 20px; border: 0px solid #ffff…" at bounding box center [282, 199] width 564 height 321
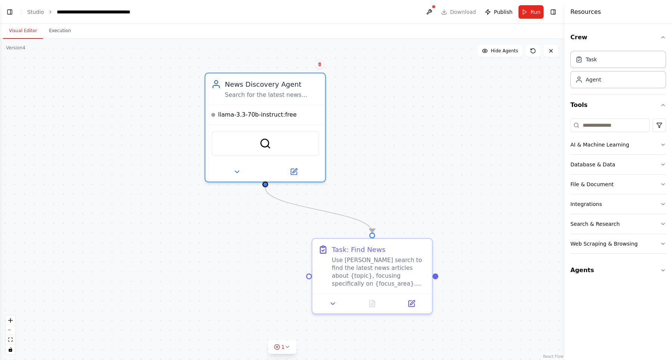
drag, startPoint x: 438, startPoint y: 161, endPoint x: 421, endPoint y: 164, distance: 17.3
click at [421, 164] on div ".deletable-edge-delete-btn { width: 20px; height: 20px; border: 0px solid #ffff…" at bounding box center [282, 199] width 564 height 321
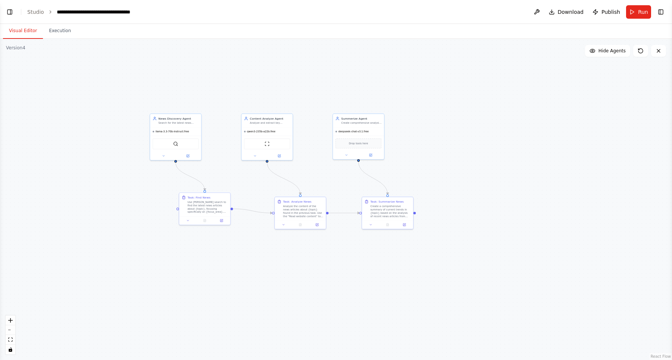
scroll to position [8006, 0]
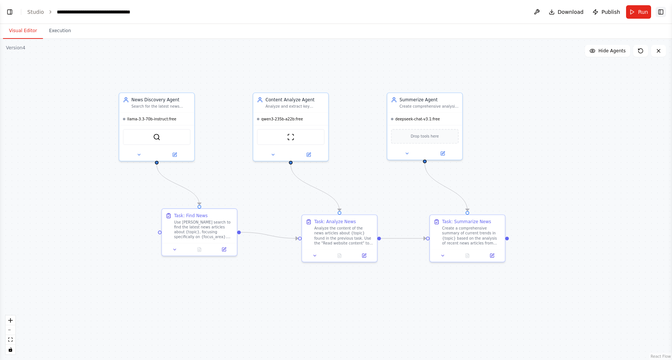
click at [664, 16] on button "Toggle Right Sidebar" at bounding box center [660, 12] width 10 height 10
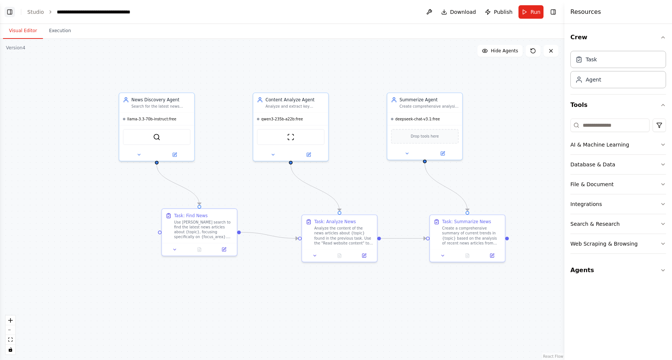
click at [12, 15] on button "Toggle Left Sidebar" at bounding box center [9, 12] width 10 height 10
